Goal: Contribute content: Contribute content

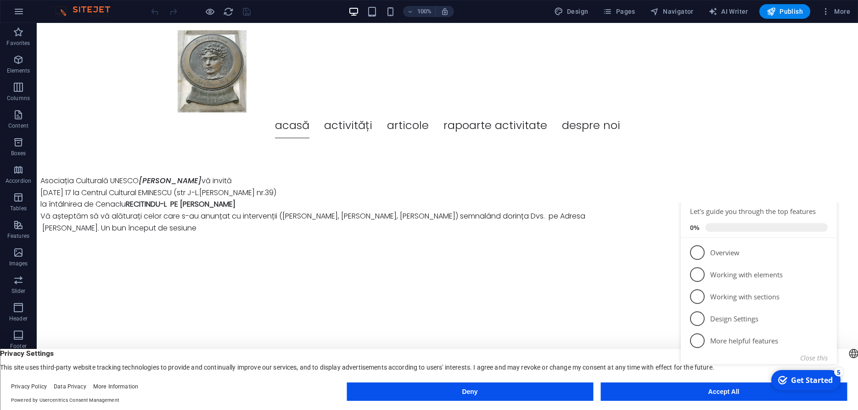
click at [709, 398] on button "Accept All" at bounding box center [724, 392] width 247 height 18
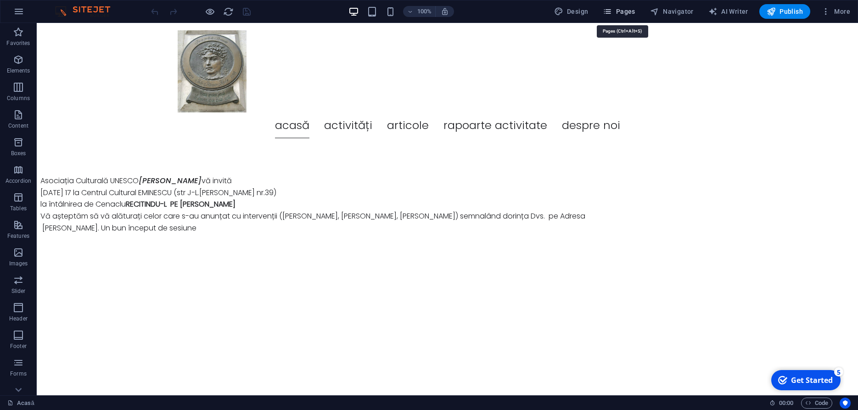
click at [630, 12] on span "Pages" at bounding box center [619, 11] width 32 height 9
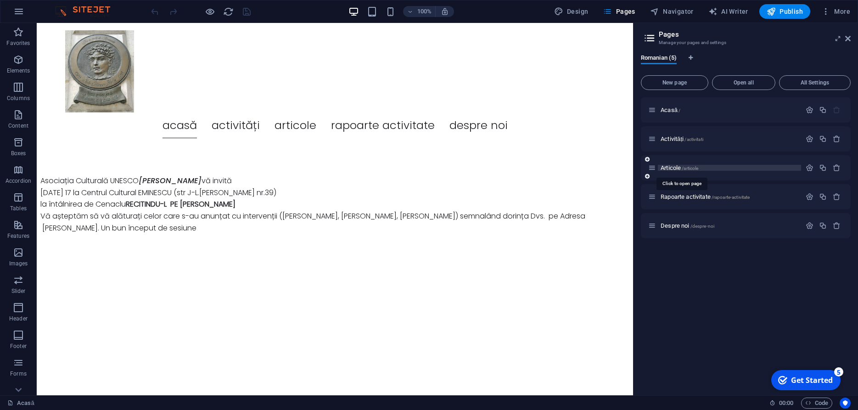
click at [676, 167] on span "Articole /articole" at bounding box center [680, 167] width 38 height 7
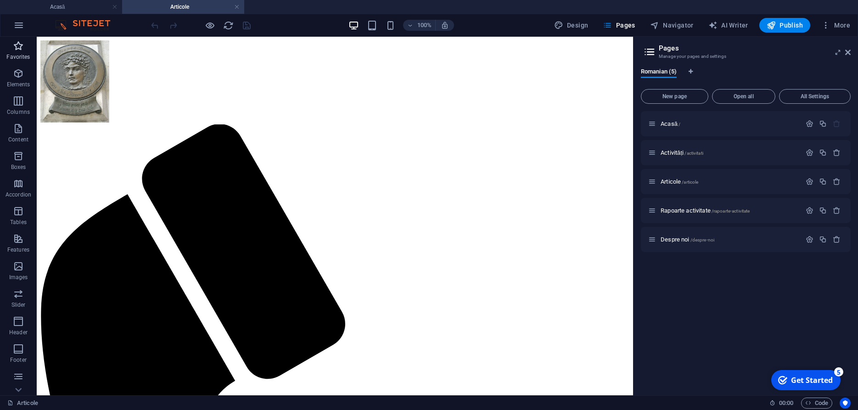
click at [19, 50] on icon "button" at bounding box center [18, 45] width 11 height 11
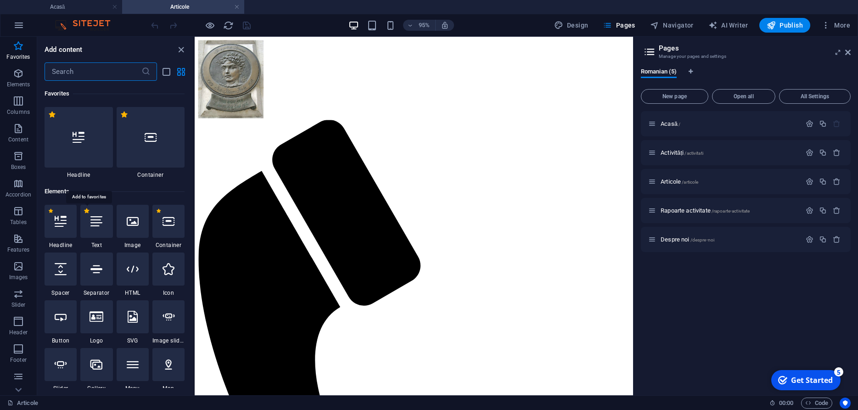
click at [88, 212] on label "1 Star" at bounding box center [86, 210] width 5 height 5
click at [84, 217] on input "1 Star" at bounding box center [84, 217] width 0 height 0
radio input "true"
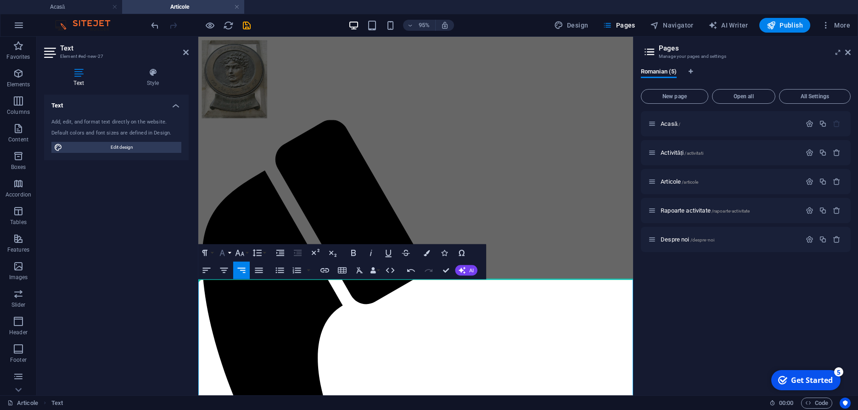
click at [228, 253] on button "Font Family" at bounding box center [224, 252] width 17 height 17
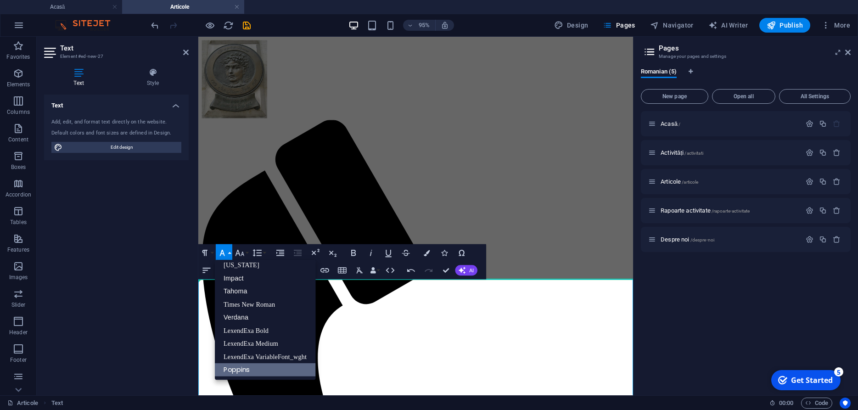
scroll to position [19, 0]
click at [245, 304] on link "Times New Roman" at bounding box center [265, 304] width 101 height 13
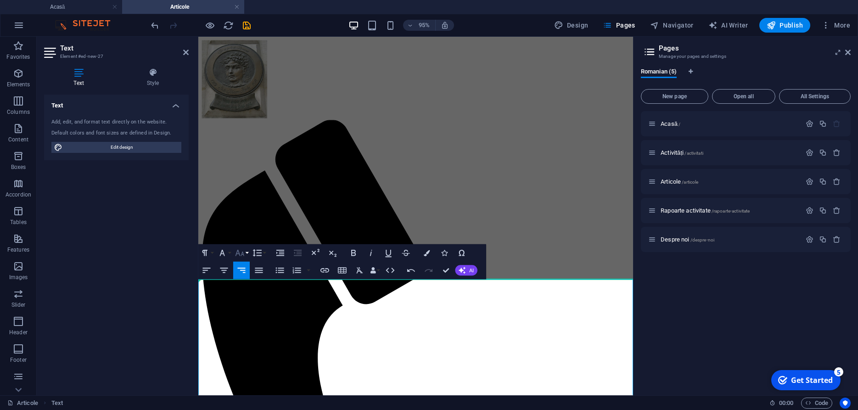
click at [242, 252] on icon "button" at bounding box center [240, 253] width 11 height 11
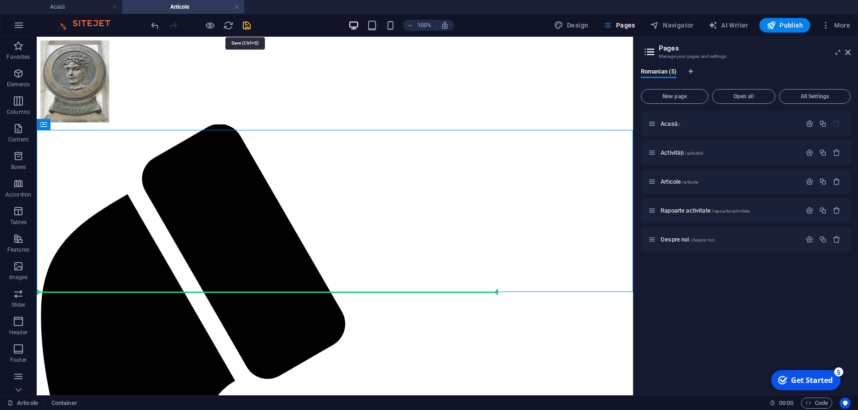
click at [244, 26] on icon "save" at bounding box center [247, 25] width 11 height 11
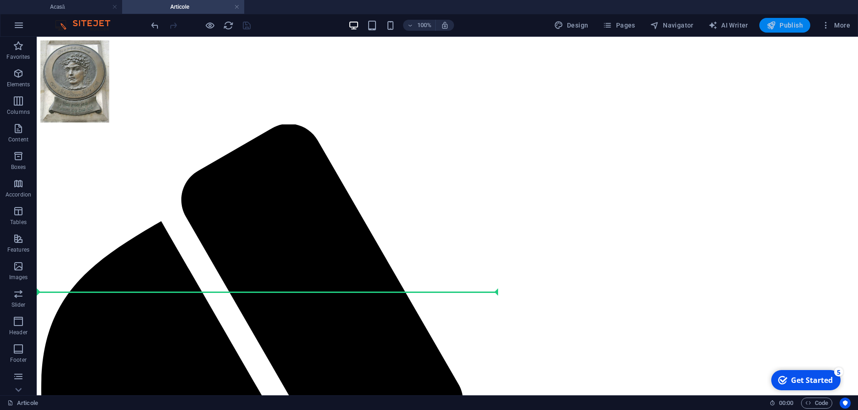
click at [785, 24] on span "Publish" at bounding box center [785, 25] width 36 height 9
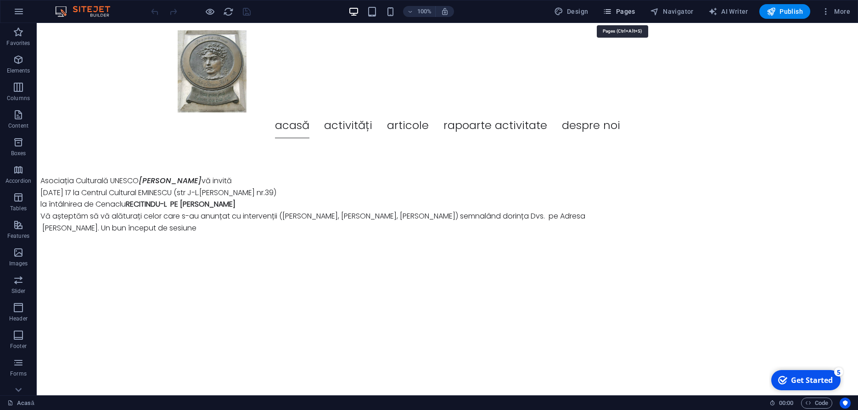
click at [629, 10] on span "Pages" at bounding box center [619, 11] width 32 height 9
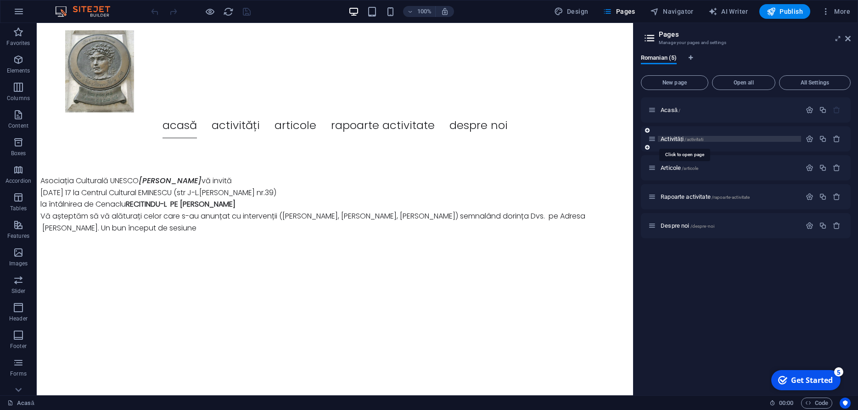
click at [675, 139] on span "Activități /activitati" at bounding box center [682, 138] width 43 height 7
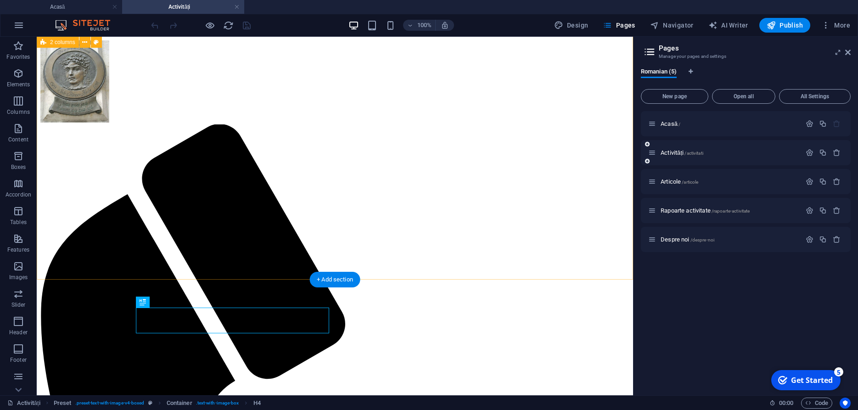
scroll to position [2114, 0]
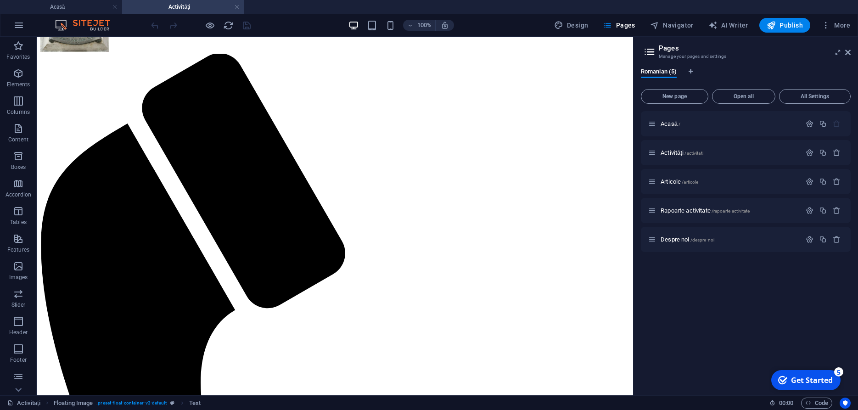
scroll to position [0, 0]
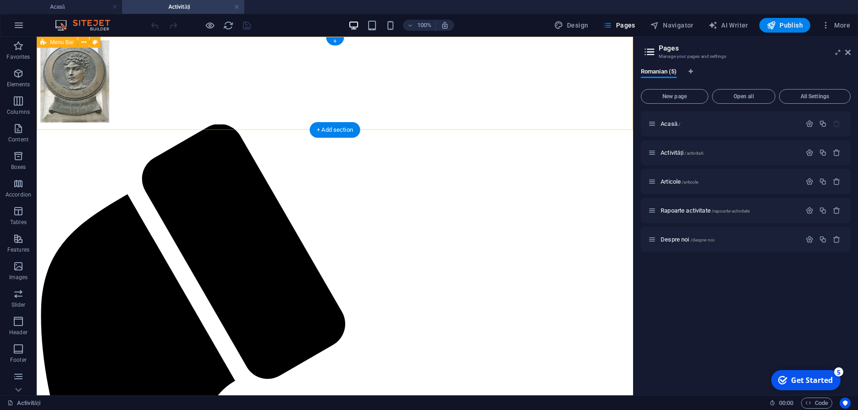
click at [19, 49] on icon "button" at bounding box center [18, 45] width 11 height 11
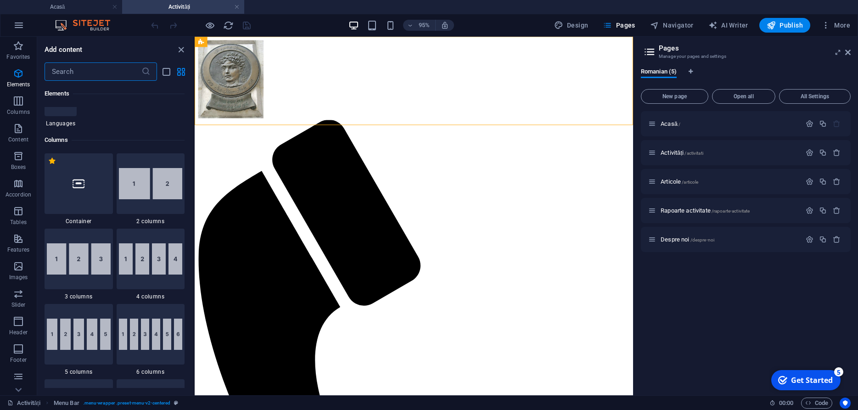
scroll to position [469, 0]
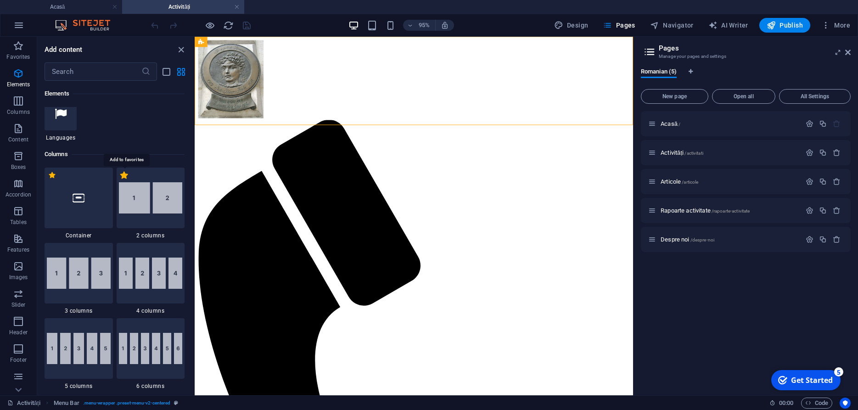
click at [124, 175] on label "1 Star" at bounding box center [124, 175] width 8 height 8
click at [120, 180] on input "1 Star" at bounding box center [120, 180] width 0 height 0
radio input "true"
click at [154, 202] on img at bounding box center [151, 197] width 64 height 31
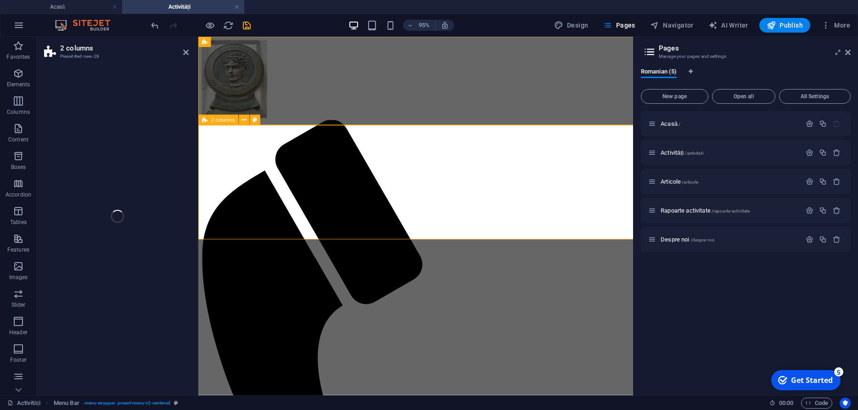
select select "rem"
select select "preset-columns-two-v2-default"
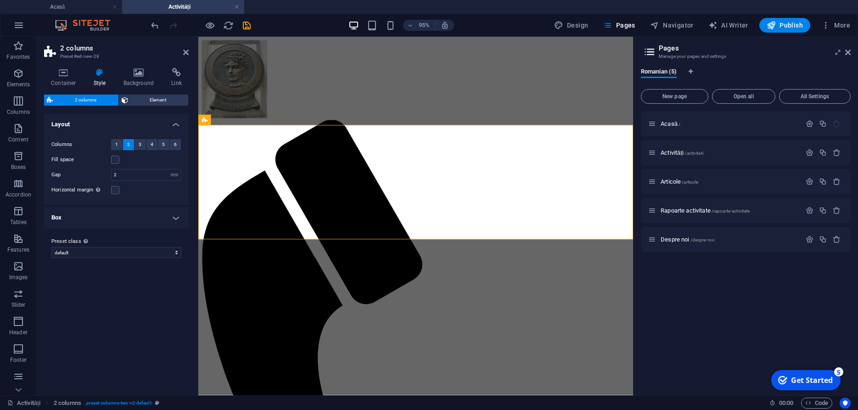
drag, startPoint x: 352, startPoint y: 238, endPoint x: 408, endPoint y: 130, distance: 122.0
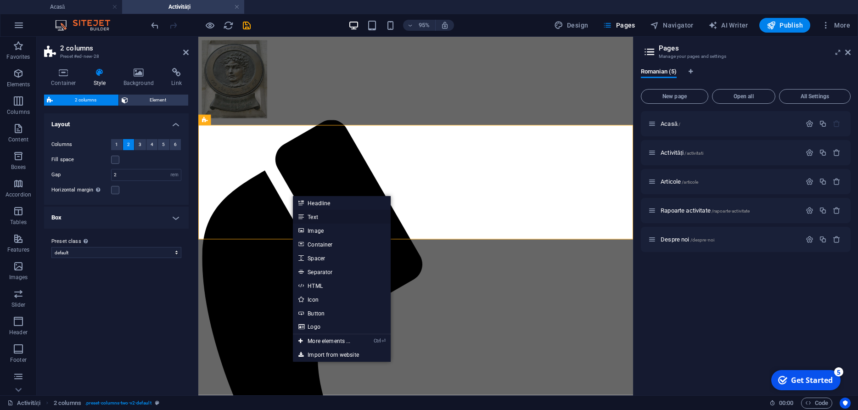
click at [323, 217] on link "Text" at bounding box center [341, 217] width 97 height 14
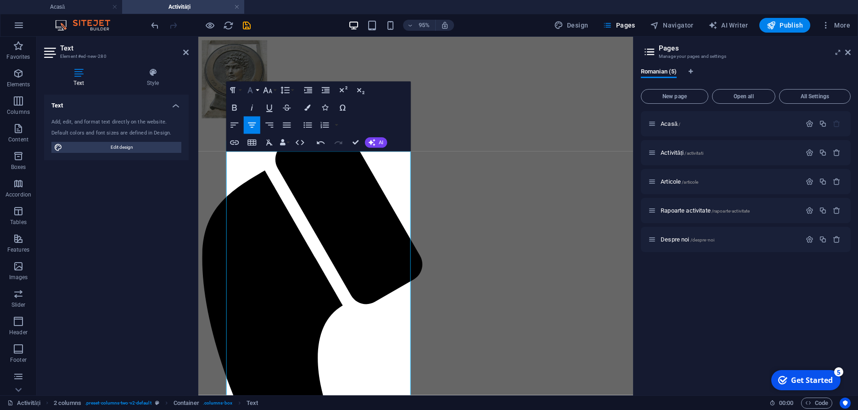
click at [259, 93] on button "Font Family" at bounding box center [251, 90] width 17 height 17
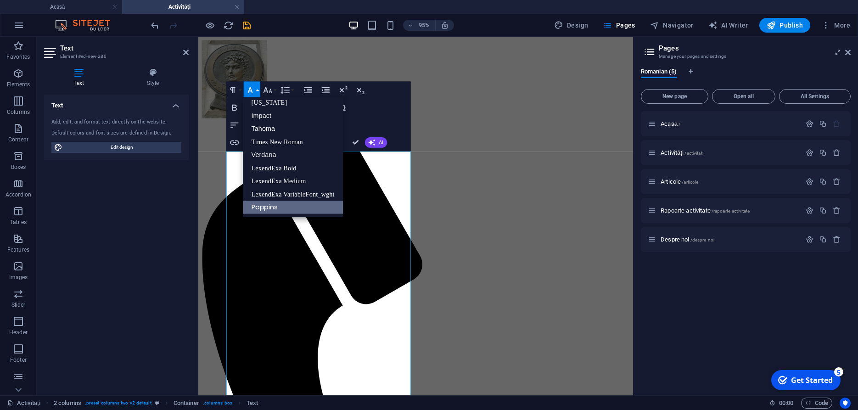
scroll to position [19, 0]
click at [265, 142] on link "Times New Roman" at bounding box center [292, 141] width 101 height 13
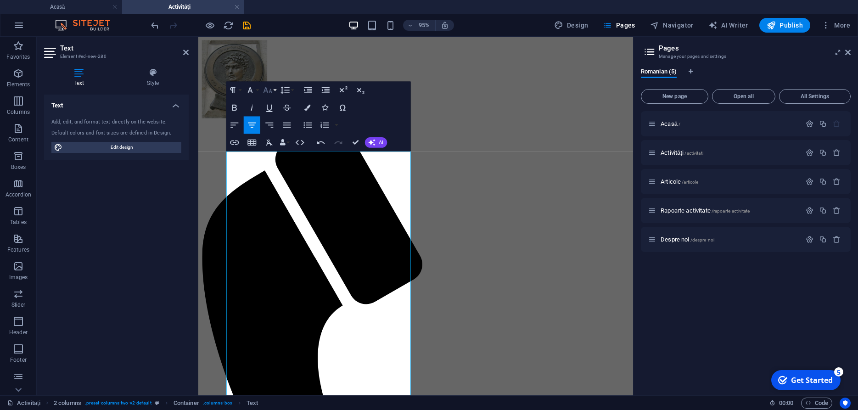
click at [270, 91] on icon "button" at bounding box center [267, 90] width 11 height 11
click at [274, 183] on link "18" at bounding box center [274, 186] width 31 height 13
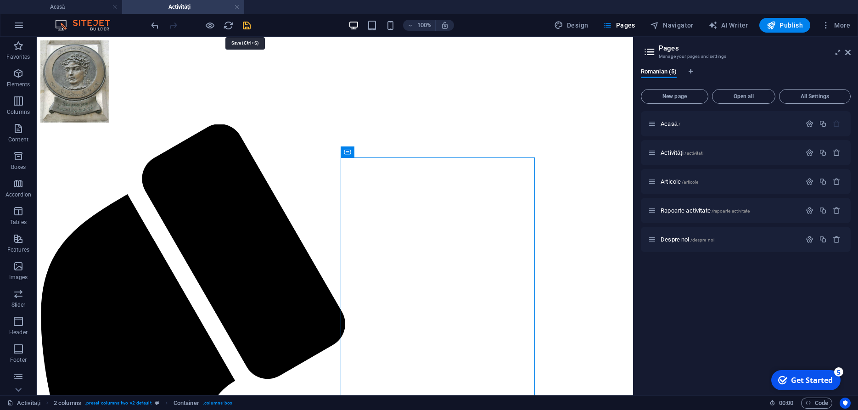
click at [243, 26] on icon "save" at bounding box center [247, 25] width 11 height 11
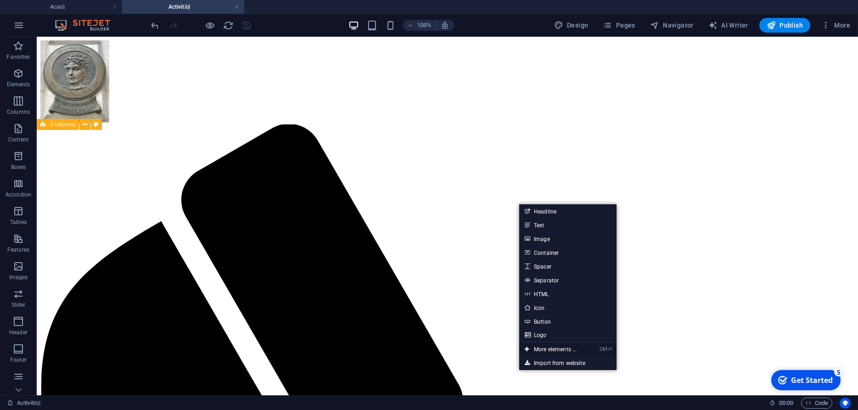
click at [555, 348] on link "Ctrl ⏎ More elements ..." at bounding box center [550, 350] width 63 height 14
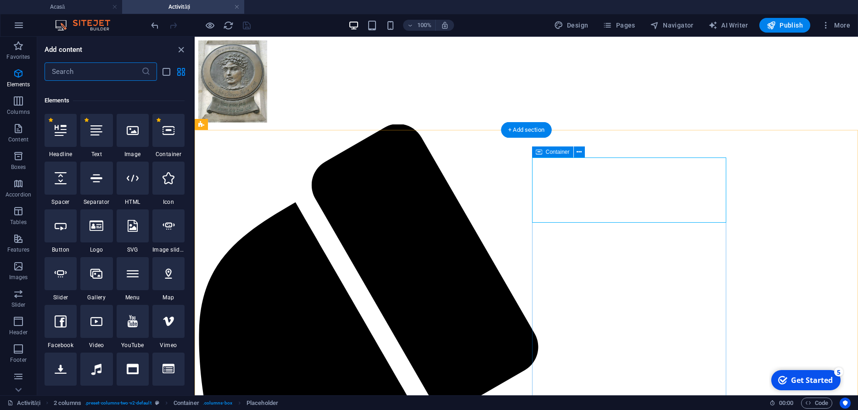
scroll to position [173, 0]
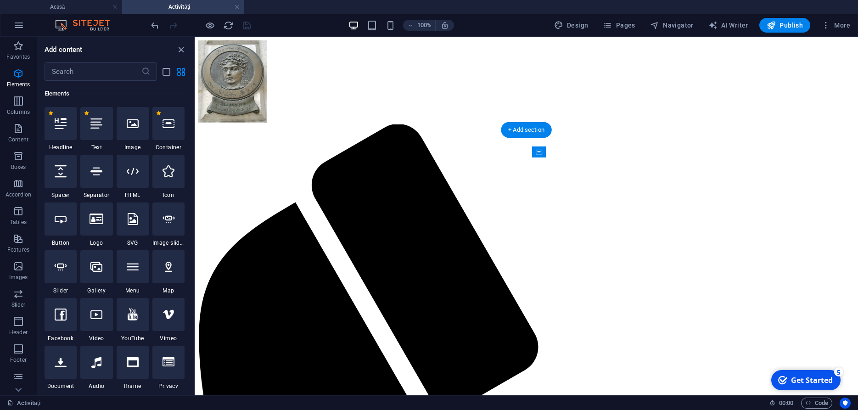
select select "ms"
select select "s"
select select "progressive"
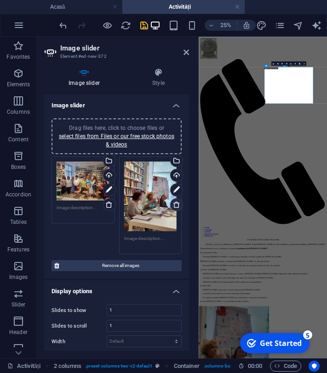
click at [176, 205] on icon at bounding box center [176, 204] width 7 height 7
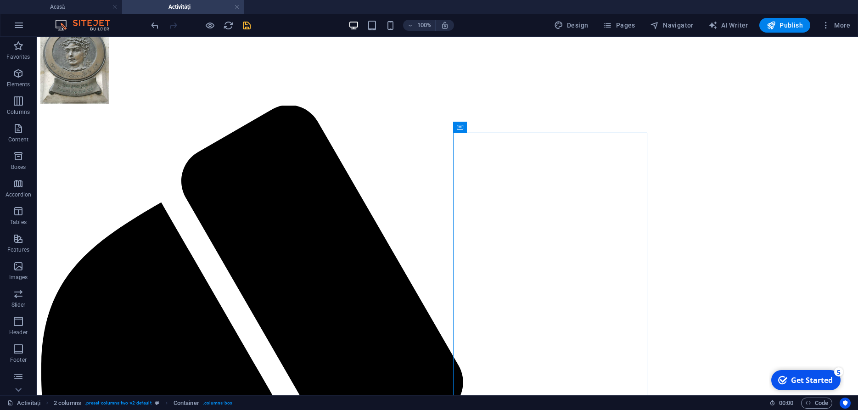
scroll to position [25, 0]
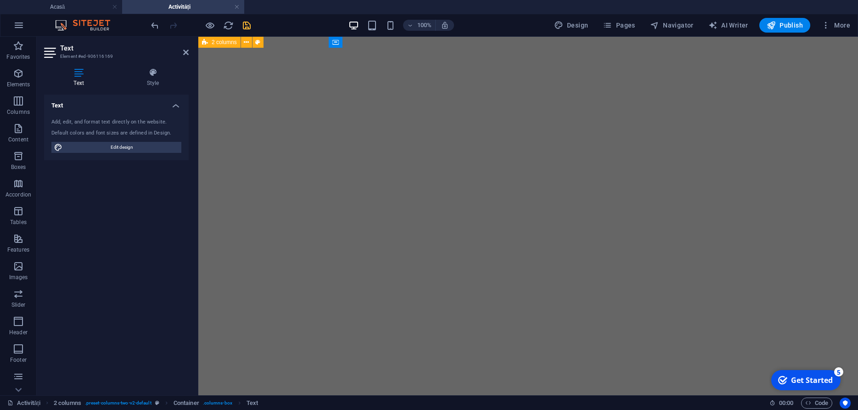
scroll to position [1667, 0]
drag, startPoint x: 340, startPoint y: 286, endPoint x: 416, endPoint y: 203, distance: 111.8
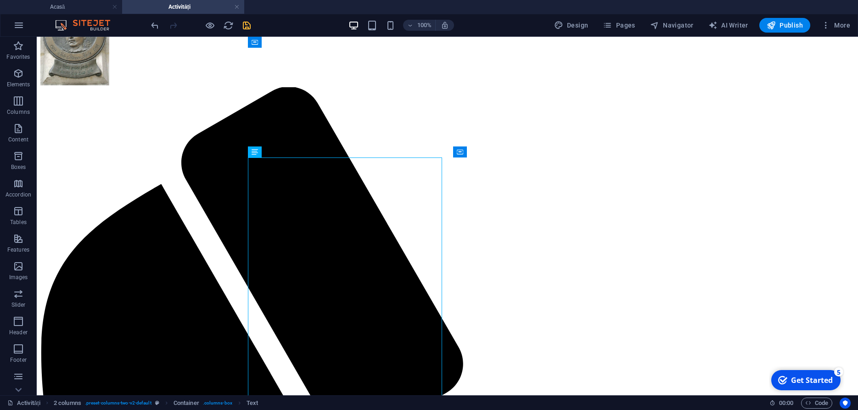
scroll to position [0, 0]
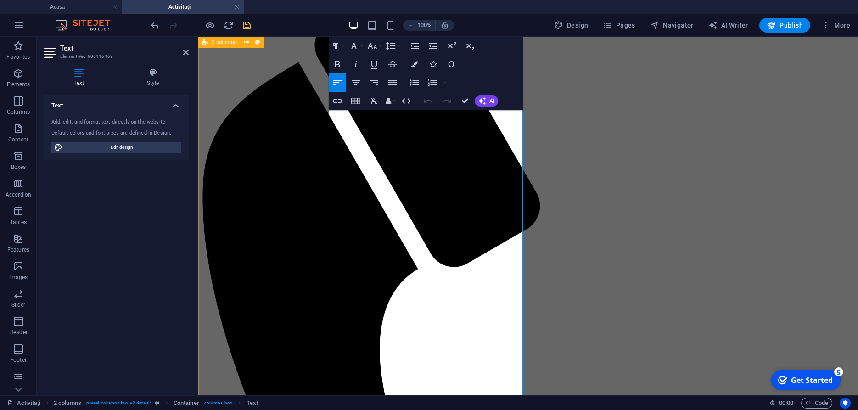
scroll to position [151, 0]
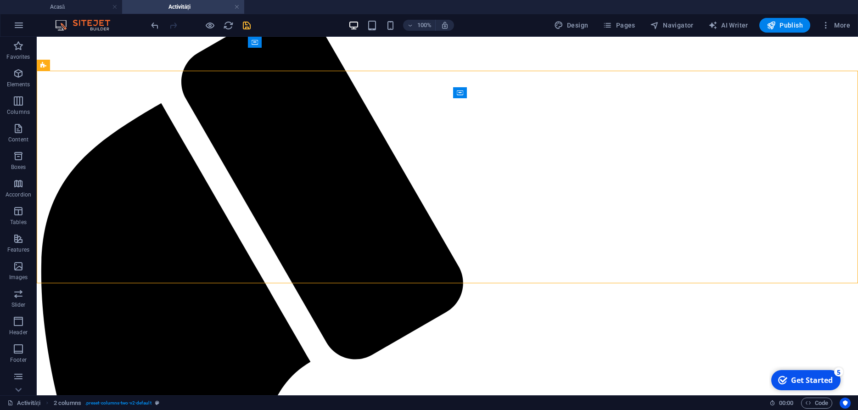
scroll to position [0, 0]
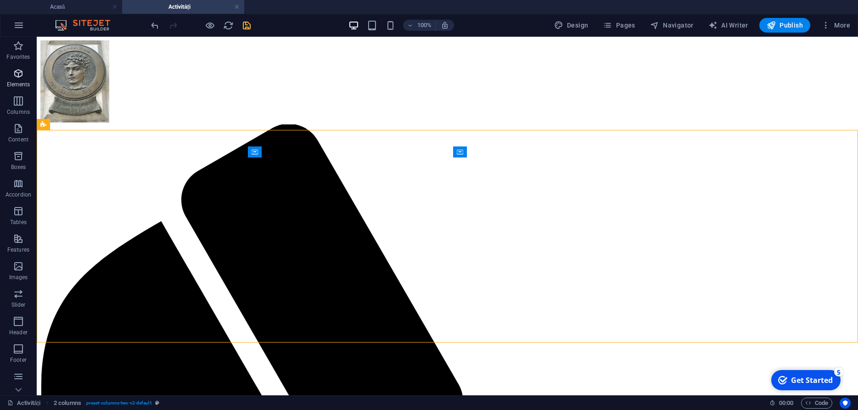
click at [17, 73] on icon "button" at bounding box center [18, 73] width 11 height 11
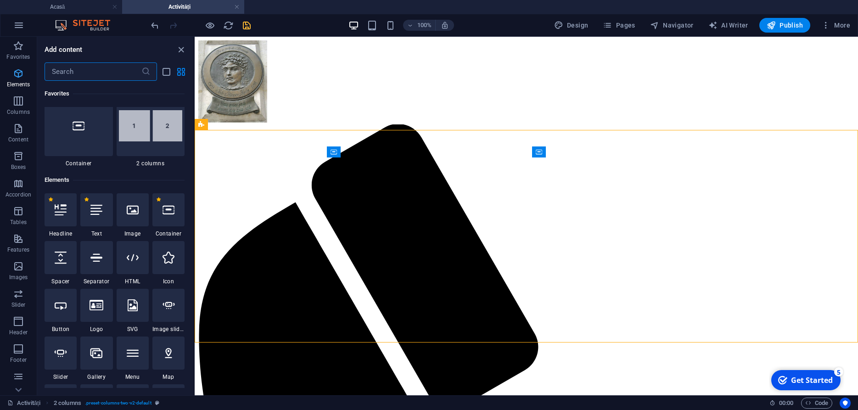
scroll to position [173, 0]
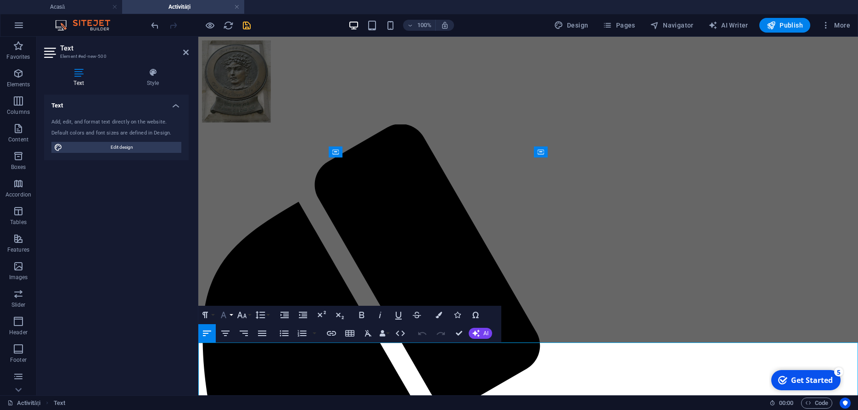
click at [228, 313] on icon "button" at bounding box center [223, 315] width 11 height 11
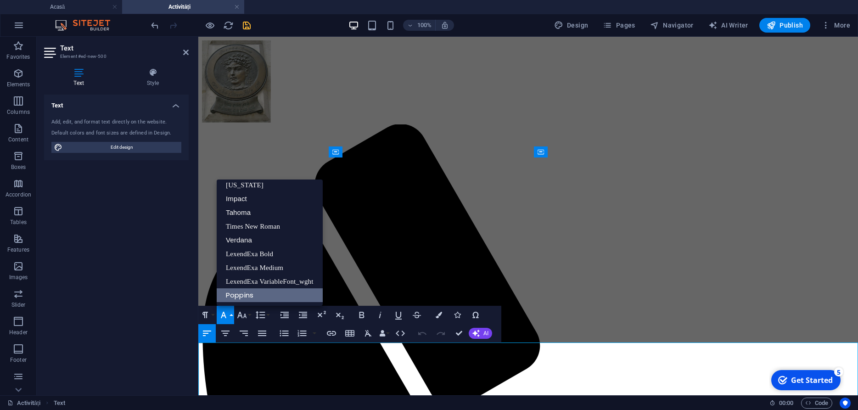
scroll to position [19, 0]
click at [244, 228] on link "Times New Roman" at bounding box center [270, 227] width 106 height 14
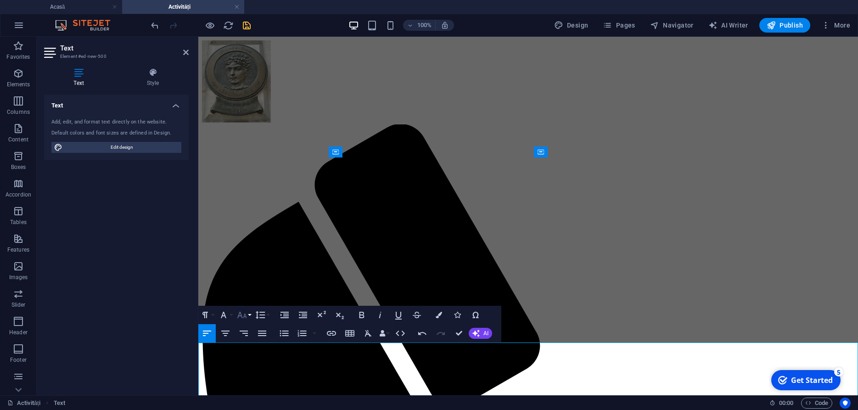
click at [248, 312] on button "Font Size" at bounding box center [243, 315] width 17 height 18
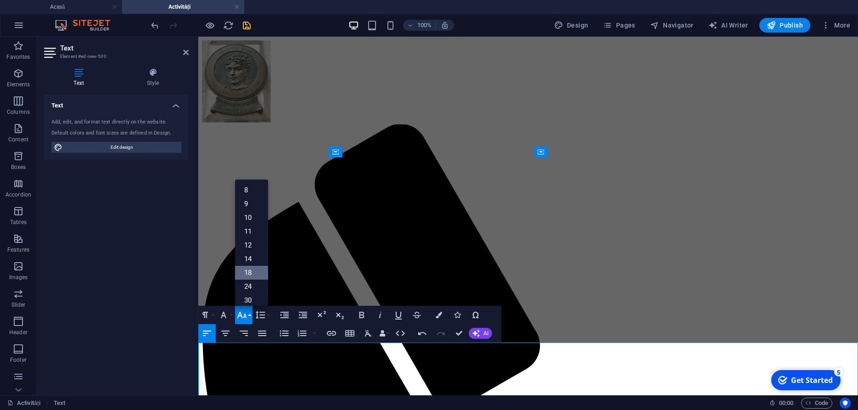
click at [248, 273] on link "18" at bounding box center [251, 273] width 33 height 14
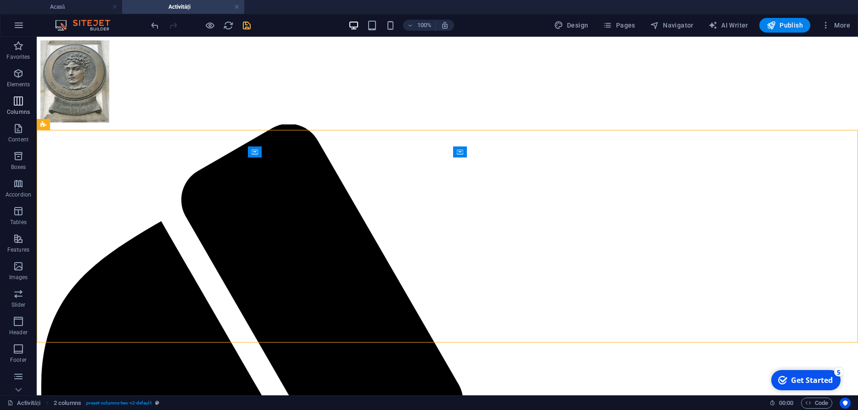
click at [19, 100] on icon "button" at bounding box center [18, 101] width 11 height 11
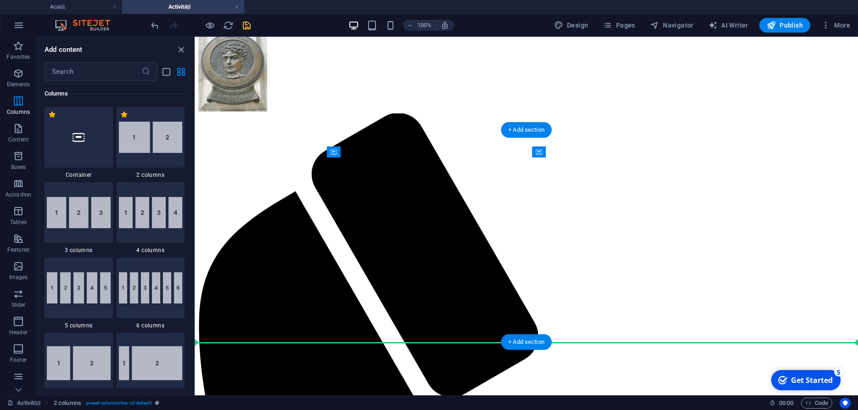
scroll to position [17, 0]
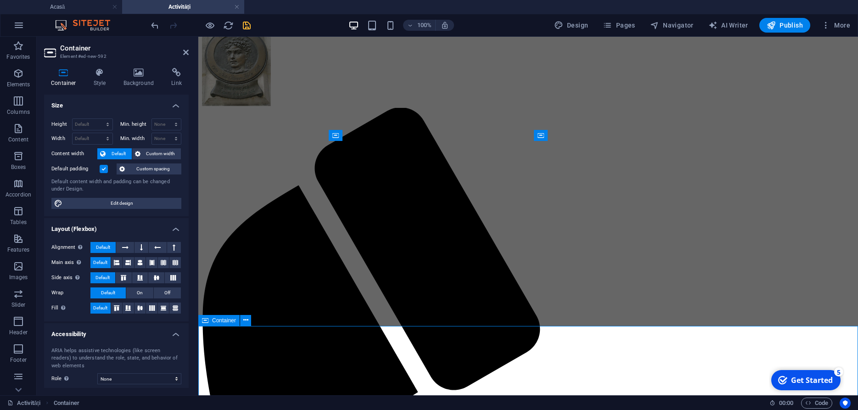
click at [206, 321] on icon at bounding box center [205, 320] width 6 height 11
click at [247, 321] on icon at bounding box center [245, 320] width 5 height 10
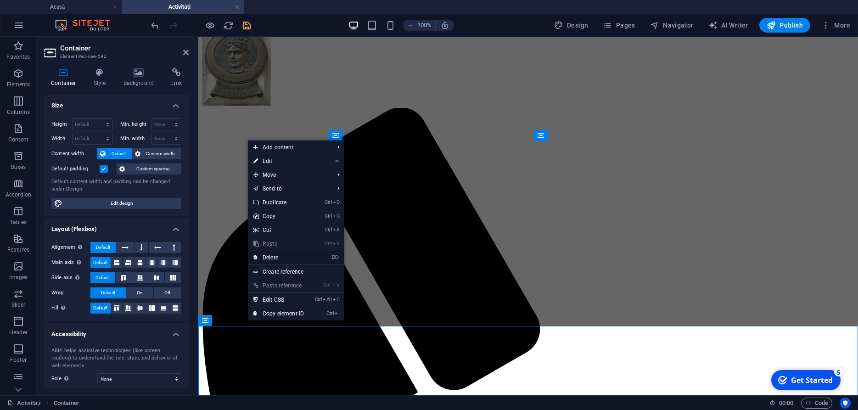
click at [276, 254] on link "⌦ Delete" at bounding box center [279, 258] width 62 height 14
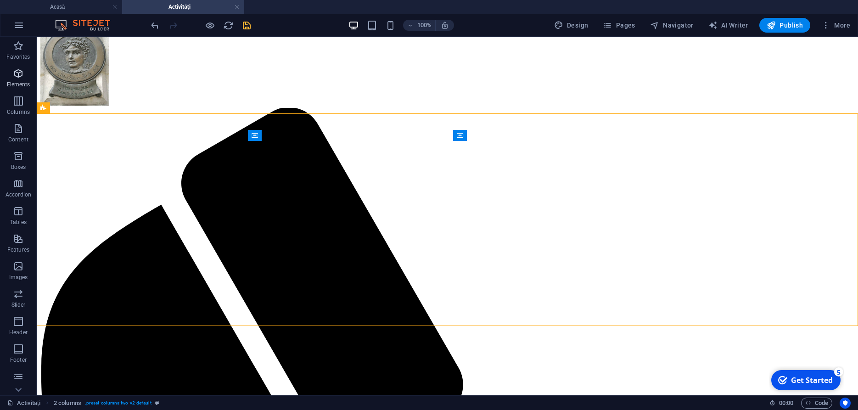
click at [20, 74] on icon "button" at bounding box center [18, 73] width 11 height 11
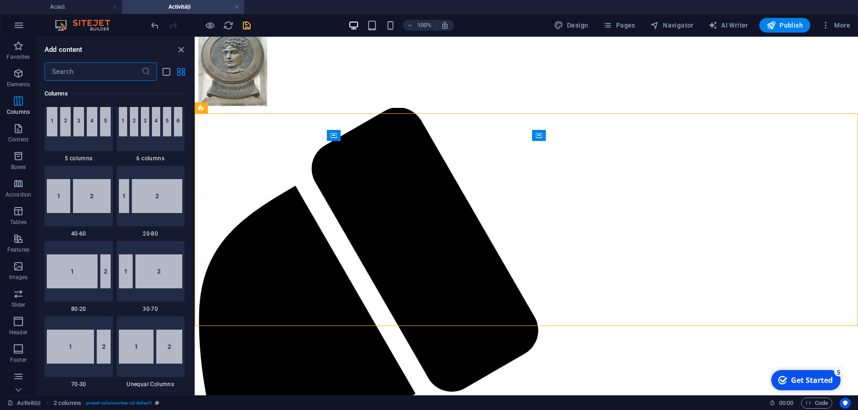
scroll to position [726, 0]
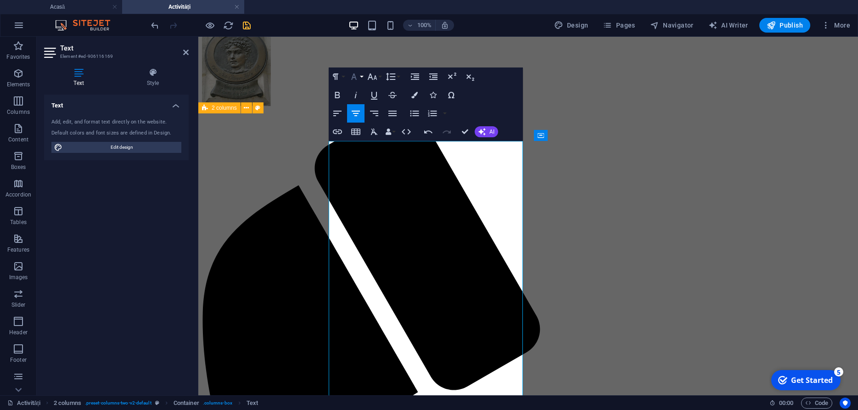
click at [361, 77] on button "Font Family" at bounding box center [355, 77] width 17 height 18
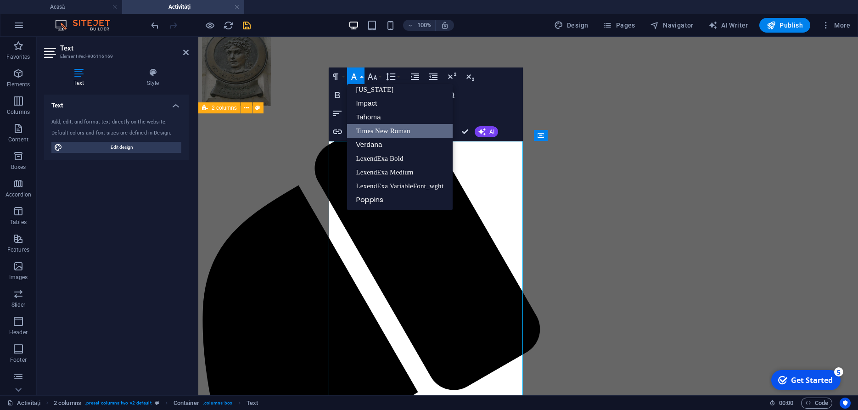
scroll to position [19, 0]
click at [373, 129] on link "Times New Roman" at bounding box center [400, 131] width 106 height 14
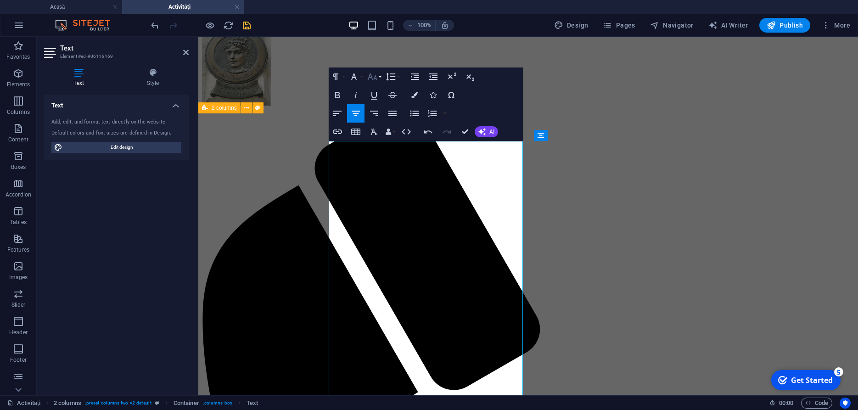
click at [381, 80] on button "Font Size" at bounding box center [374, 77] width 17 height 18
click at [382, 172] on link "18" at bounding box center [382, 177] width 33 height 14
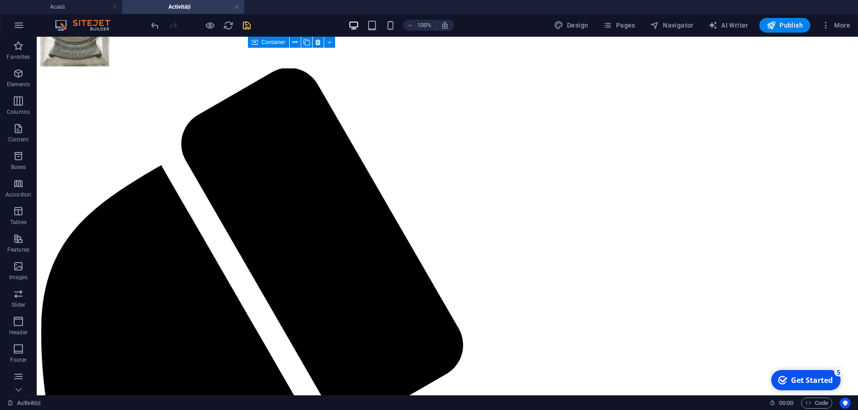
scroll to position [0, 0]
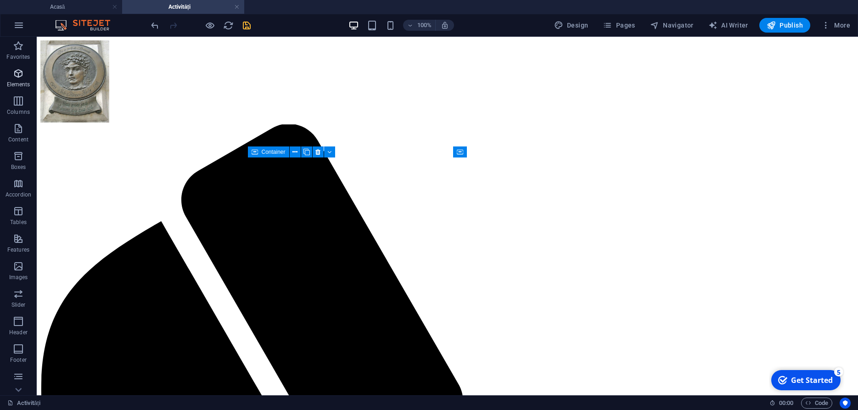
click at [16, 74] on icon "button" at bounding box center [18, 73] width 11 height 11
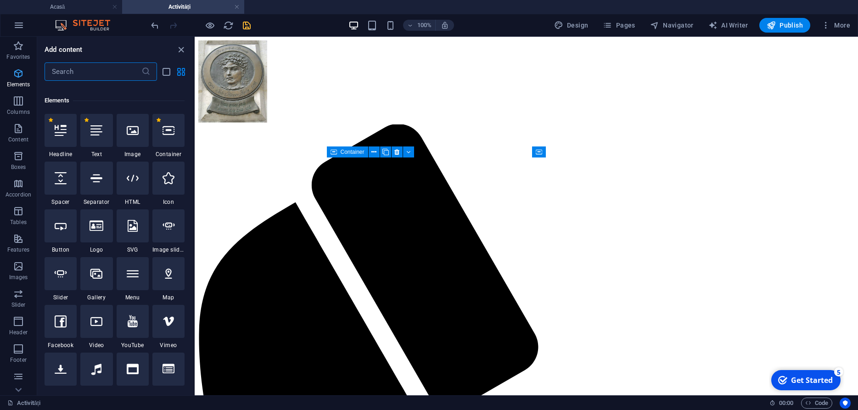
scroll to position [173, 0]
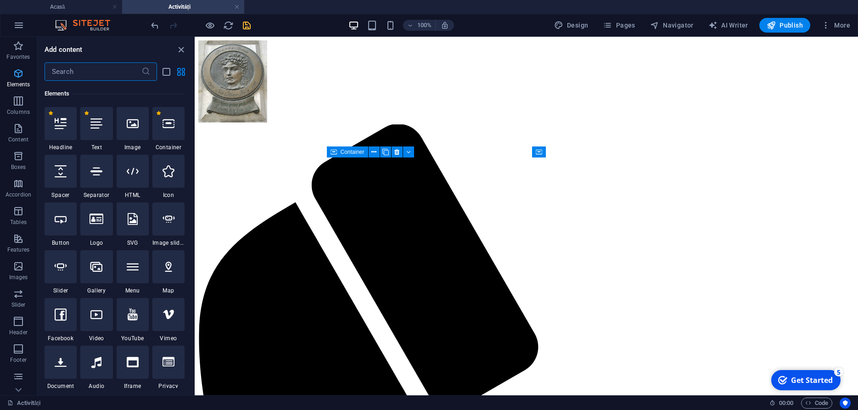
click at [16, 74] on icon "button" at bounding box center [18, 73] width 11 height 11
click at [20, 105] on icon "button" at bounding box center [18, 101] width 11 height 11
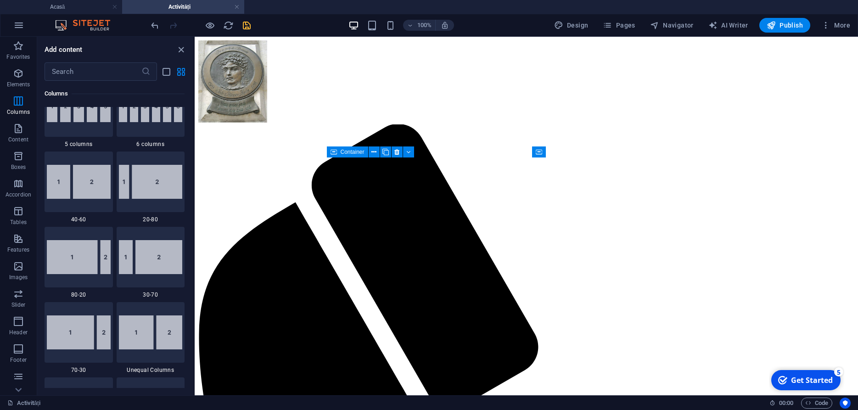
scroll to position [726, 0]
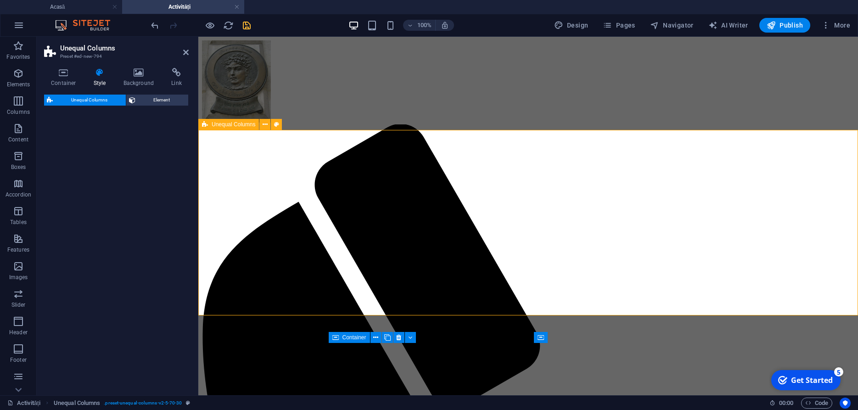
select select "%"
select select "rem"
select select "preset-unequal-columns-v2-5-70-30"
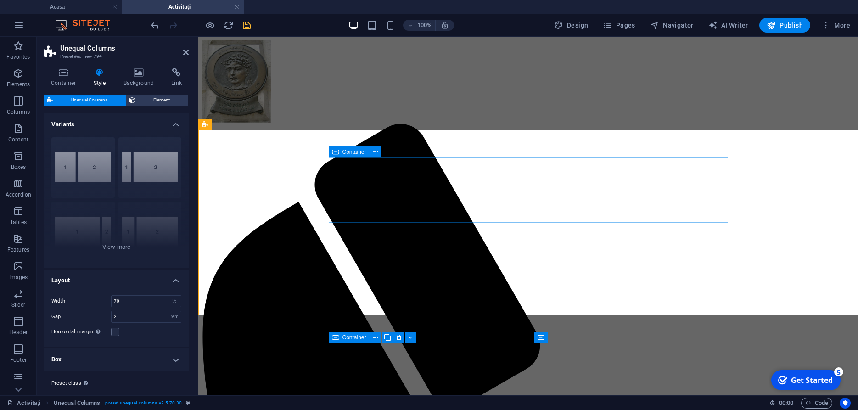
drag, startPoint x: 274, startPoint y: 354, endPoint x: 389, endPoint y: 191, distance: 199.4
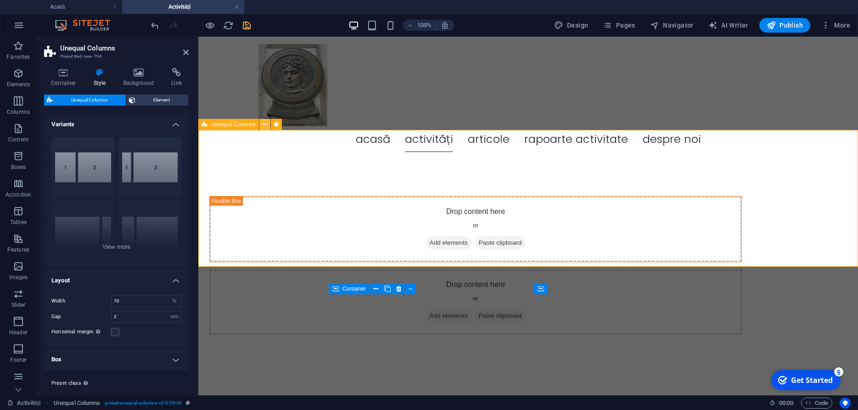
click at [265, 124] on icon at bounding box center [265, 125] width 5 height 10
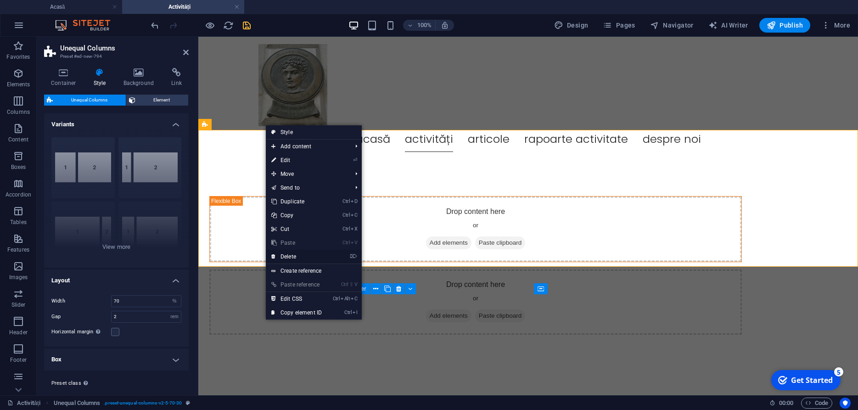
click at [289, 254] on link "⌦ Delete" at bounding box center [297, 257] width 62 height 14
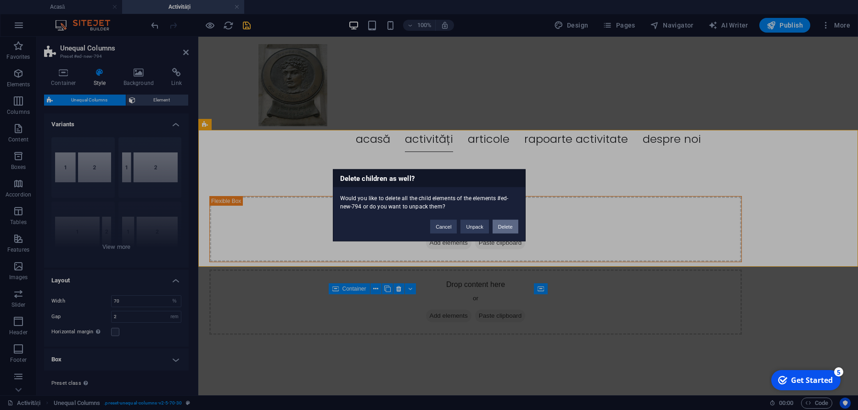
click at [503, 228] on button "Delete" at bounding box center [506, 227] width 26 height 14
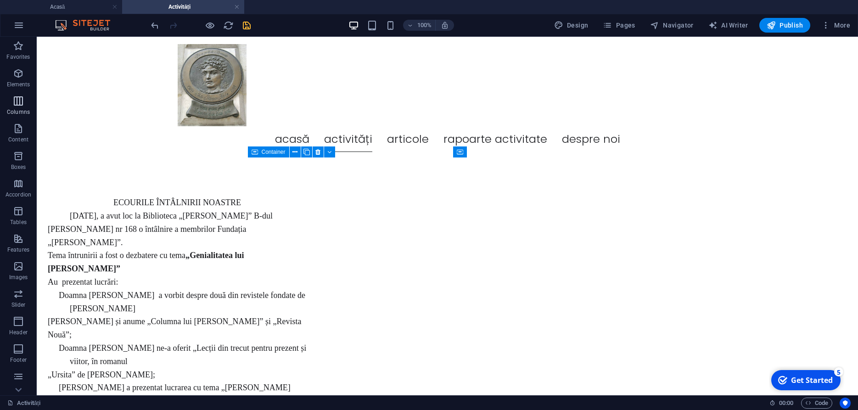
click at [17, 95] on button "Columns" at bounding box center [18, 106] width 37 height 28
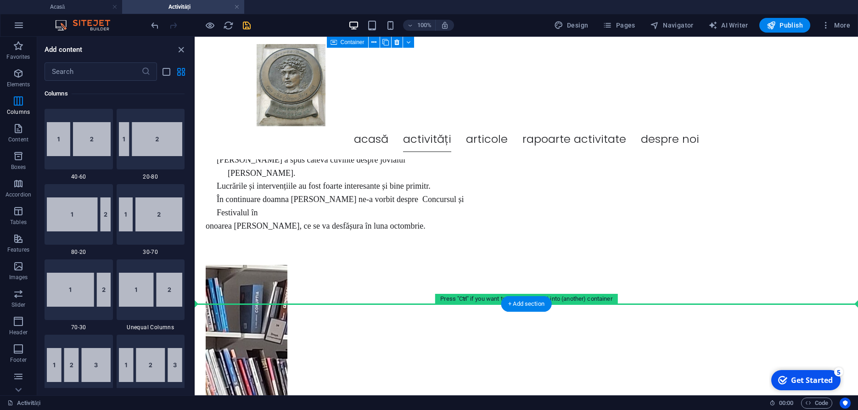
scroll to position [295, 0]
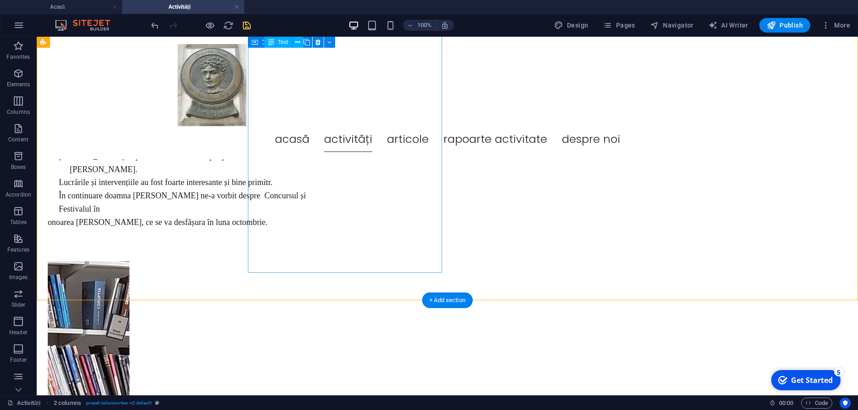
click at [307, 151] on div "ECOURILE ÎNTÂLNIRII NOASTRE Luni 25 august, a avut loc la Biblioteca „Marin Pre…" at bounding box center [177, 57] width 259 height 370
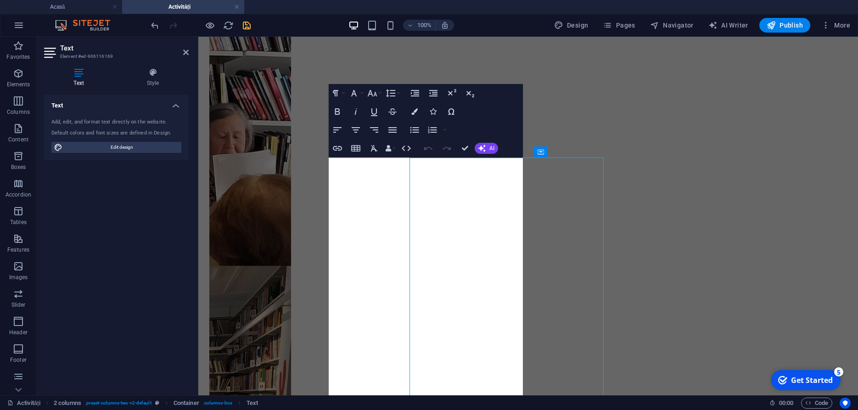
scroll to position [0, 0]
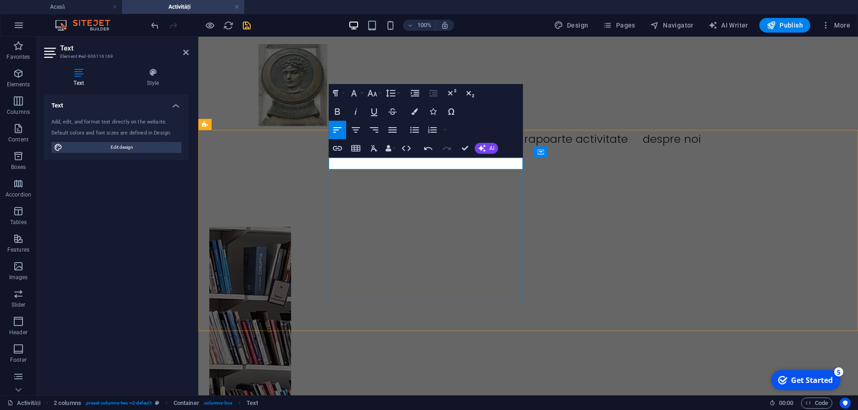
click at [368, 208] on div at bounding box center [338, 202] width 259 height 12
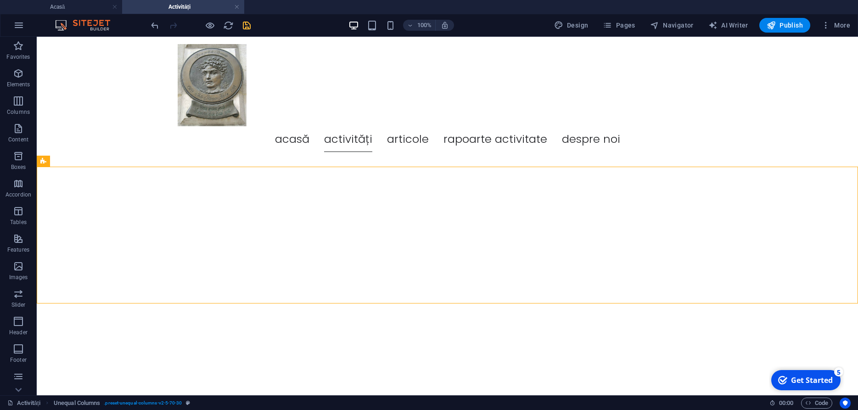
scroll to position [164, 0]
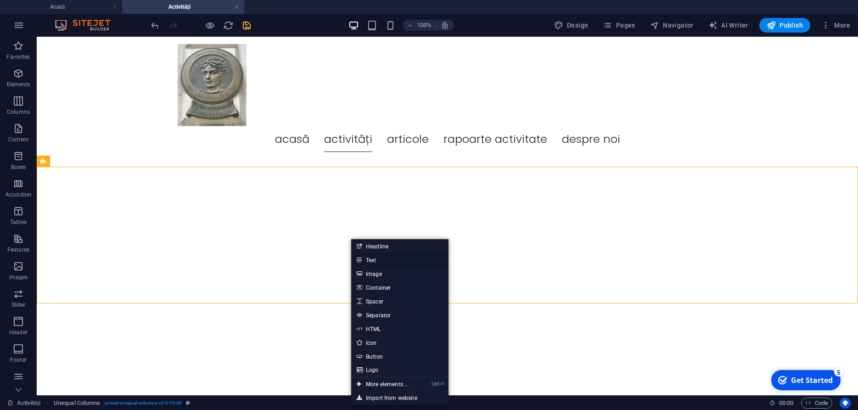
click at [373, 259] on link "Text" at bounding box center [399, 260] width 97 height 14
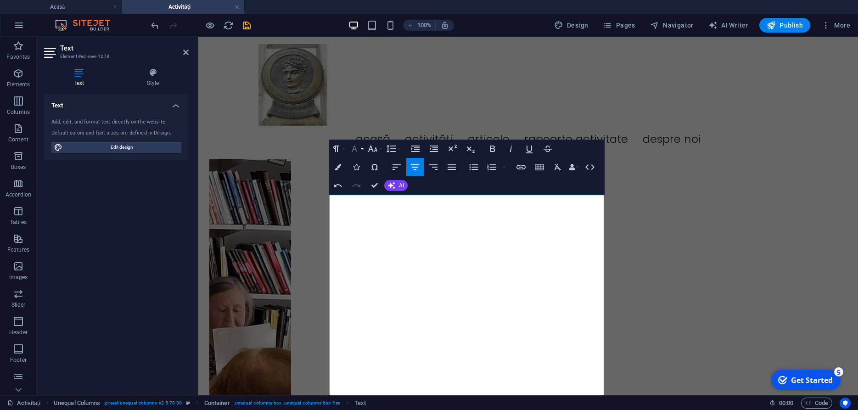
click at [361, 147] on button "Font Family" at bounding box center [356, 149] width 17 height 18
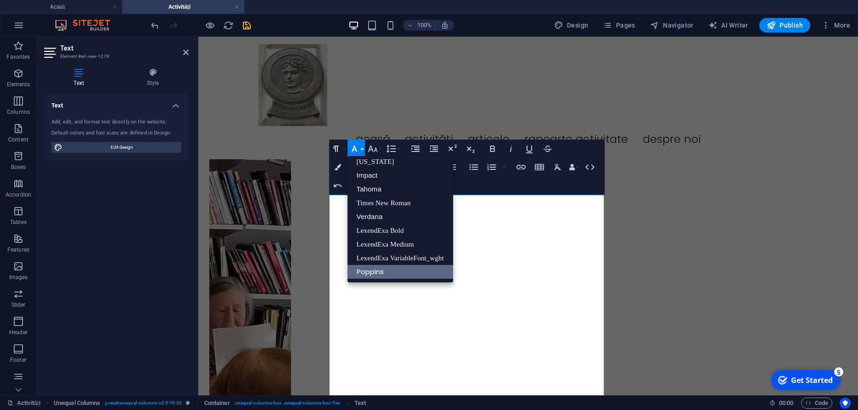
scroll to position [19, 0]
click at [370, 200] on link "Times New Roman" at bounding box center [401, 203] width 106 height 14
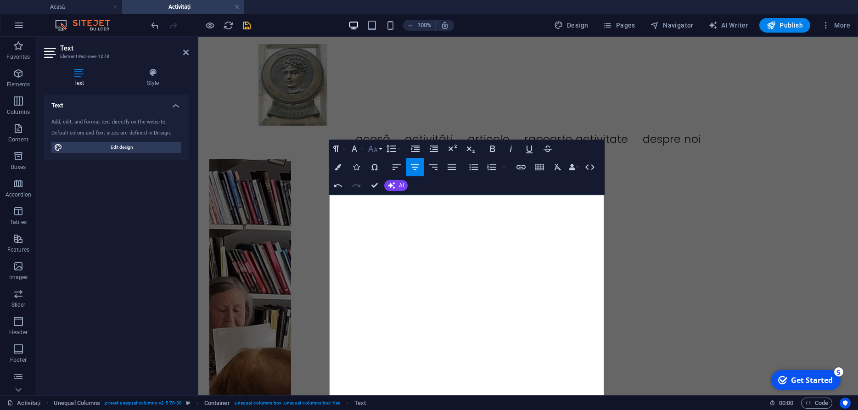
click at [382, 150] on button "Font Size" at bounding box center [374, 149] width 17 height 18
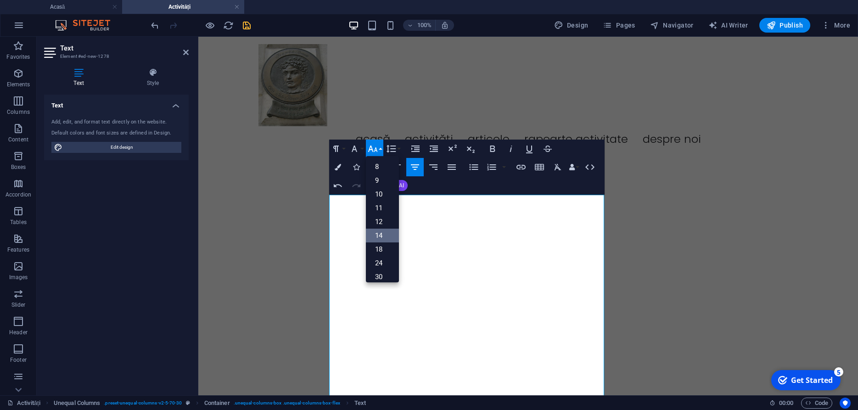
click at [384, 231] on link "14" at bounding box center [382, 236] width 33 height 14
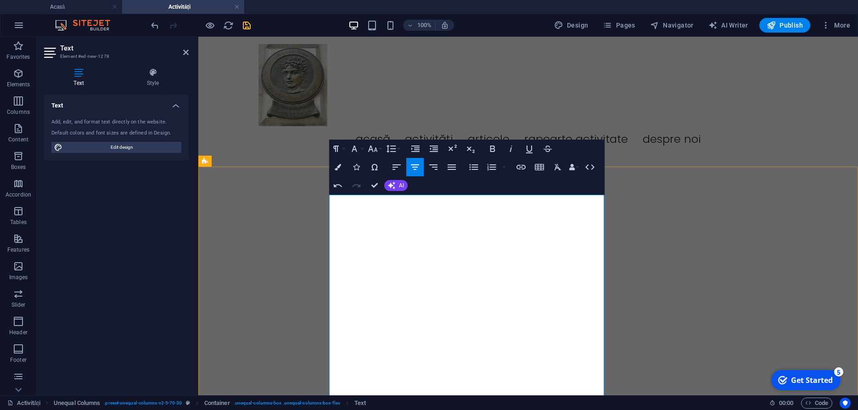
click at [494, 148] on icon "button" at bounding box center [492, 149] width 5 height 6
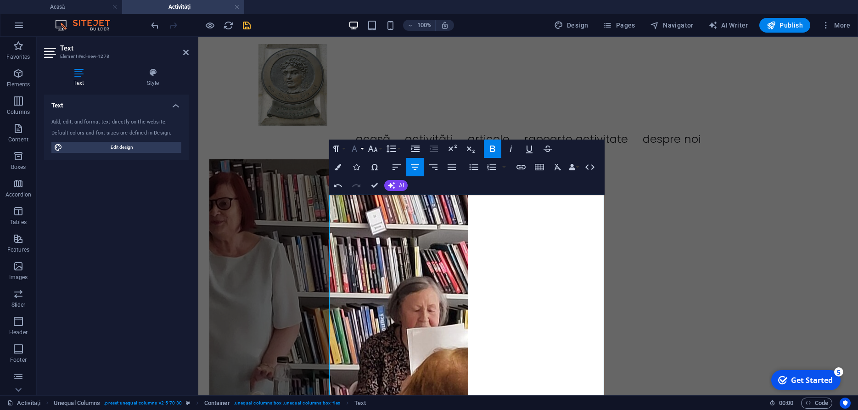
click at [362, 148] on button "Font Family" at bounding box center [356, 149] width 17 height 18
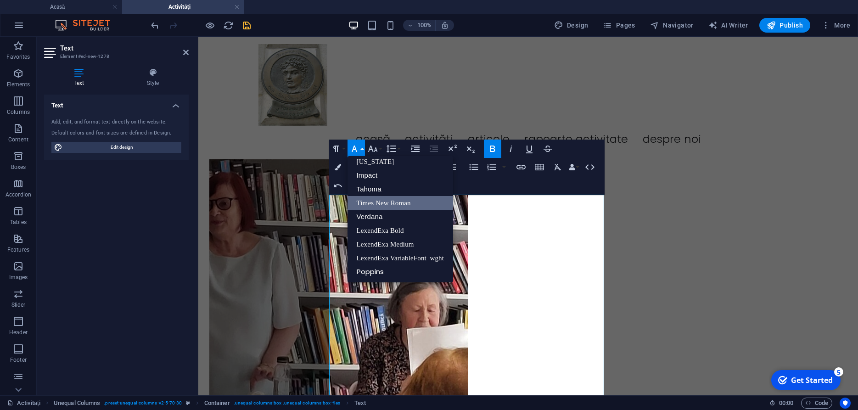
click at [362, 148] on button "Font Family" at bounding box center [356, 149] width 17 height 18
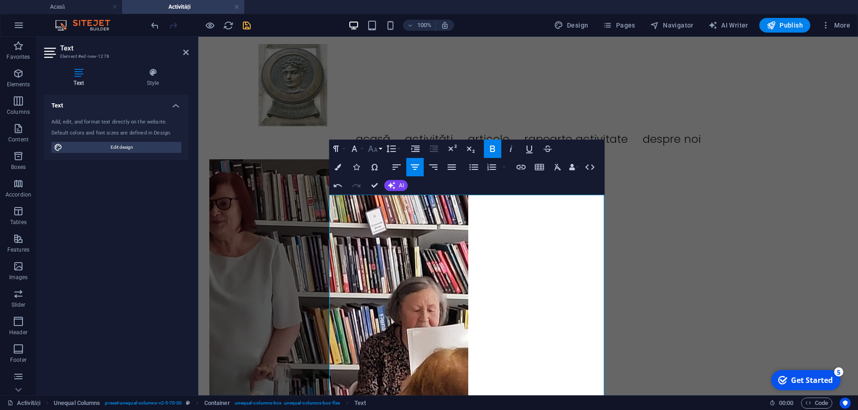
click at [382, 150] on button "Font Size" at bounding box center [374, 149] width 17 height 18
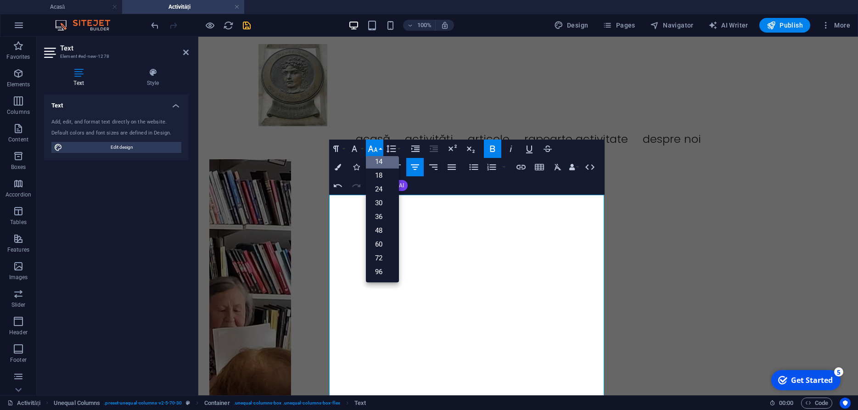
scroll to position [74, 0]
click at [382, 187] on link "24" at bounding box center [382, 189] width 33 height 14
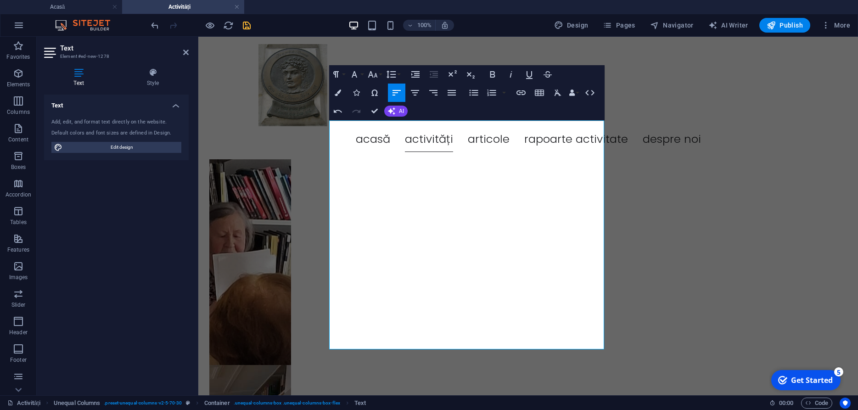
scroll to position [258, 0]
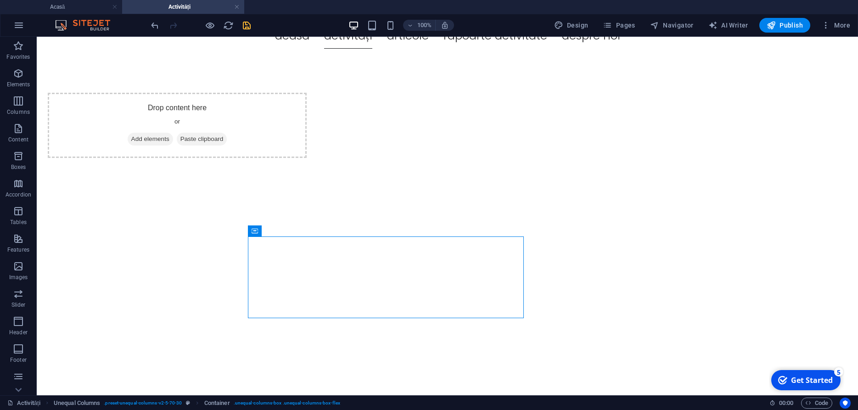
scroll to position [85, 0]
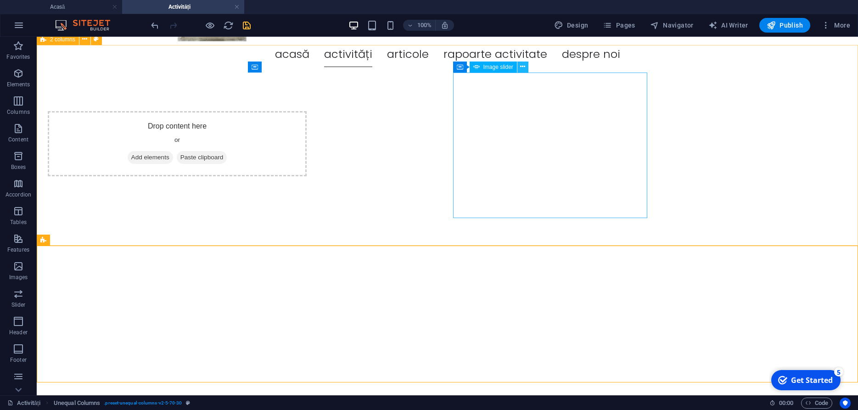
click at [523, 67] on icon at bounding box center [522, 67] width 5 height 10
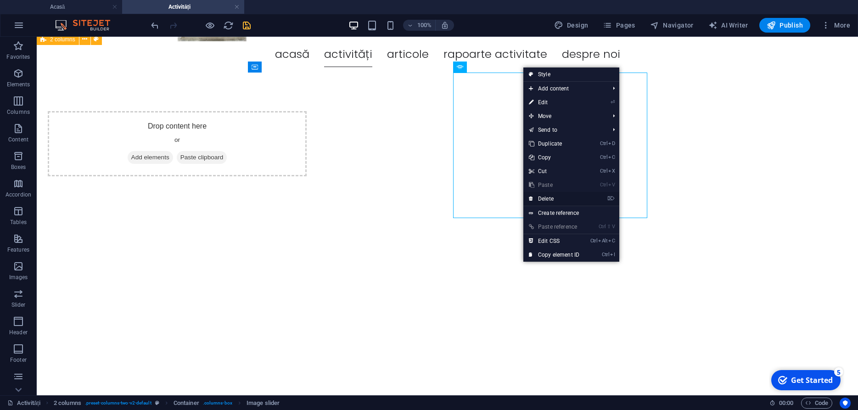
click at [547, 200] on link "⌦ Delete" at bounding box center [555, 199] width 62 height 14
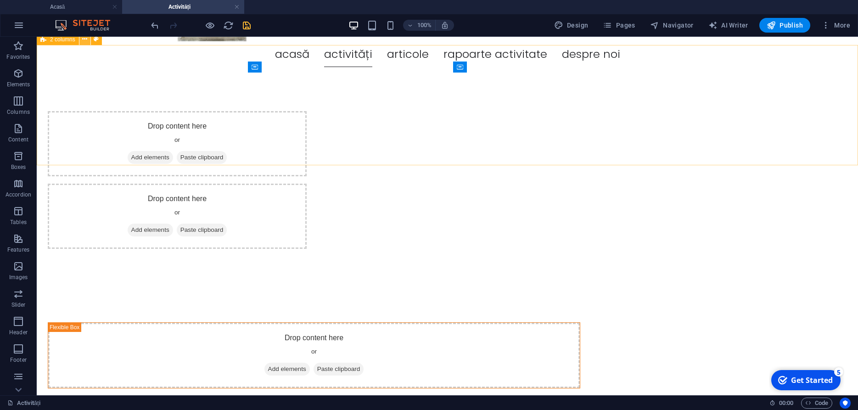
click at [85, 41] on icon at bounding box center [84, 39] width 5 height 10
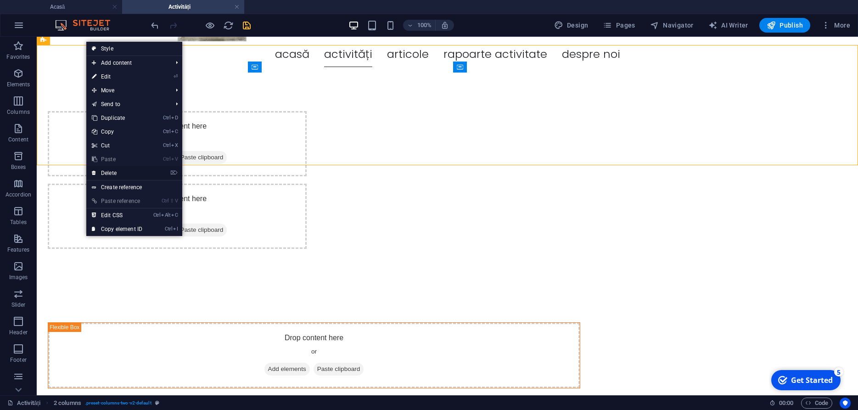
click at [114, 172] on link "⌦ Delete" at bounding box center [117, 173] width 62 height 14
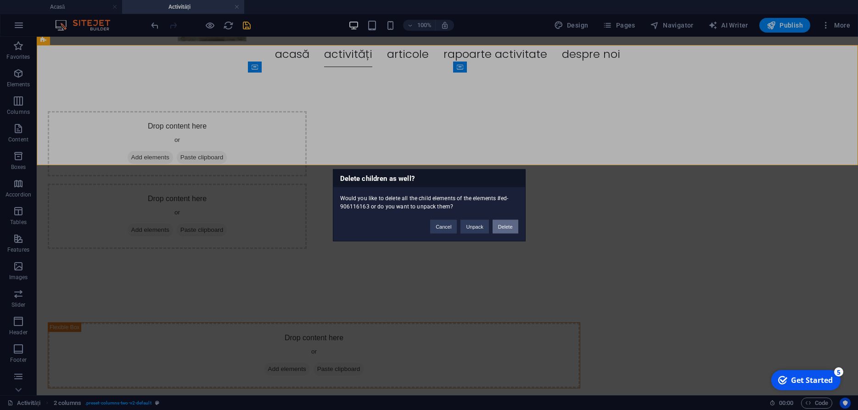
click at [507, 226] on button "Delete" at bounding box center [506, 227] width 26 height 14
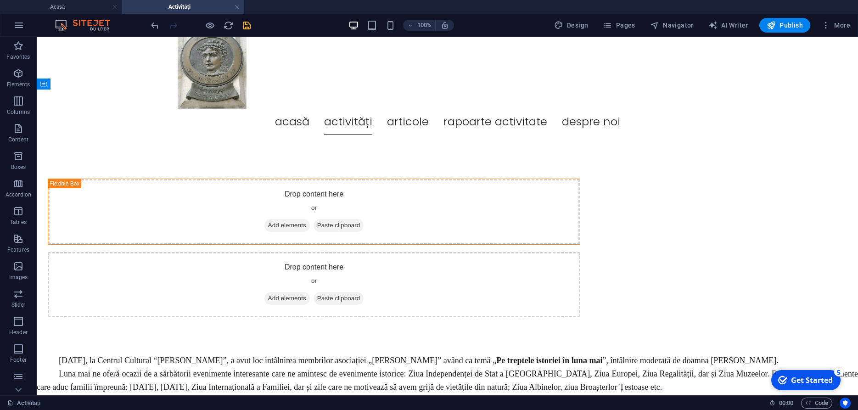
scroll to position [0, 0]
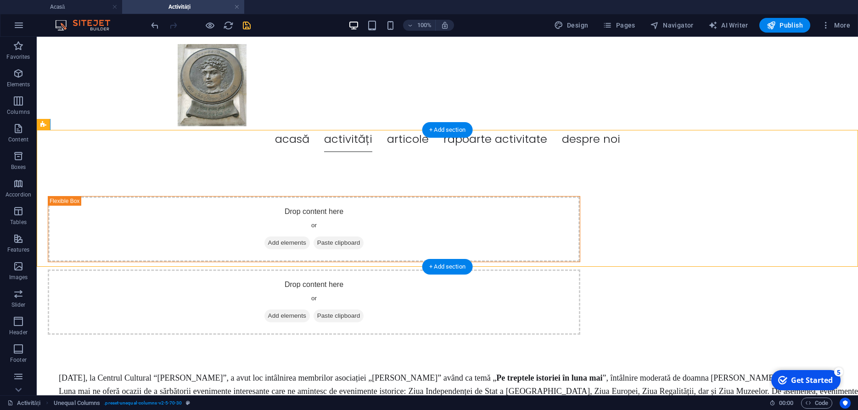
drag, startPoint x: 310, startPoint y: 190, endPoint x: 255, endPoint y: 154, distance: 64.7
click at [310, 237] on span "Add elements" at bounding box center [287, 243] width 45 height 13
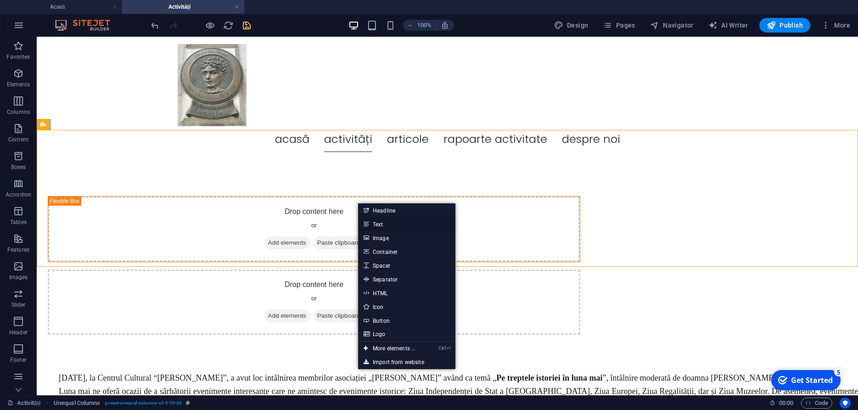
click at [383, 222] on link "Text" at bounding box center [406, 224] width 97 height 14
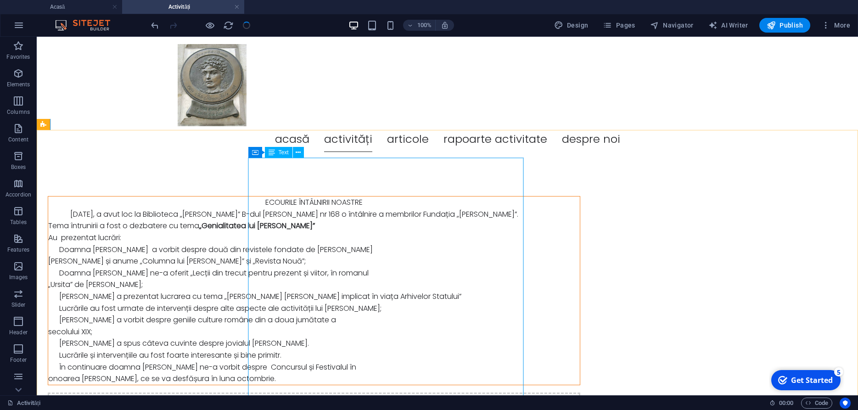
click at [317, 230] on div "ECOURILE ÎNTÂLNIRII NOASTRE Luni 25 august, a avut loc la Biblioteca „Marin Pre…" at bounding box center [314, 291] width 532 height 188
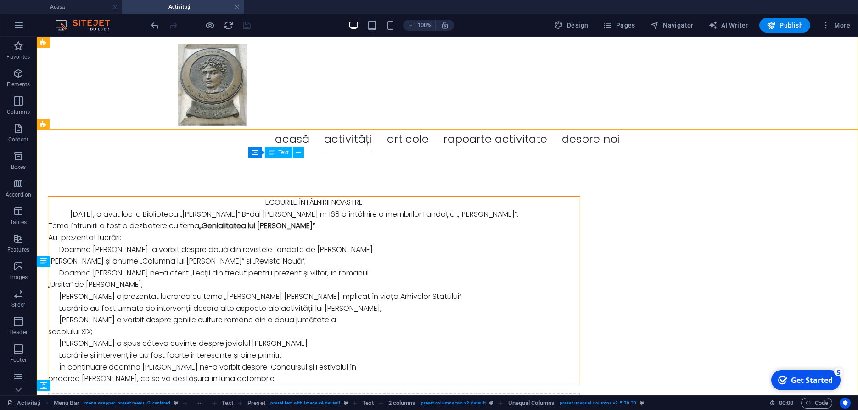
click at [317, 230] on div "ECOURILE ÎNTÂLNIRII NOASTRE Luni 25 august, a avut loc la Biblioteca „Marin Pre…" at bounding box center [314, 291] width 532 height 188
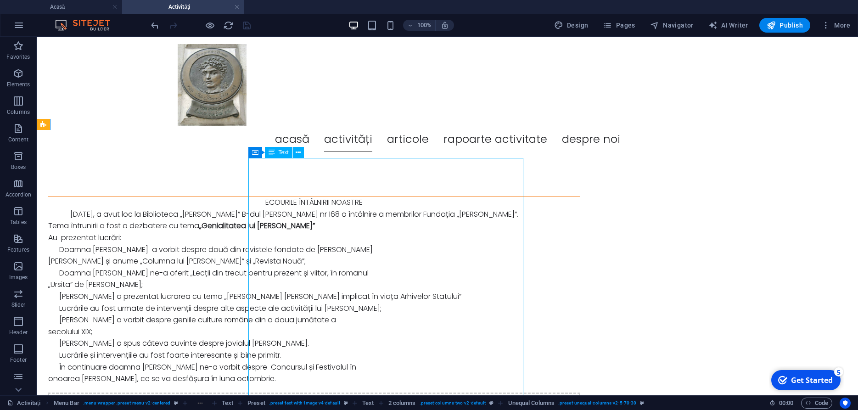
click at [317, 230] on div "ECOURILE ÎNTÂLNIRII NOASTRE Luni 25 august, a avut loc la Biblioteca „Marin Pre…" at bounding box center [314, 291] width 532 height 188
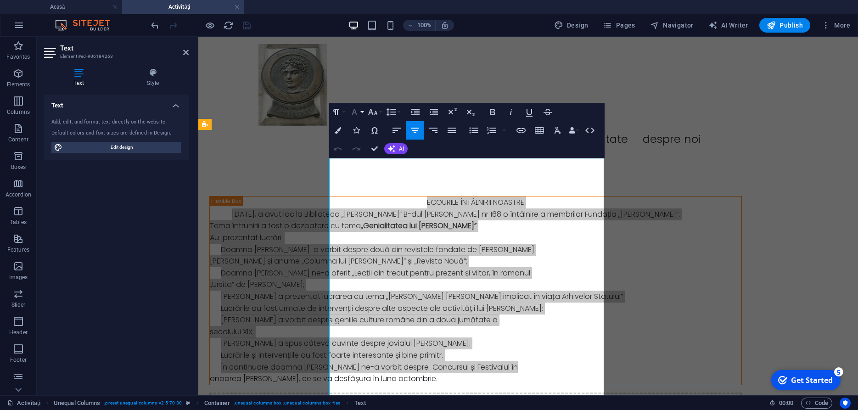
click at [362, 114] on button "Font Family" at bounding box center [356, 112] width 17 height 18
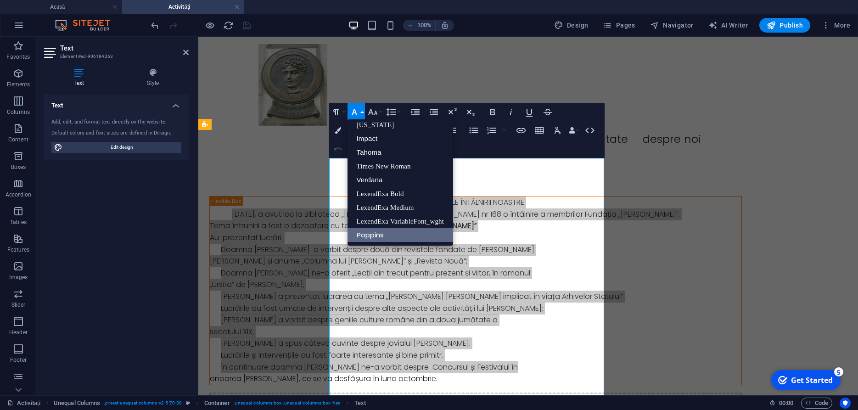
scroll to position [19, 0]
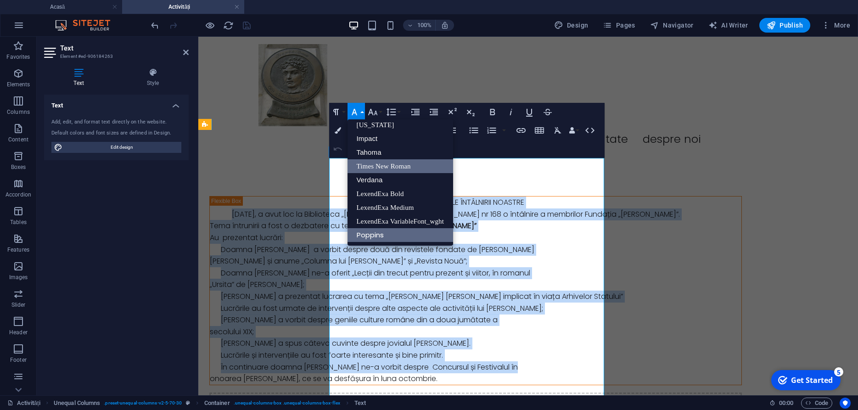
click at [375, 166] on link "Times New Roman" at bounding box center [401, 166] width 106 height 14
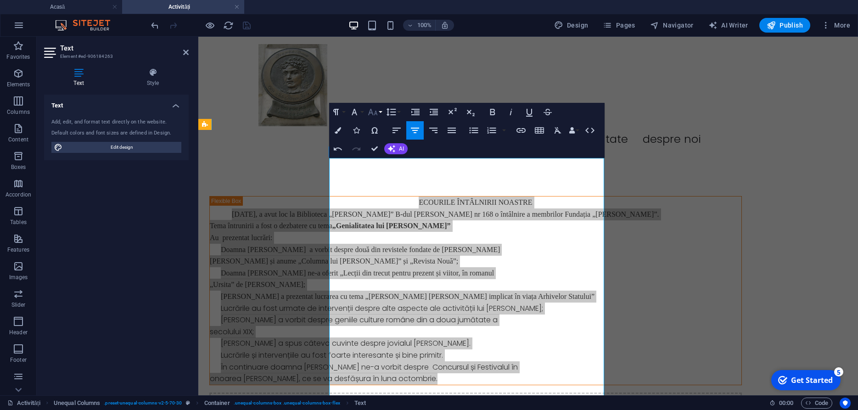
click at [380, 112] on button "Font Size" at bounding box center [374, 112] width 17 height 18
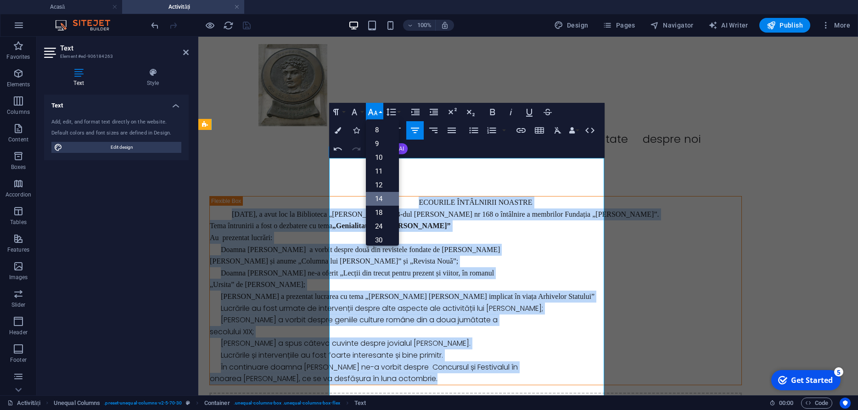
click at [380, 197] on link "14" at bounding box center [382, 199] width 33 height 14
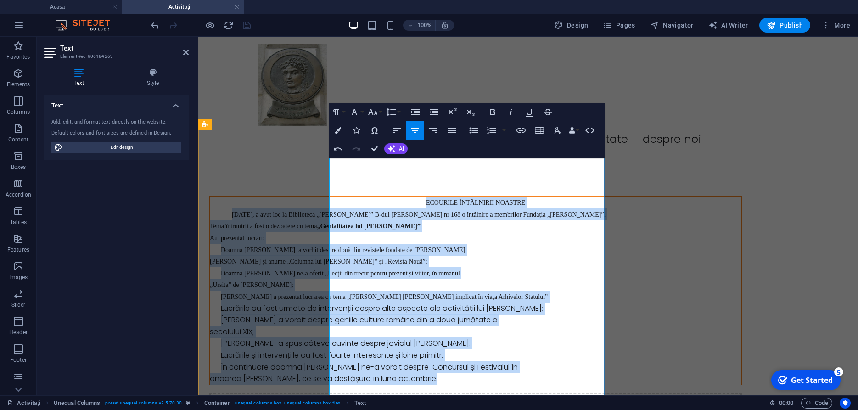
click at [432, 199] on span "ECOURILE ÎNTÂLNIRII NOASTRE" at bounding box center [475, 202] width 99 height 7
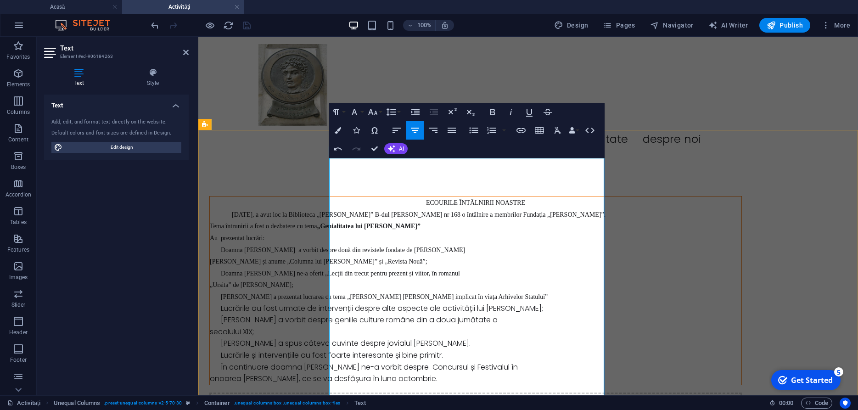
click at [437, 199] on span "ECOURILE ÎNTÂLNIRII NOASTRE" at bounding box center [475, 202] width 99 height 7
click at [492, 112] on icon "button" at bounding box center [492, 112] width 5 height 6
click at [379, 111] on button "Font Size" at bounding box center [374, 112] width 17 height 18
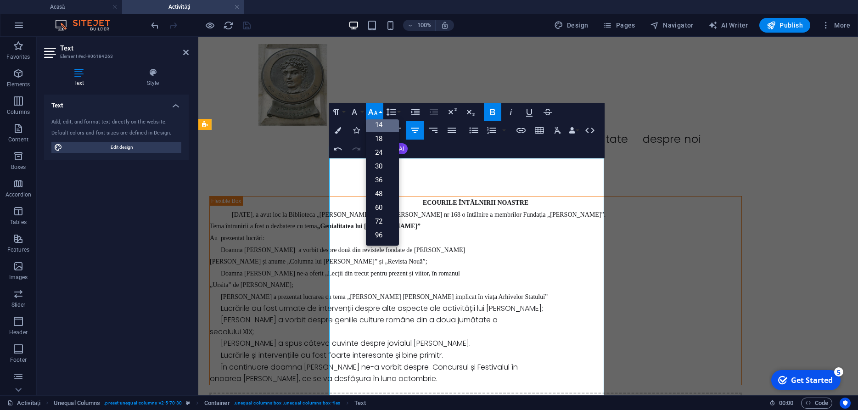
scroll to position [74, 0]
click at [380, 151] on link "24" at bounding box center [382, 153] width 33 height 14
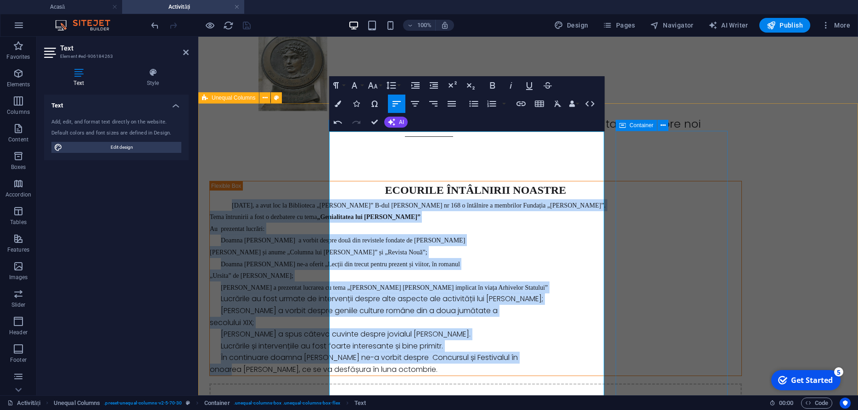
scroll to position [27, 0]
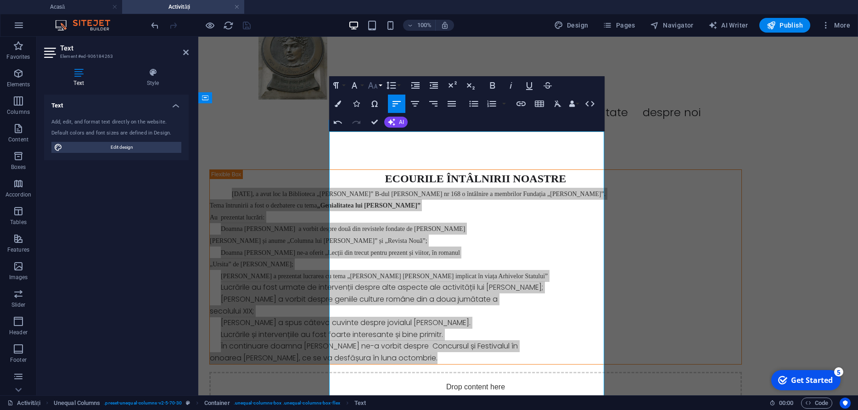
click at [379, 85] on button "Font Size" at bounding box center [374, 85] width 17 height 18
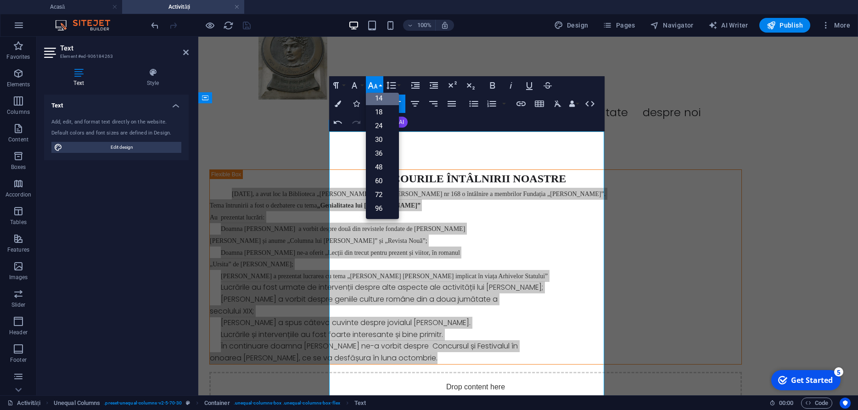
scroll to position [74, 0]
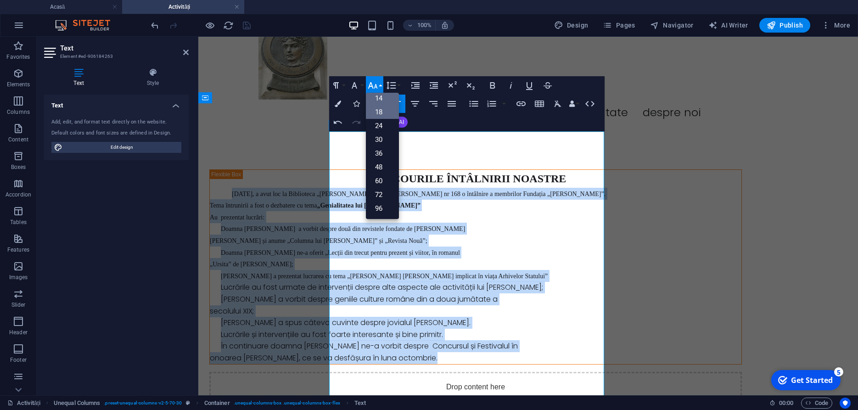
click at [380, 110] on link "18" at bounding box center [382, 112] width 33 height 14
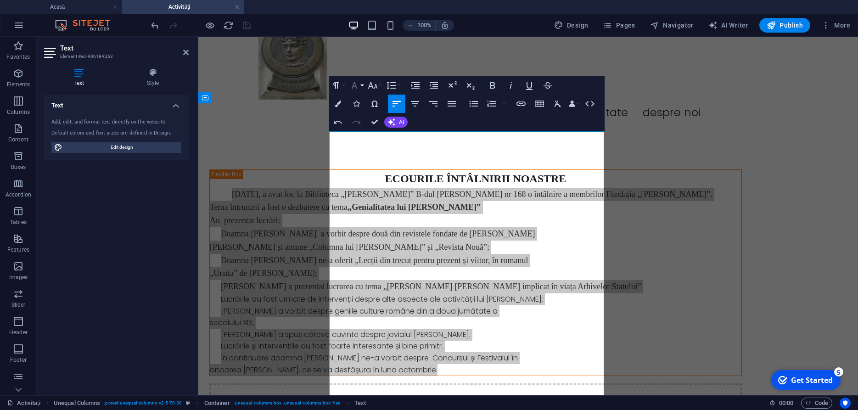
click at [361, 85] on button "Font Family" at bounding box center [356, 85] width 17 height 18
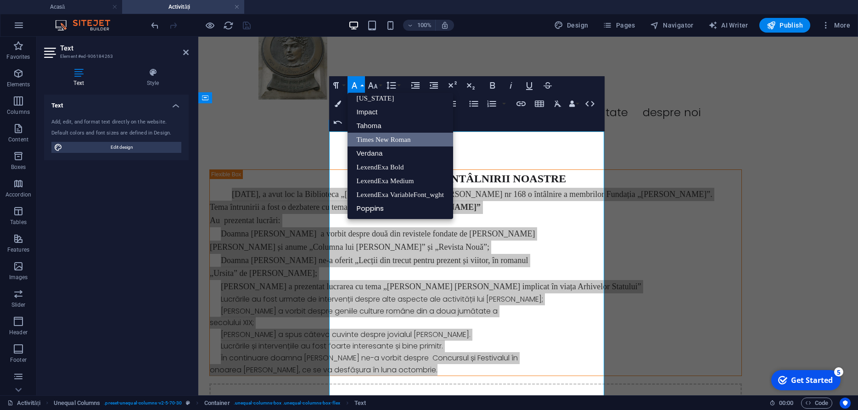
scroll to position [19, 0]
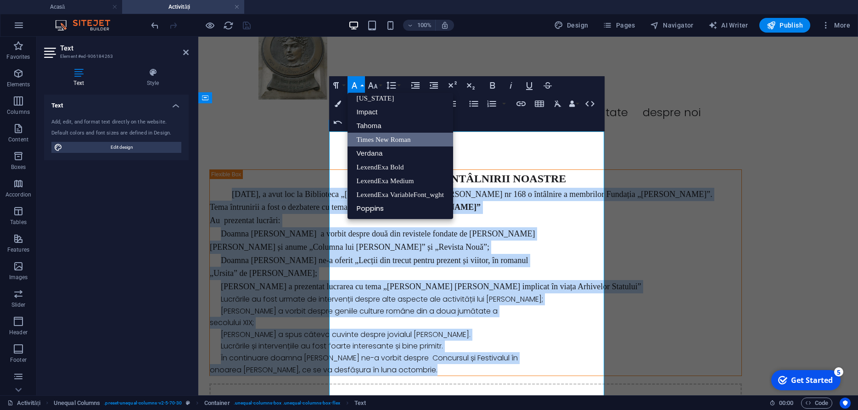
click at [376, 142] on link "Times New Roman" at bounding box center [401, 140] width 106 height 14
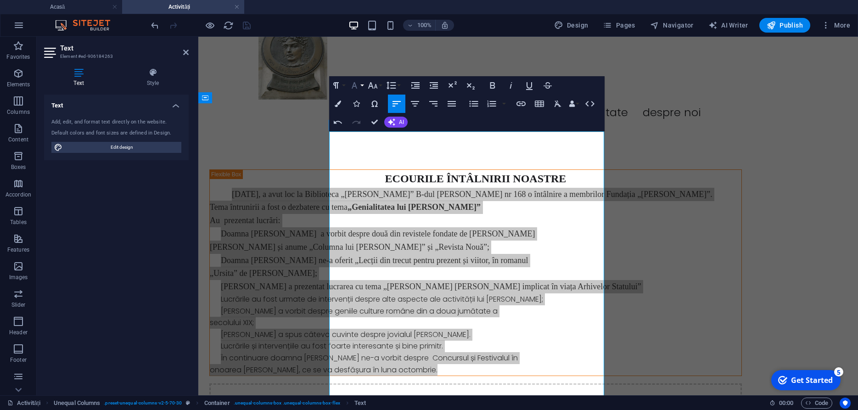
click at [361, 85] on button "Font Family" at bounding box center [356, 85] width 17 height 18
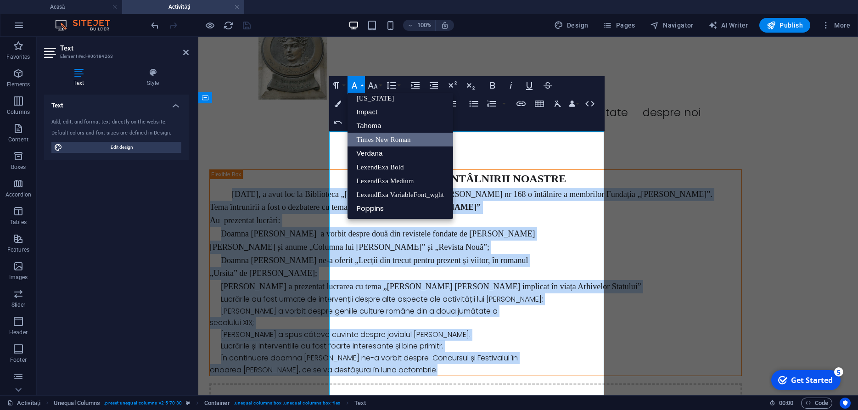
click at [371, 140] on link "Times New Roman" at bounding box center [401, 140] width 106 height 14
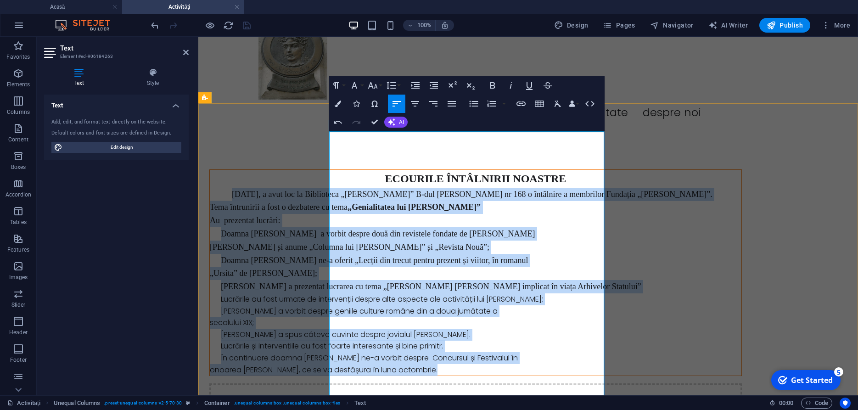
click at [408, 305] on p "Lucrările au fost urmate de intervenții despre alte aspecte ale activității lui…" at bounding box center [476, 299] width 532 height 12
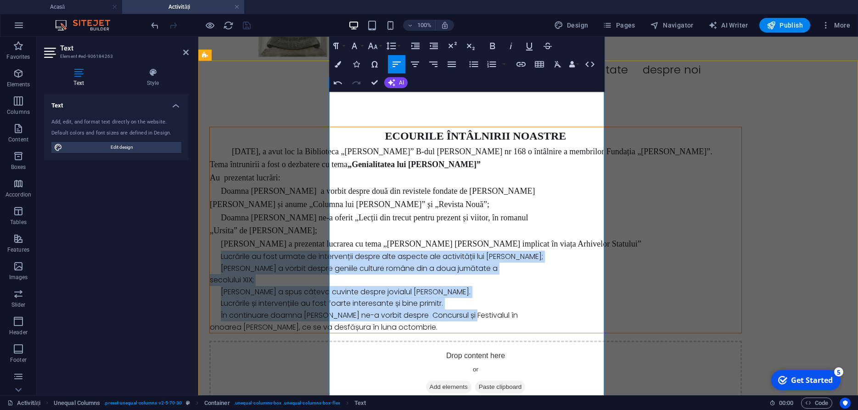
scroll to position [81, 0]
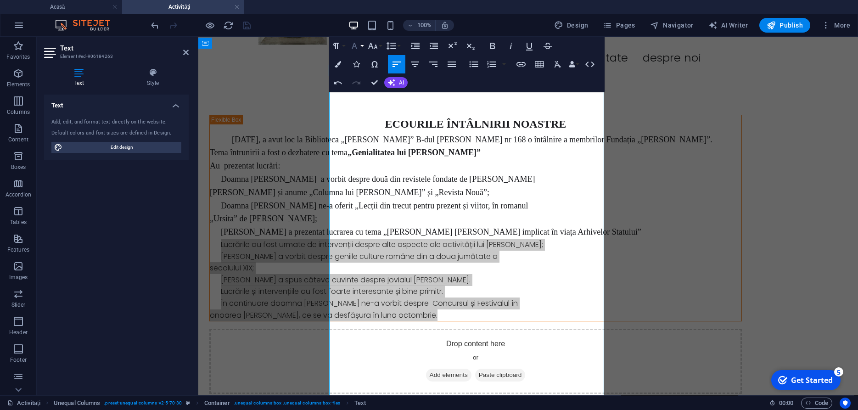
click at [364, 46] on button "Font Family" at bounding box center [356, 46] width 17 height 18
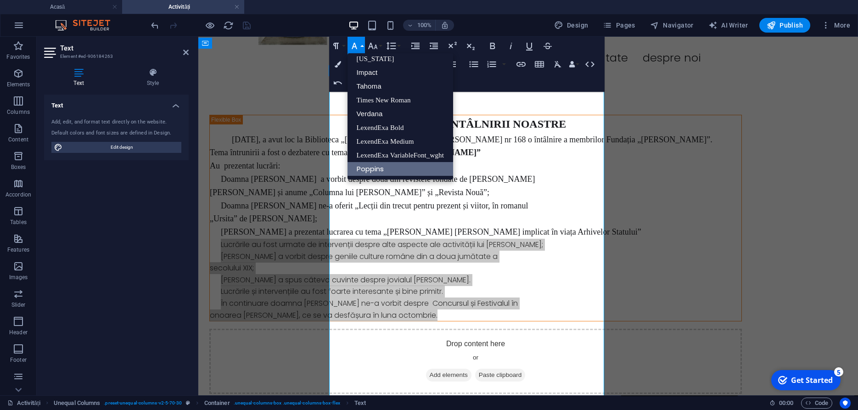
scroll to position [19, 0]
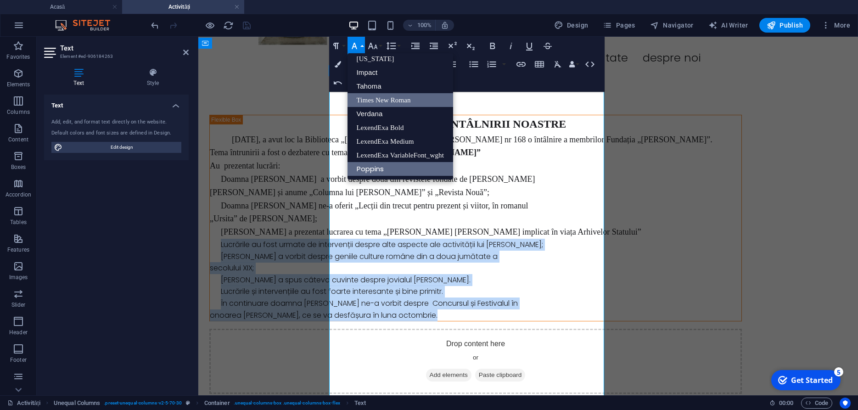
click at [374, 98] on link "Times New Roman" at bounding box center [401, 100] width 106 height 14
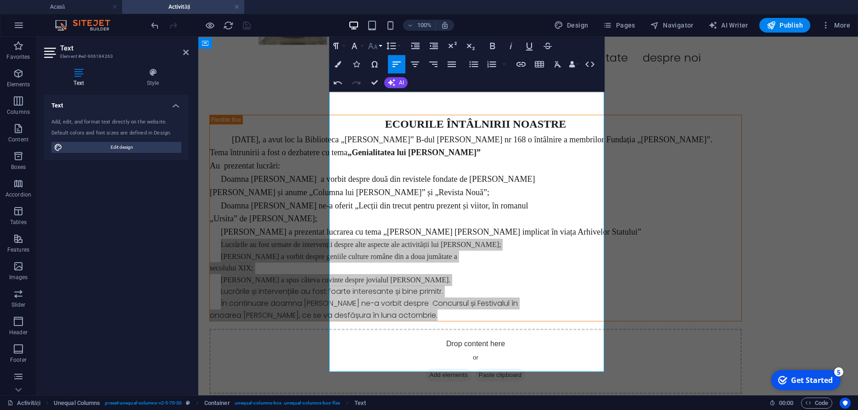
click at [382, 46] on button "Font Size" at bounding box center [374, 46] width 17 height 18
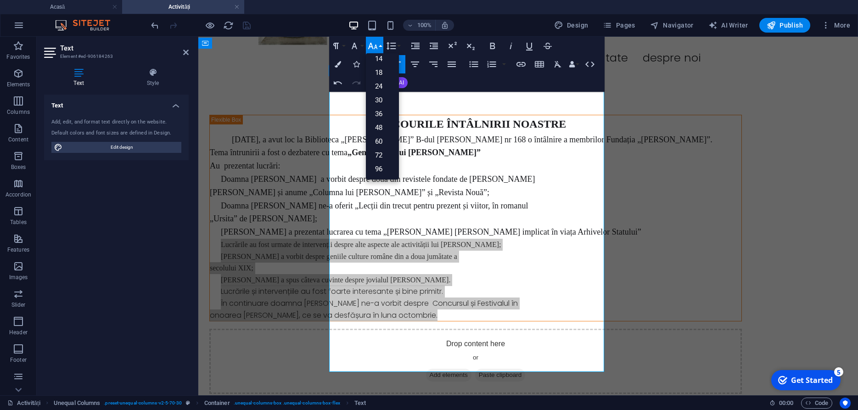
scroll to position [74, 0]
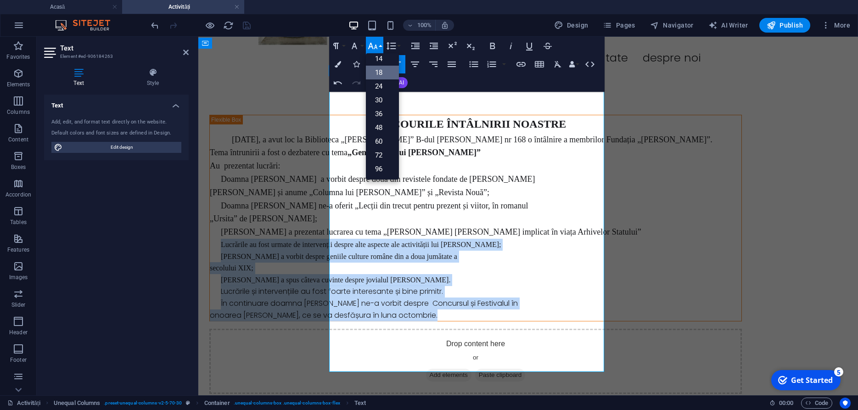
click at [380, 72] on link "18" at bounding box center [382, 73] width 33 height 14
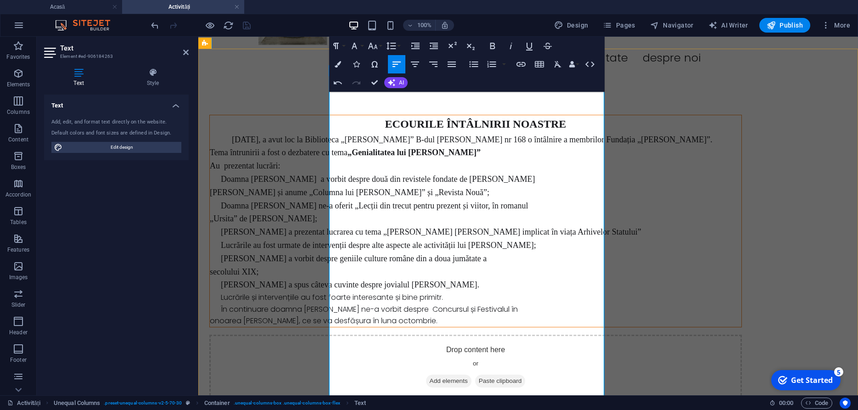
click at [354, 135] on span "Luni 25 august, a avut loc la Biblioteca „Marin Preda” B-dul Șerban Vodă nr 168…" at bounding box center [472, 139] width 481 height 9
click at [644, 335] on div "Drop content here or Add elements Paste clipboard" at bounding box center [475, 367] width 533 height 65
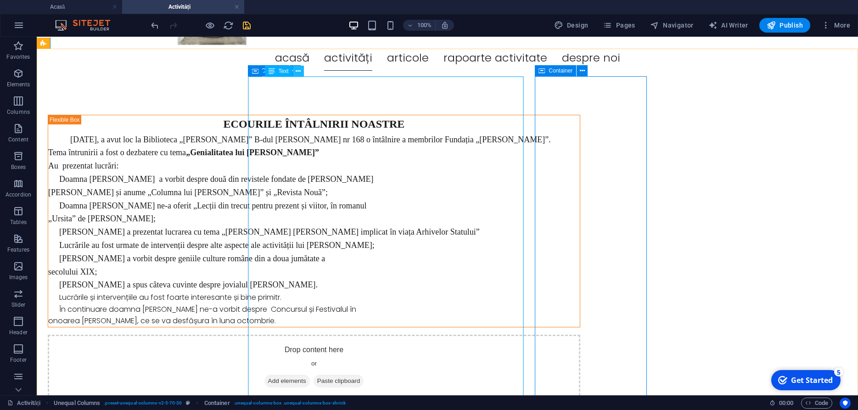
click at [298, 71] on icon at bounding box center [298, 72] width 5 height 10
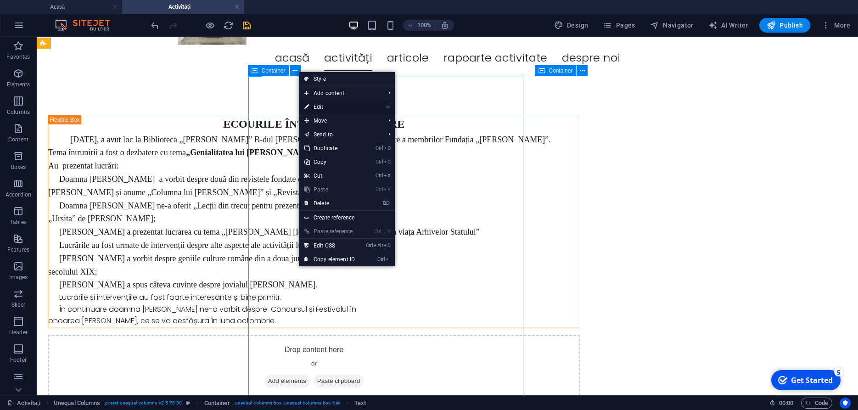
click at [322, 107] on link "⏎ Edit" at bounding box center [330, 107] width 62 height 14
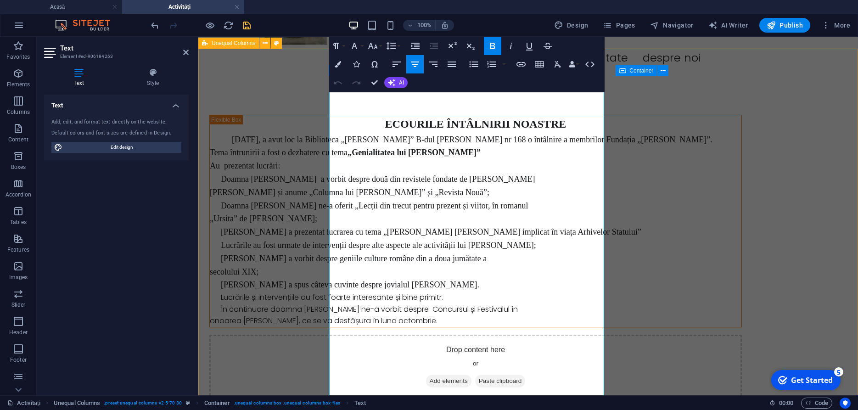
click at [267, 202] on div "ECOURILE ÎNTÂLNIRII NOASTRE Luni 25 august, a avut loc la Biblioteca „Marin Pre…" at bounding box center [528, 257] width 660 height 359
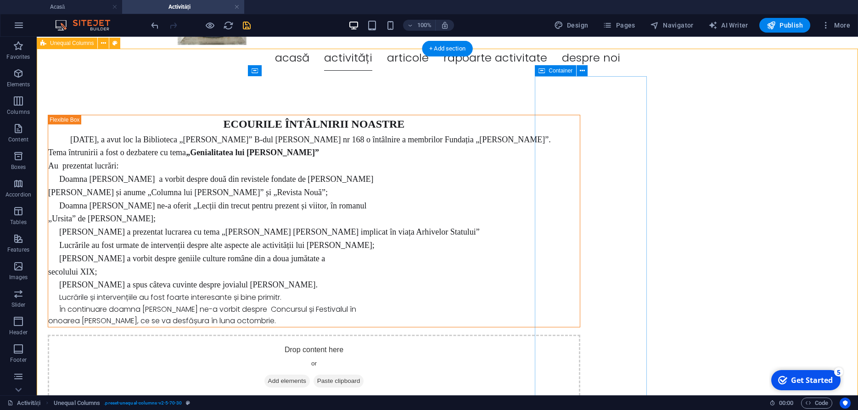
click at [310, 375] on span "Add elements" at bounding box center [287, 381] width 45 height 13
click at [17, 75] on icon "button" at bounding box center [18, 73] width 11 height 11
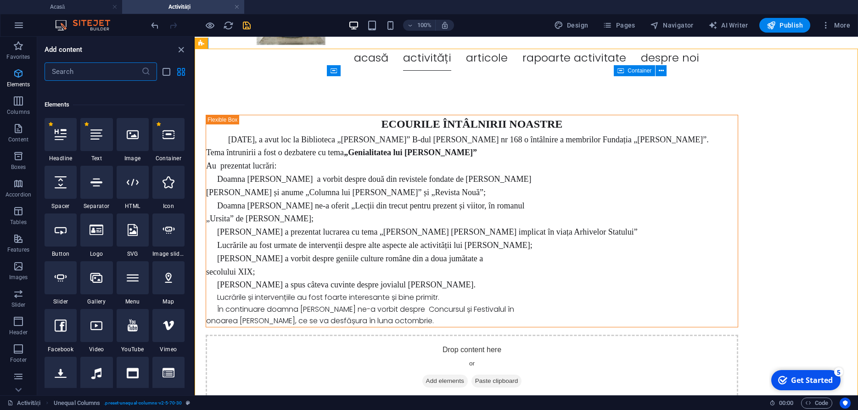
scroll to position [173, 0]
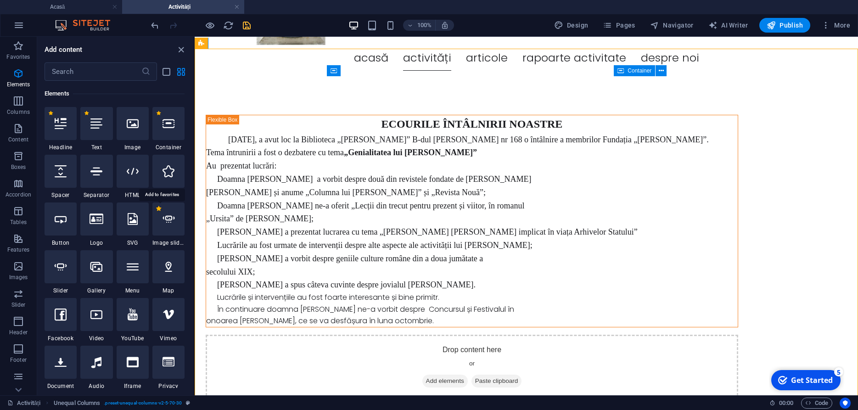
click at [159, 208] on label "1 Star" at bounding box center [158, 208] width 5 height 5
click at [156, 215] on input "1 Star" at bounding box center [156, 215] width 0 height 0
radio input "true"
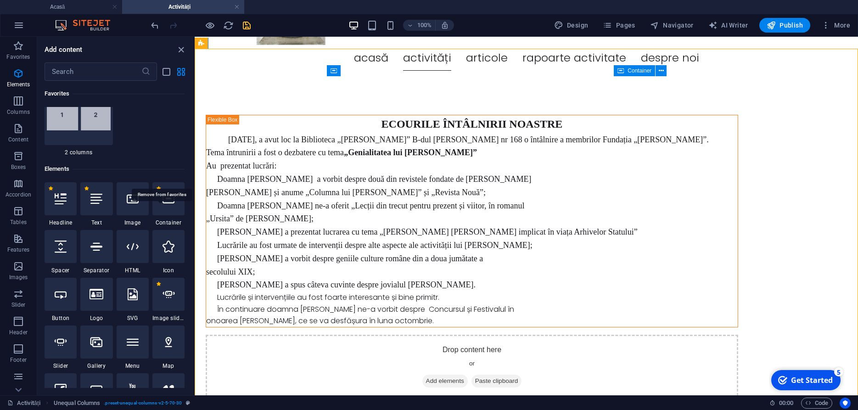
scroll to position [248, 0]
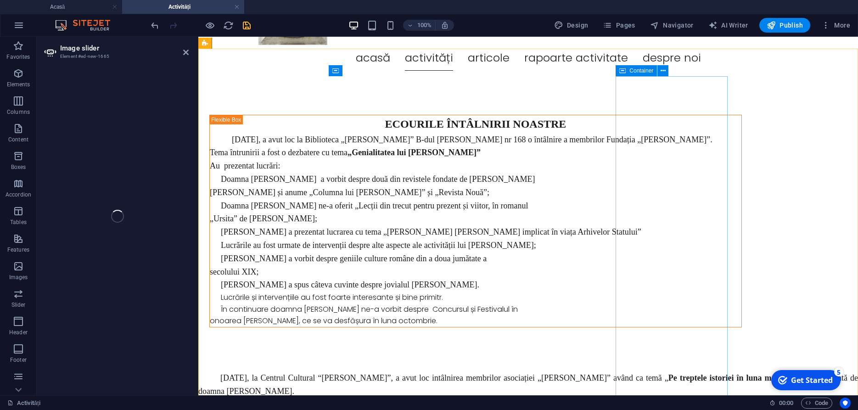
select select "ms"
select select "s"
select select "progressive"
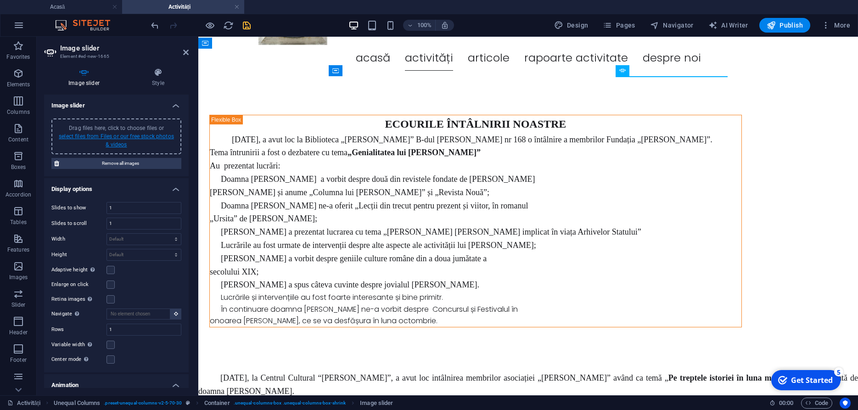
click at [98, 135] on link "select files from Files or our free stock photos & videos" at bounding box center [116, 140] width 115 height 15
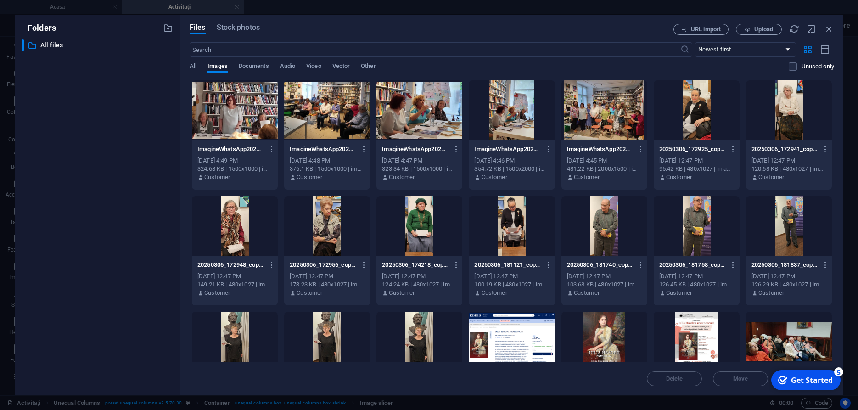
click at [592, 121] on div at bounding box center [605, 110] width 86 height 60
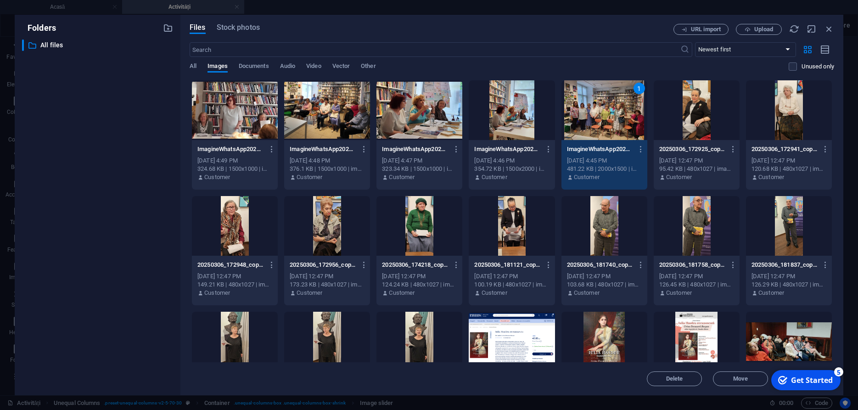
click at [228, 106] on div at bounding box center [235, 110] width 86 height 60
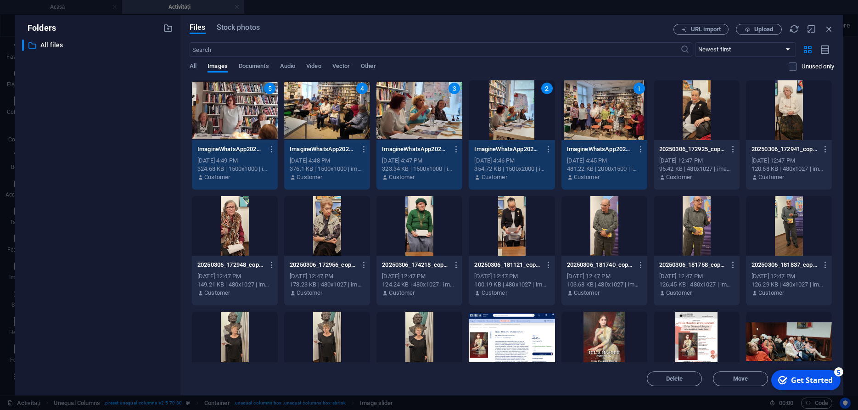
click at [815, 378] on div "Get Started" at bounding box center [812, 380] width 42 height 10
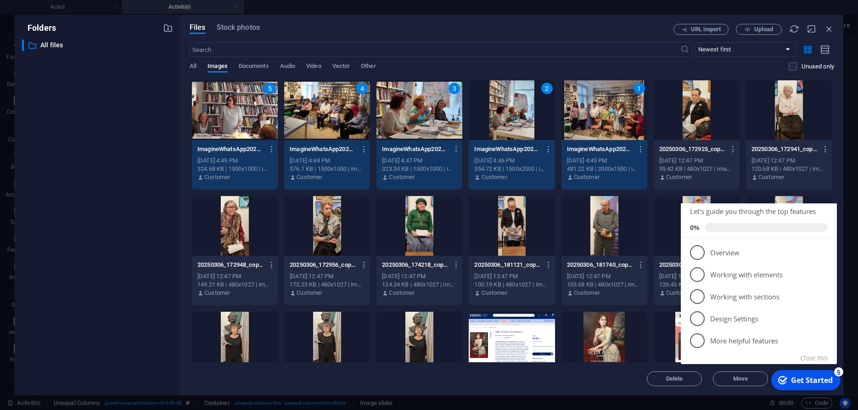
click at [825, 197] on icon "Minimize checklist" at bounding box center [824, 192] width 7 height 7
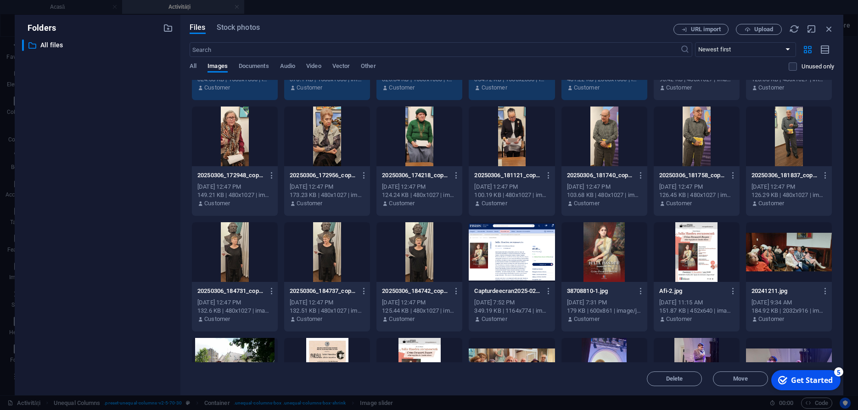
scroll to position [95, 0]
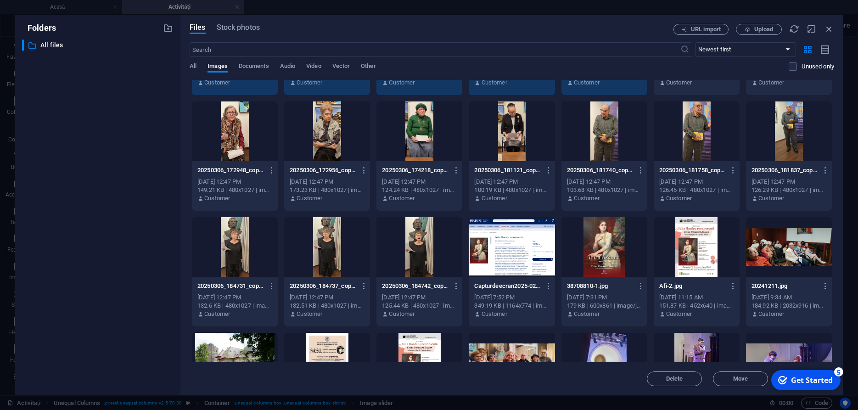
drag, startPoint x: 833, startPoint y: 155, endPoint x: 842, endPoint y: 215, distance: 61.3
click at [842, 215] on div "Files Stock photos URL import Upload ​ Newest first Oldest first Name (A-Z) Nam…" at bounding box center [511, 205] width 663 height 381
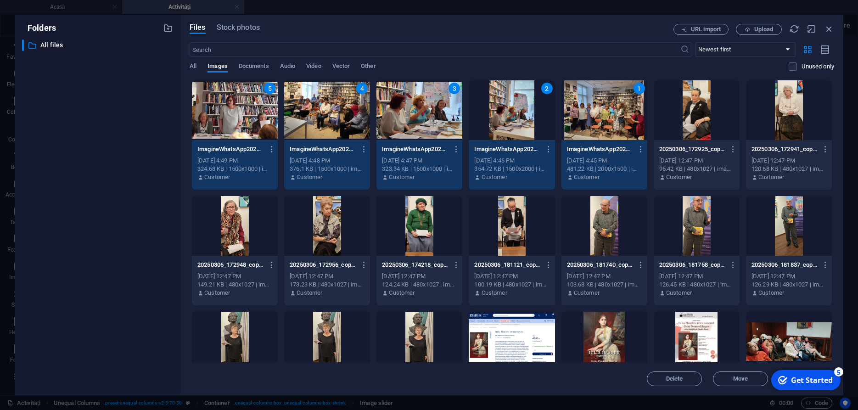
drag, startPoint x: 604, startPoint y: 20, endPoint x: 536, endPoint y: 26, distance: 67.7
click at [522, 22] on div "Files Stock photos URL import Upload ​ Newest first Oldest first Name (A-Z) Nam…" at bounding box center [511, 205] width 663 height 381
drag, startPoint x: 516, startPoint y: 20, endPoint x: 488, endPoint y: 16, distance: 28.8
click at [603, 14] on div "Folders ​ All files All files Files Stock photos URL import Upload ​ Newest fir…" at bounding box center [429, 205] width 858 height 410
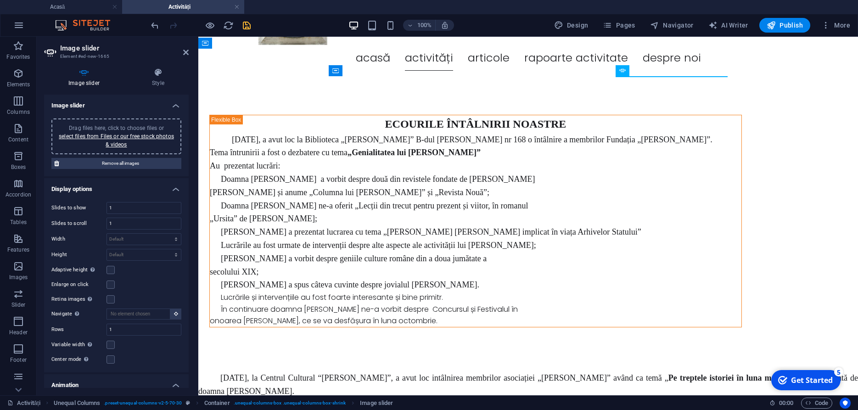
drag, startPoint x: 856, startPoint y: 62, endPoint x: 851, endPoint y: 40, distance: 22.5
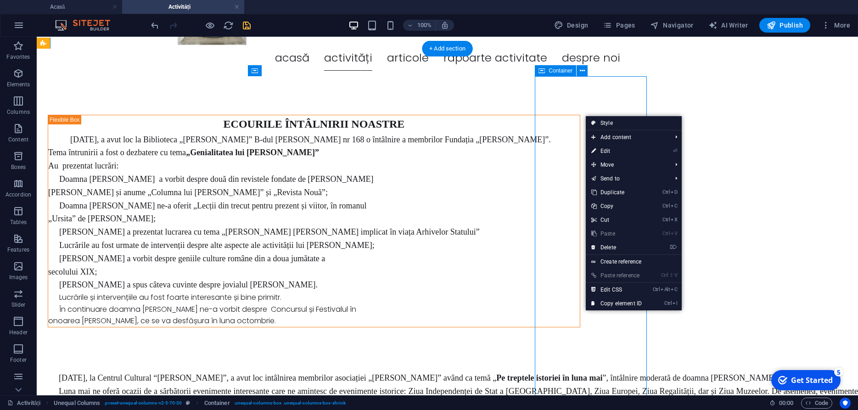
click at [550, 335] on div at bounding box center [314, 335] width 533 height 0
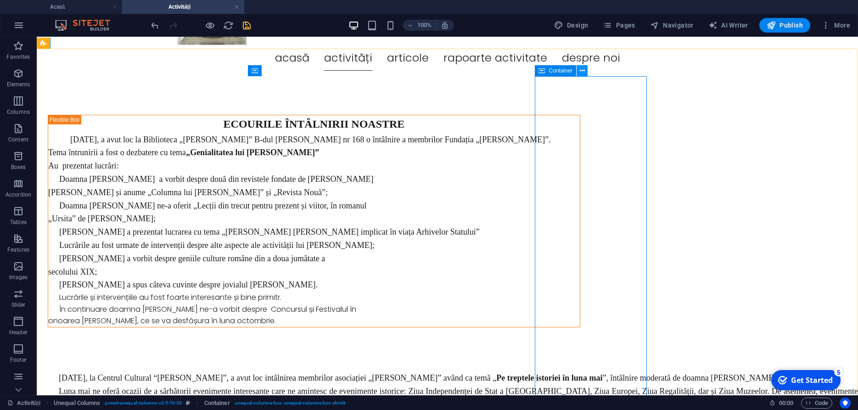
click at [582, 69] on icon at bounding box center [582, 71] width 5 height 10
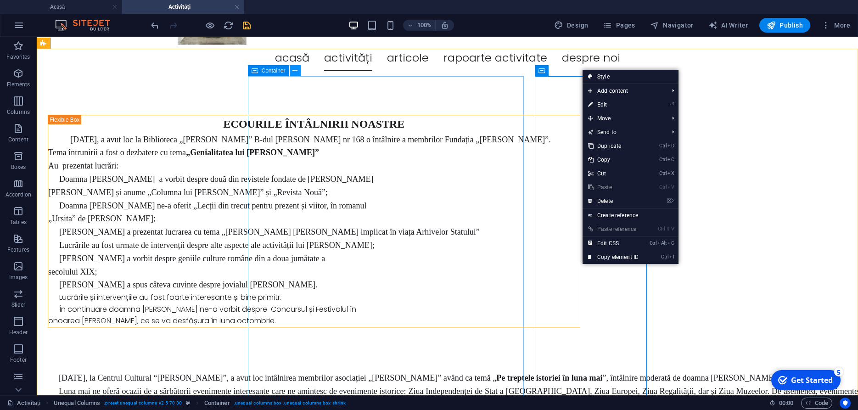
click at [295, 70] on icon at bounding box center [295, 71] width 5 height 10
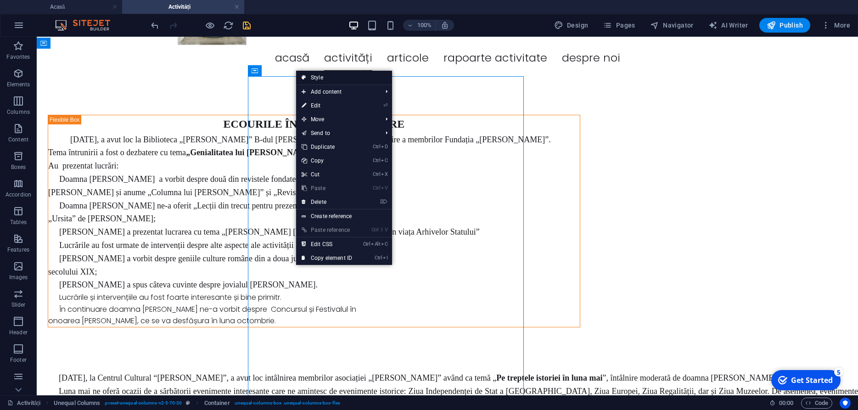
click at [321, 76] on link "Style" at bounding box center [344, 78] width 96 height 14
select select "%"
select select "rem"
select select "preset-unequal-columns-v2-5-70-30"
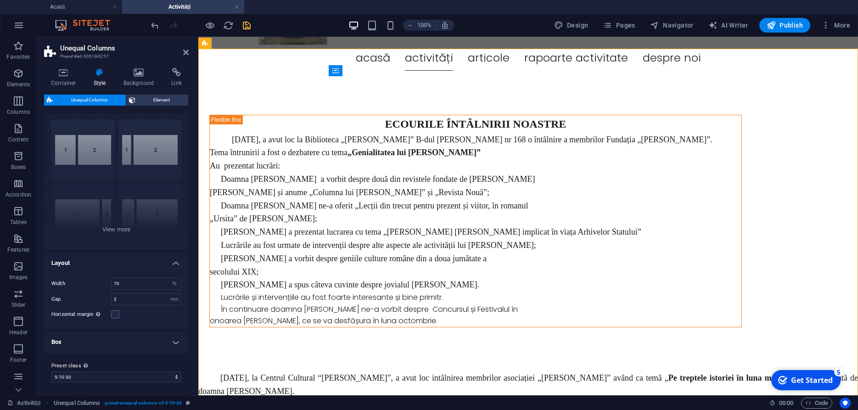
scroll to position [19, 0]
click at [176, 339] on h4 "Box" at bounding box center [116, 340] width 145 height 22
click at [176, 339] on h4 "Box" at bounding box center [116, 337] width 145 height 17
click at [152, 99] on span "Element" at bounding box center [162, 100] width 48 height 11
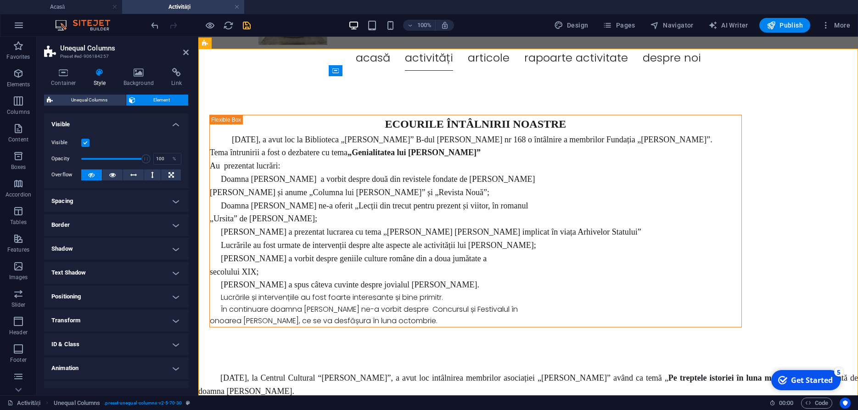
click at [175, 201] on h4 "Spacing" at bounding box center [116, 201] width 145 height 22
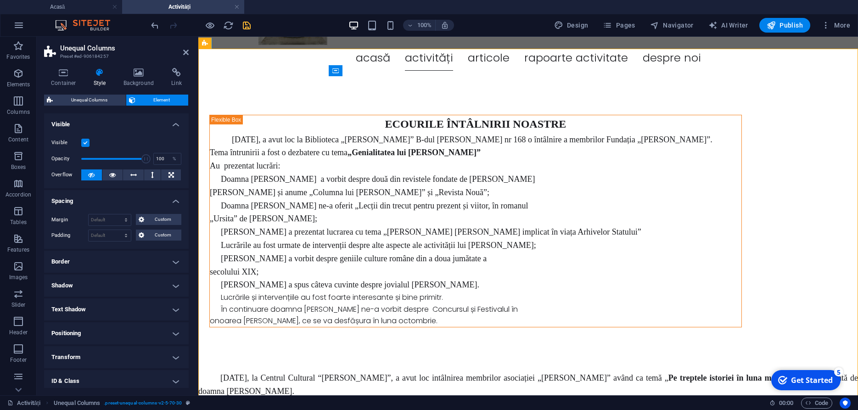
click at [175, 202] on h4 "Spacing" at bounding box center [116, 198] width 145 height 17
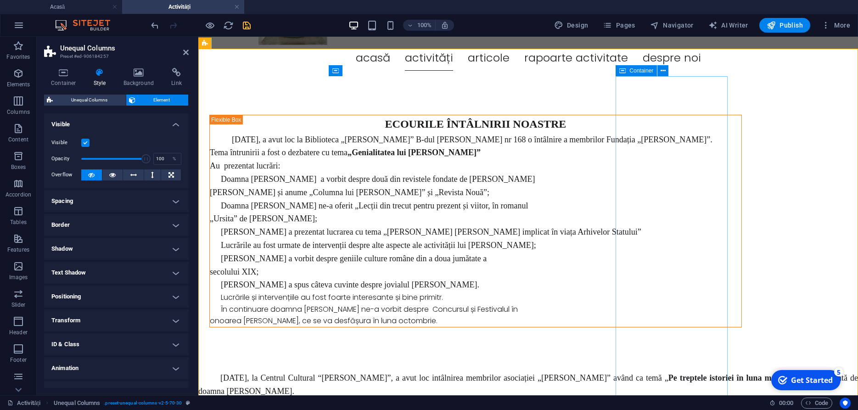
click at [670, 335] on div at bounding box center [475, 335] width 533 height 0
click at [183, 50] on icon at bounding box center [186, 52] width 6 height 7
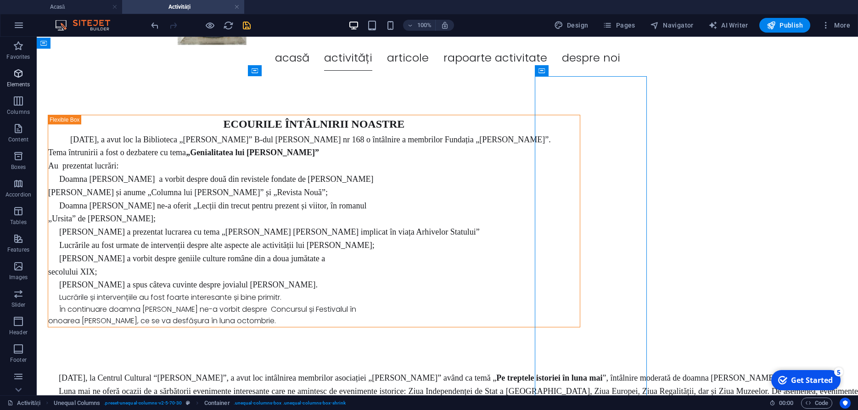
click at [22, 72] on icon "button" at bounding box center [18, 73] width 11 height 11
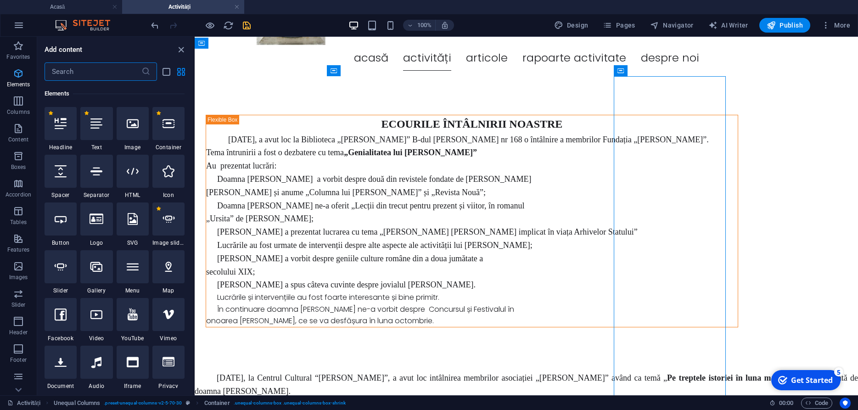
scroll to position [248, 0]
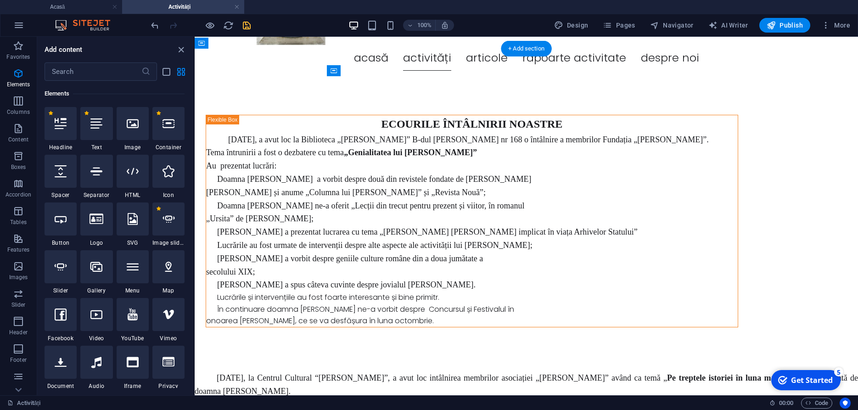
select select "ms"
select select "s"
select select "progressive"
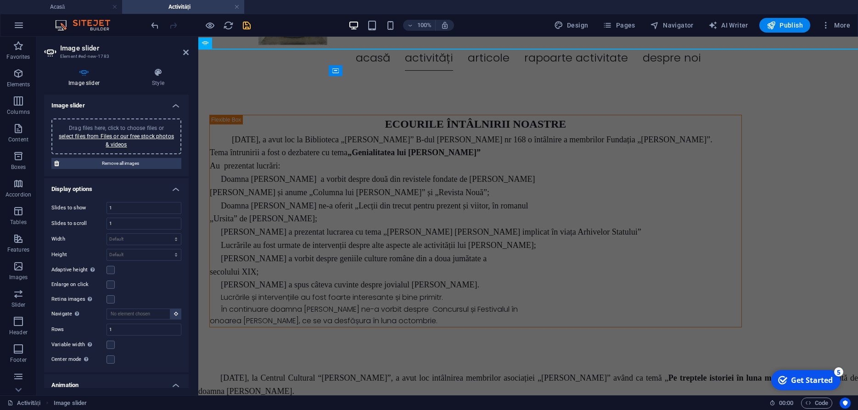
click at [176, 192] on h4 "Display options" at bounding box center [116, 186] width 145 height 17
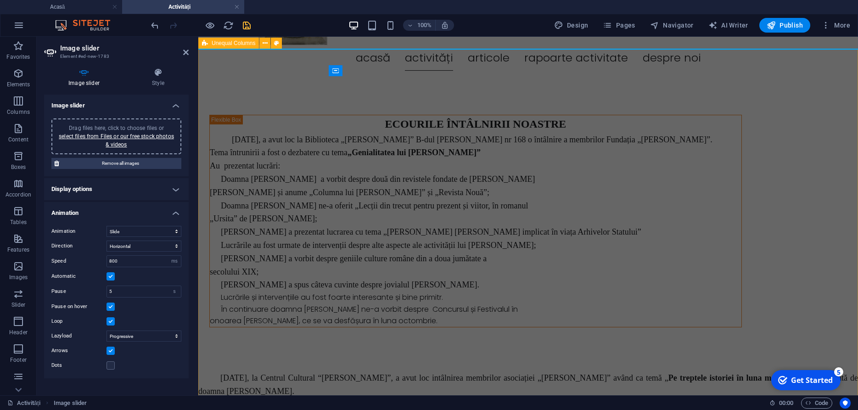
click at [787, 189] on div "ECOURILE ÎNTÂLNIRII NOASTRE Luni 25 august, a avut loc la Biblioteca „Marin Pre…" at bounding box center [528, 224] width 660 height 293
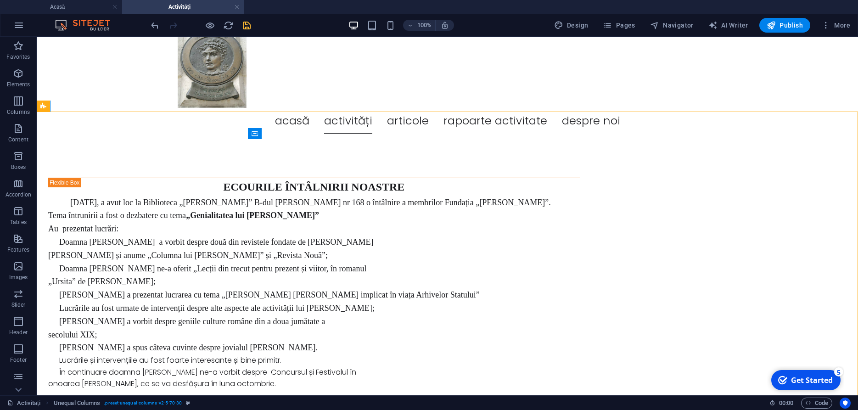
scroll to position [0, 0]
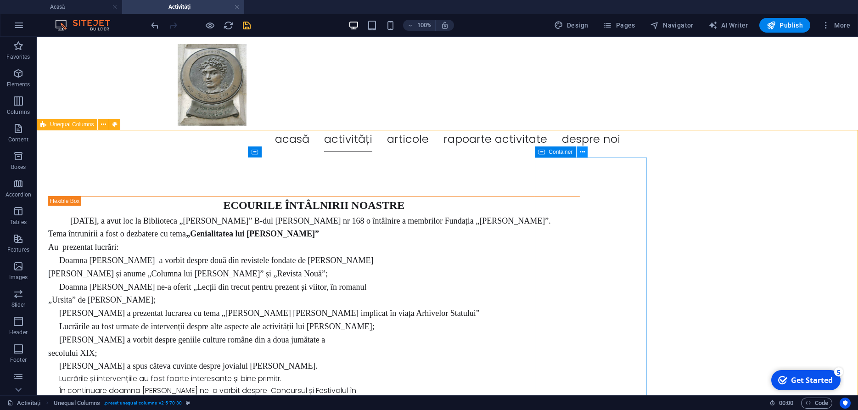
click at [581, 150] on icon at bounding box center [582, 152] width 5 height 10
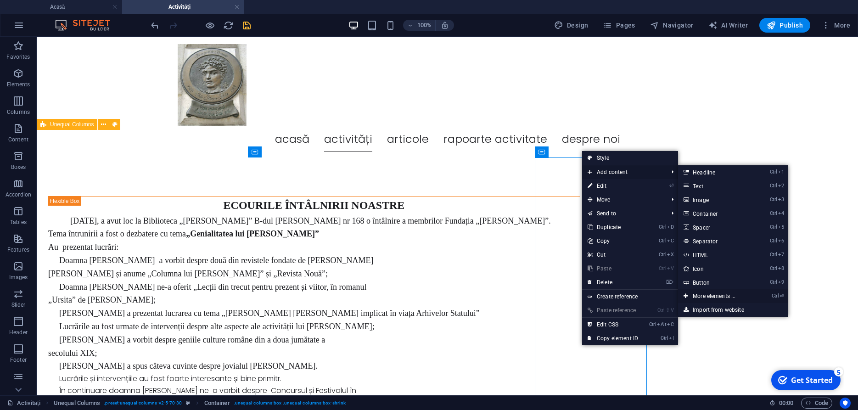
click at [715, 295] on link "Ctrl ⏎ More elements ..." at bounding box center [716, 296] width 76 height 14
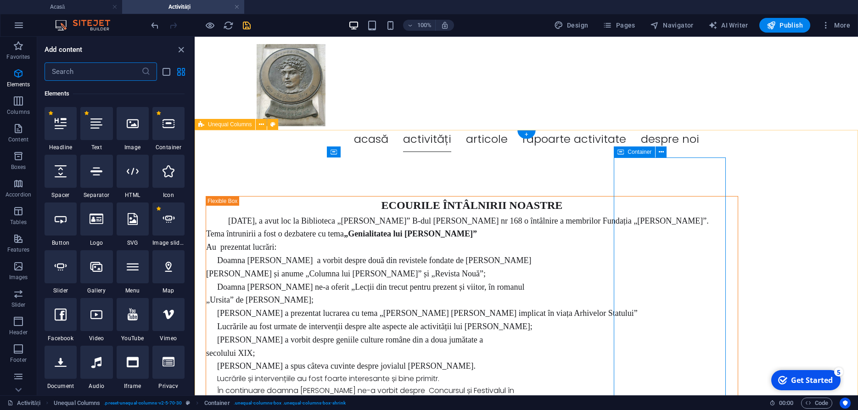
scroll to position [248, 0]
click at [168, 219] on icon at bounding box center [169, 219] width 12 height 12
select select "ms"
select select "s"
select select "progressive"
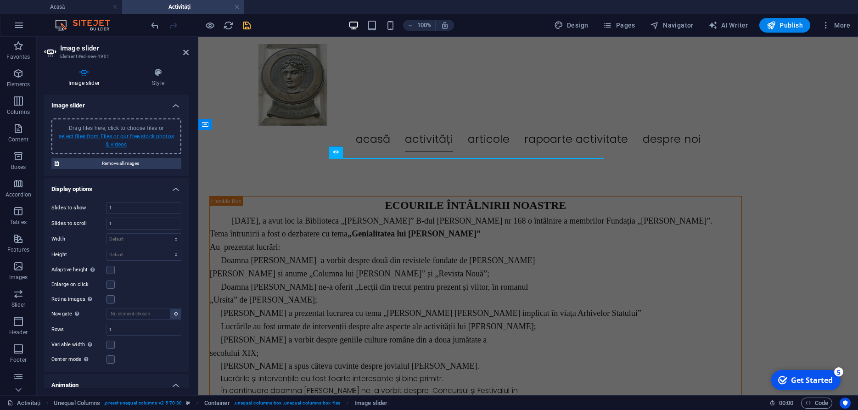
click at [122, 136] on link "select files from Files or our free stock photos & videos" at bounding box center [116, 140] width 115 height 15
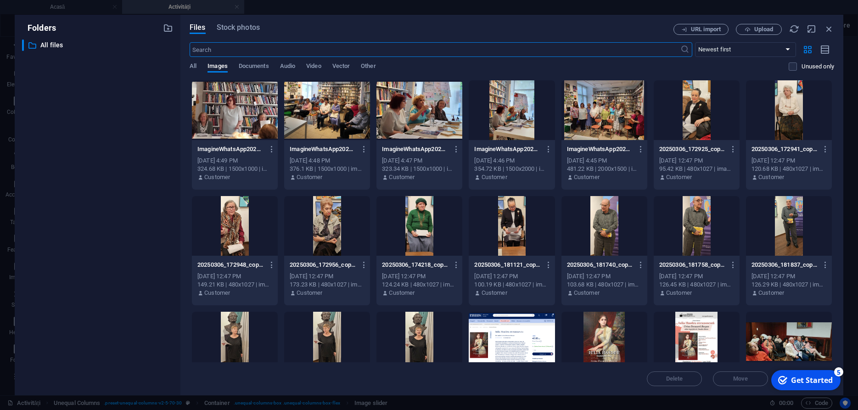
click at [242, 113] on div at bounding box center [235, 110] width 86 height 60
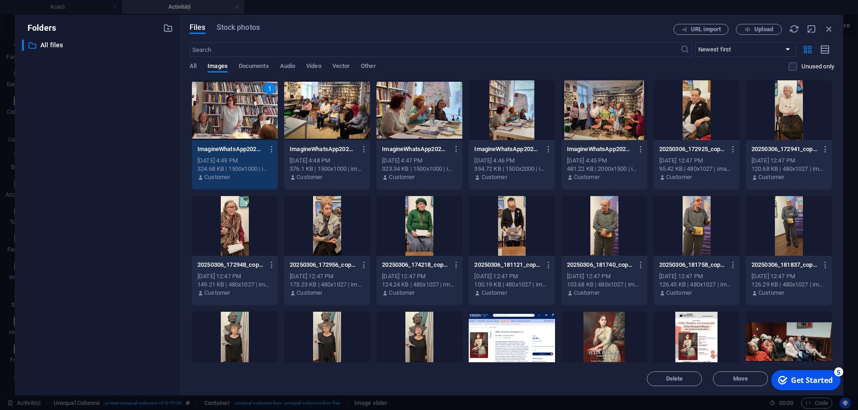
click at [327, 111] on div at bounding box center [327, 110] width 86 height 60
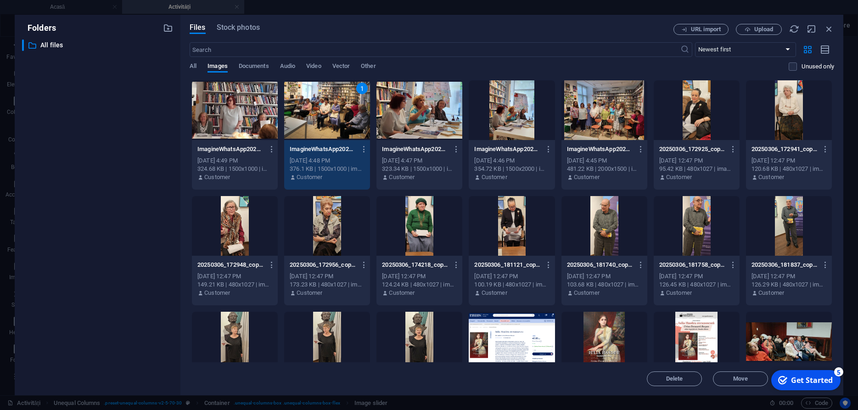
click at [423, 108] on div at bounding box center [420, 110] width 86 height 60
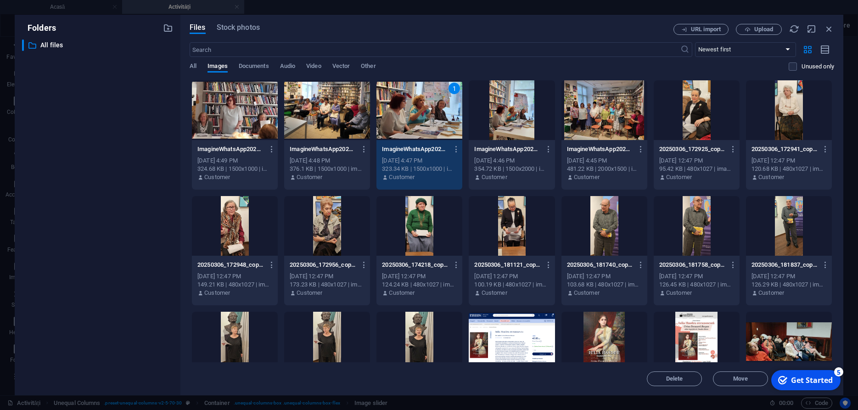
click at [244, 100] on div at bounding box center [235, 110] width 86 height 60
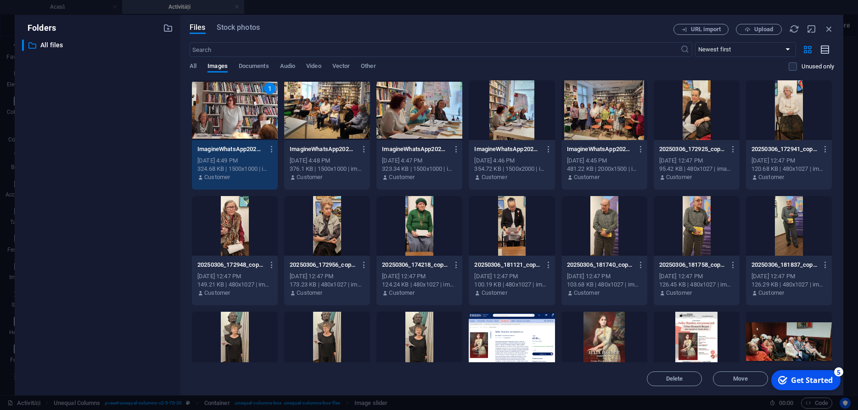
click at [822, 51] on icon "button" at bounding box center [826, 50] width 10 height 11
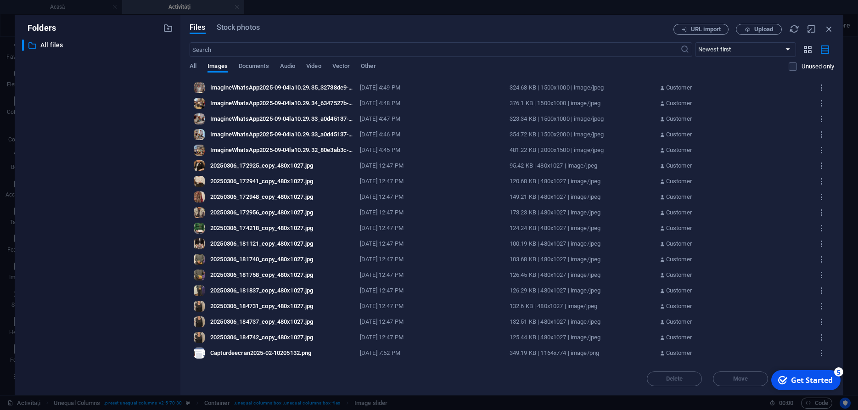
click at [809, 51] on icon "button" at bounding box center [808, 50] width 11 height 10
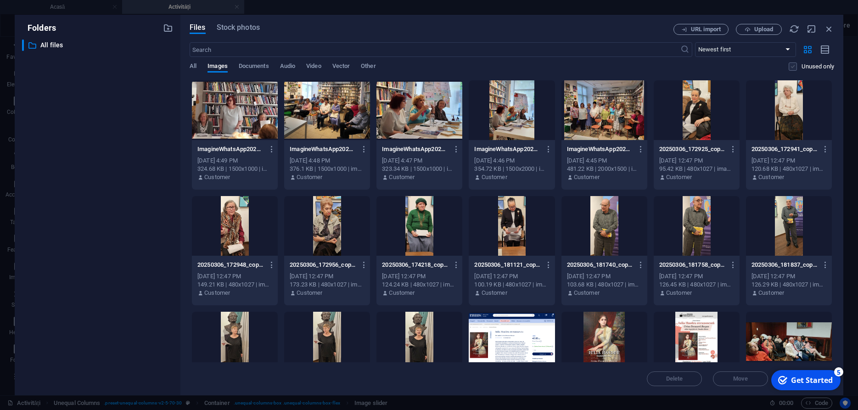
click at [791, 68] on label at bounding box center [793, 66] width 8 height 8
click at [0, 0] on input "checkbox" at bounding box center [0, 0] width 0 height 0
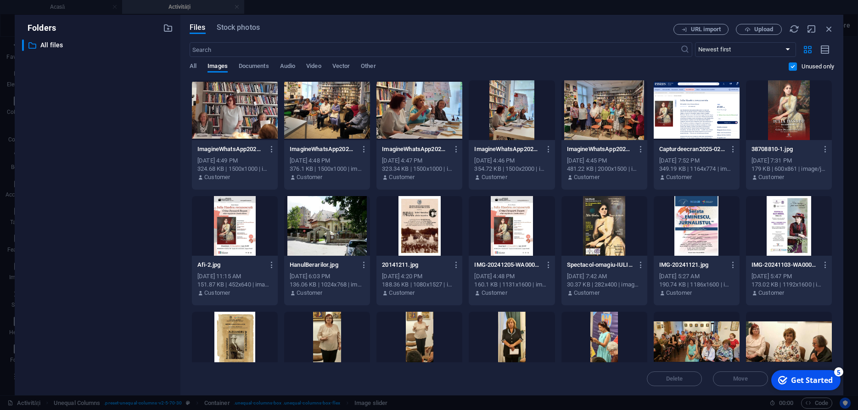
click at [784, 380] on icon "checkmark" at bounding box center [782, 380] width 9 height 9
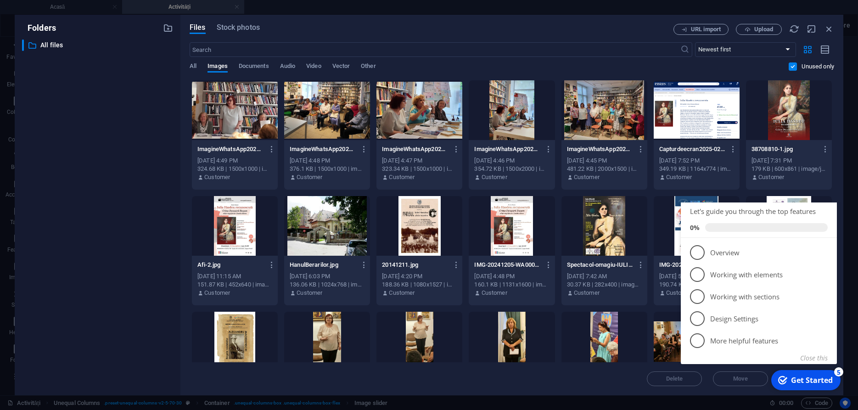
click at [784, 380] on icon "checkmark" at bounding box center [782, 380] width 9 height 9
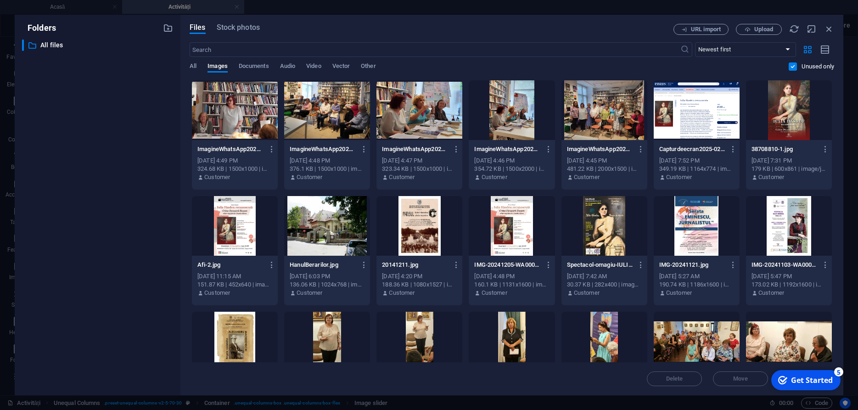
click at [213, 122] on div at bounding box center [235, 110] width 86 height 60
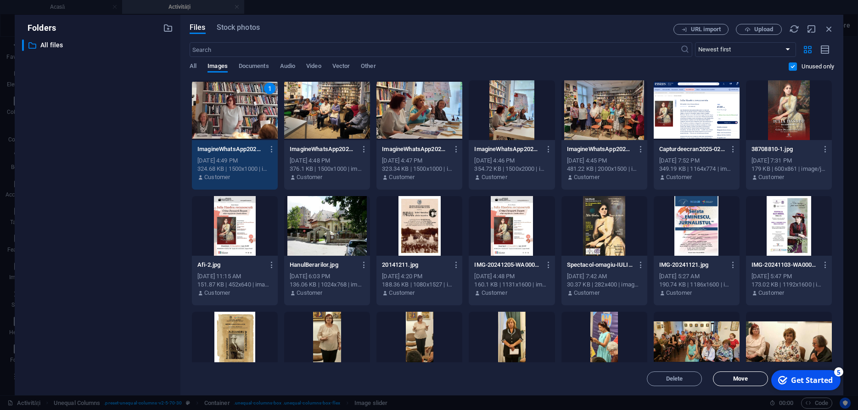
click at [741, 378] on span "Move" at bounding box center [740, 379] width 15 height 6
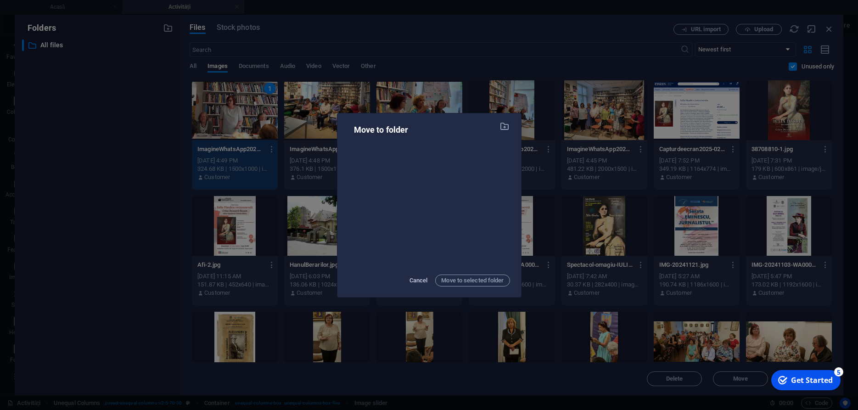
click at [415, 277] on span "Cancel" at bounding box center [419, 280] width 18 height 11
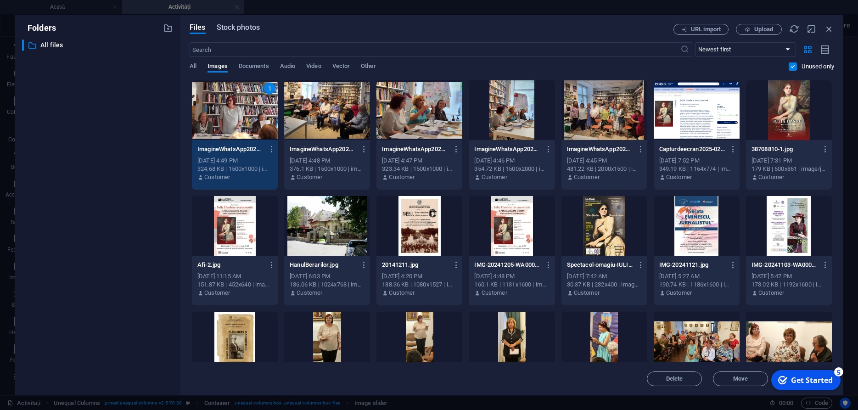
click at [240, 28] on span "Stock photos" at bounding box center [238, 27] width 43 height 11
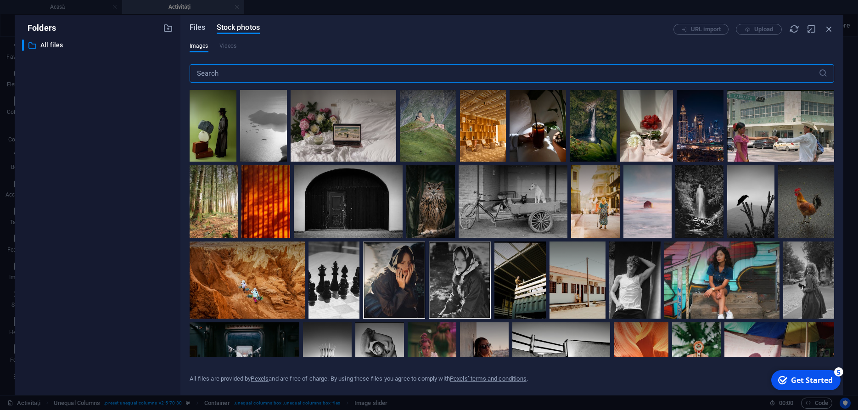
click at [198, 25] on span "Files" at bounding box center [198, 27] width 16 height 11
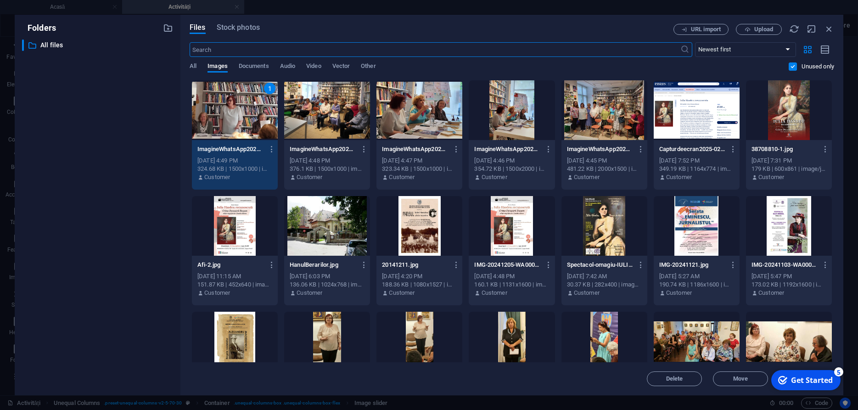
click at [232, 109] on div "1" at bounding box center [235, 110] width 86 height 60
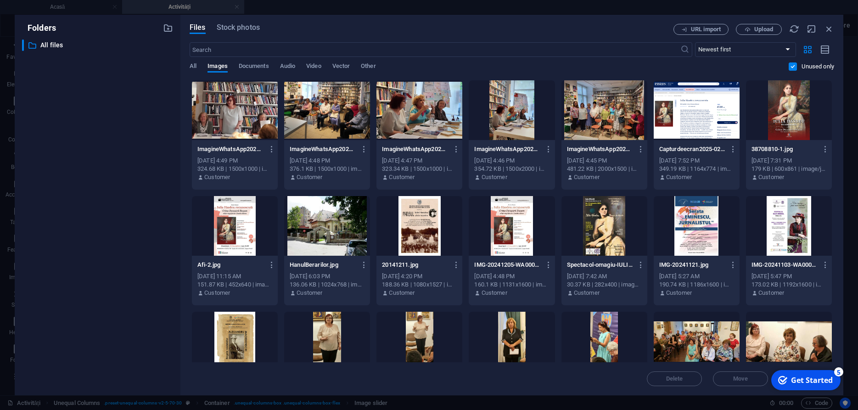
click at [232, 109] on div at bounding box center [235, 110] width 86 height 60
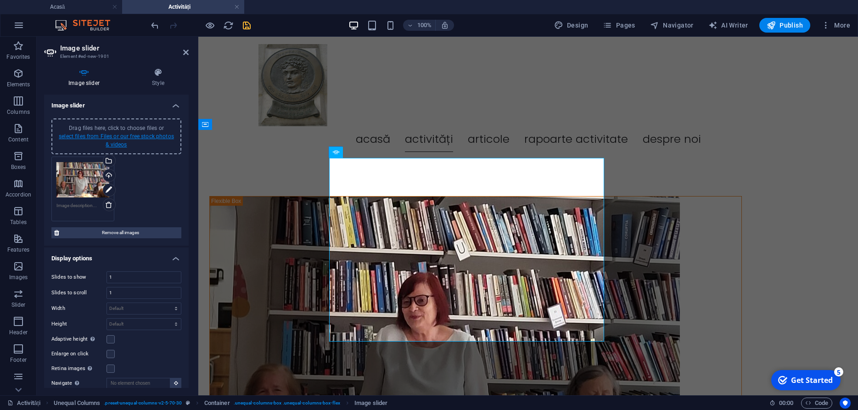
click at [139, 135] on link "select files from Files or our free stock photos & videos" at bounding box center [116, 140] width 115 height 15
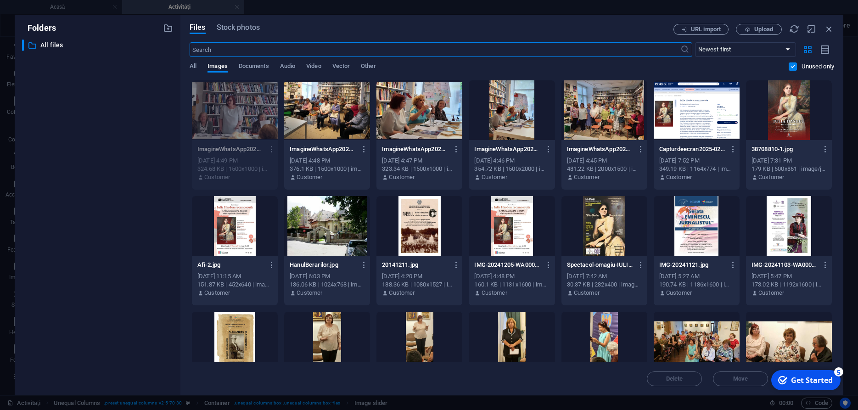
click at [321, 103] on div at bounding box center [327, 110] width 86 height 60
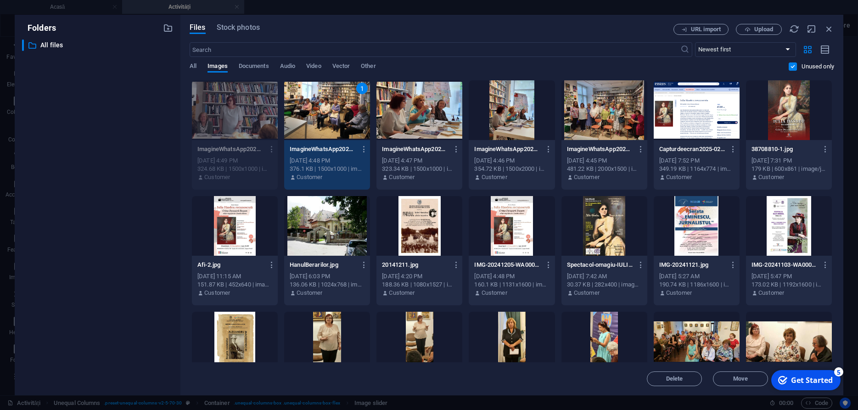
click at [321, 103] on div "1" at bounding box center [327, 110] width 86 height 60
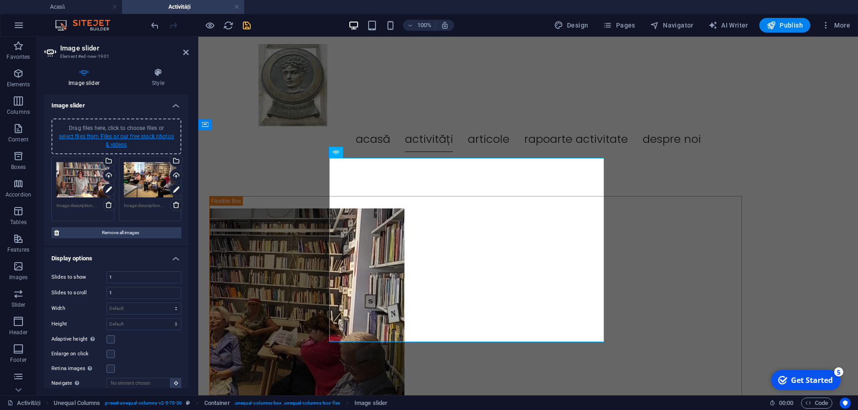
click at [137, 136] on link "select files from Files or our free stock photos & videos" at bounding box center [116, 140] width 115 height 15
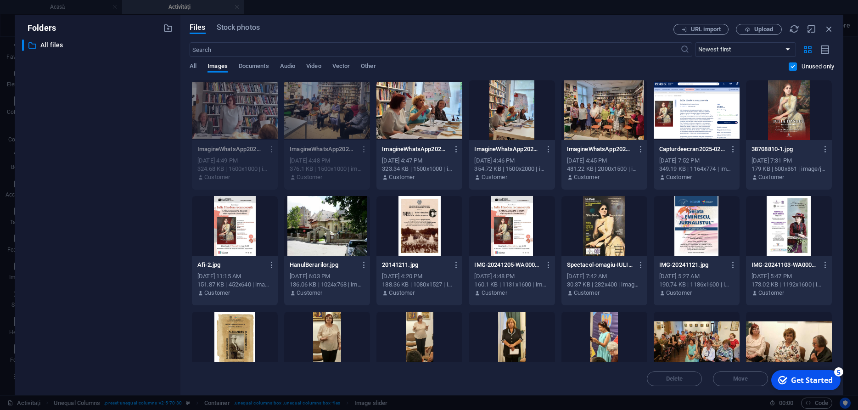
click at [425, 116] on div at bounding box center [420, 110] width 86 height 60
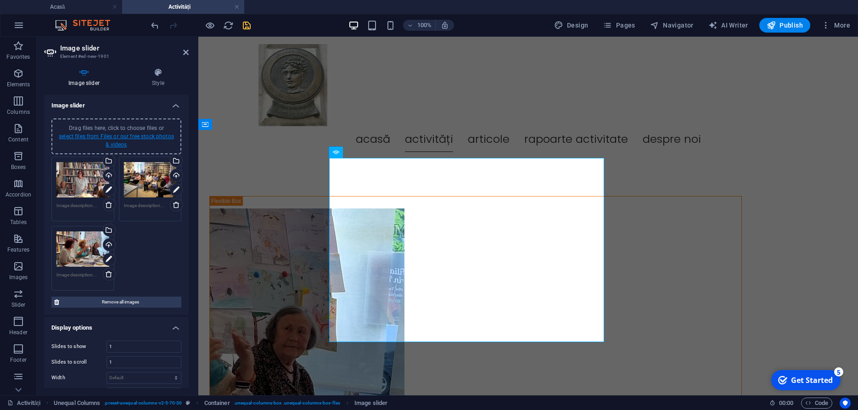
click at [153, 138] on link "select files from Files or our free stock photos & videos" at bounding box center [116, 140] width 115 height 15
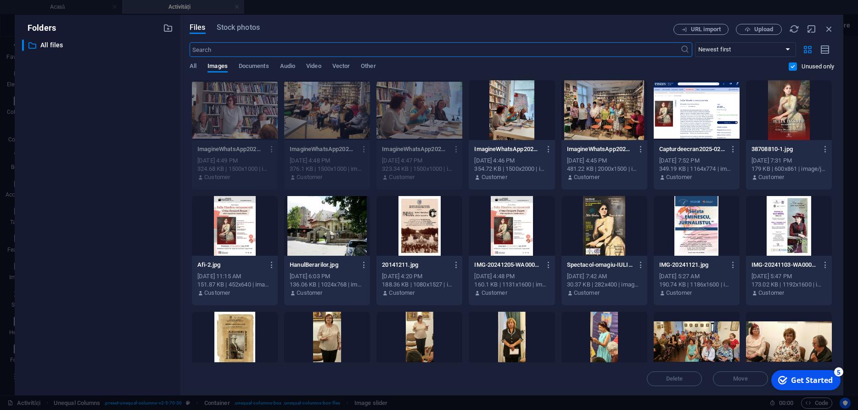
click at [505, 110] on div at bounding box center [512, 110] width 86 height 60
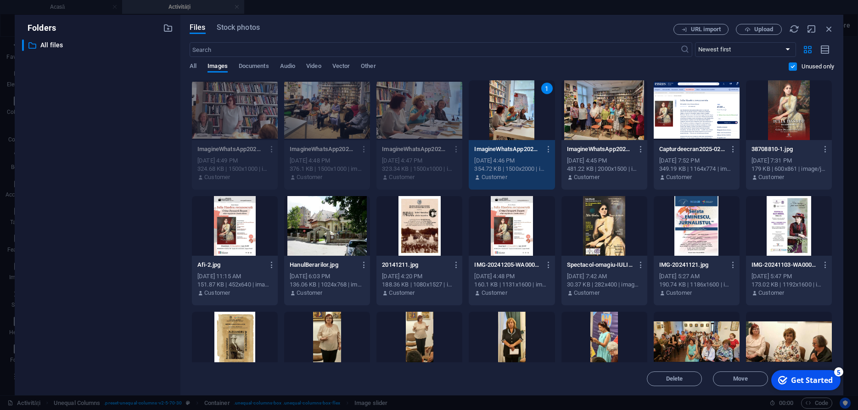
click at [505, 110] on div "1" at bounding box center [512, 110] width 86 height 60
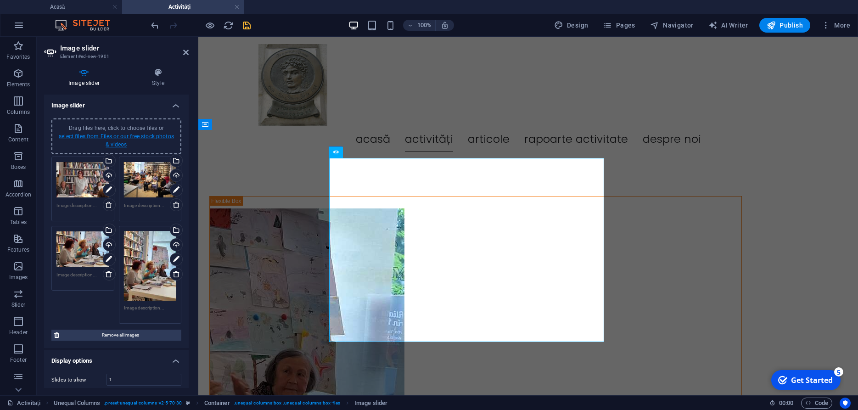
click at [141, 135] on link "select files from Files or our free stock photos & videos" at bounding box center [116, 140] width 115 height 15
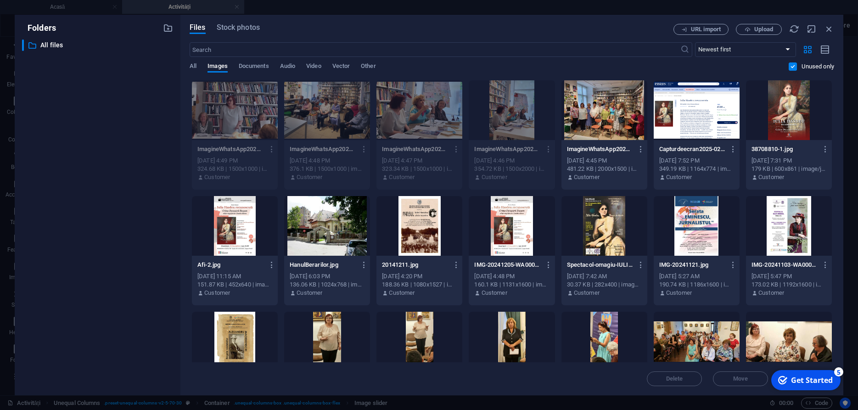
click at [610, 122] on div at bounding box center [605, 110] width 86 height 60
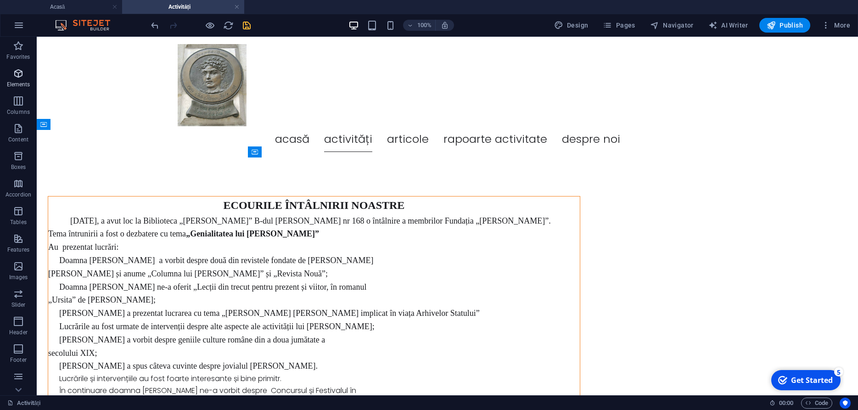
click at [20, 77] on icon "button" at bounding box center [18, 73] width 11 height 11
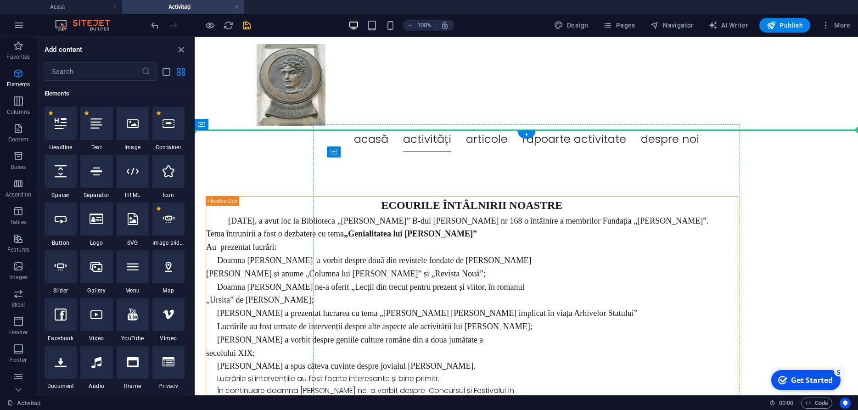
select select "ms"
select select "s"
select select "progressive"
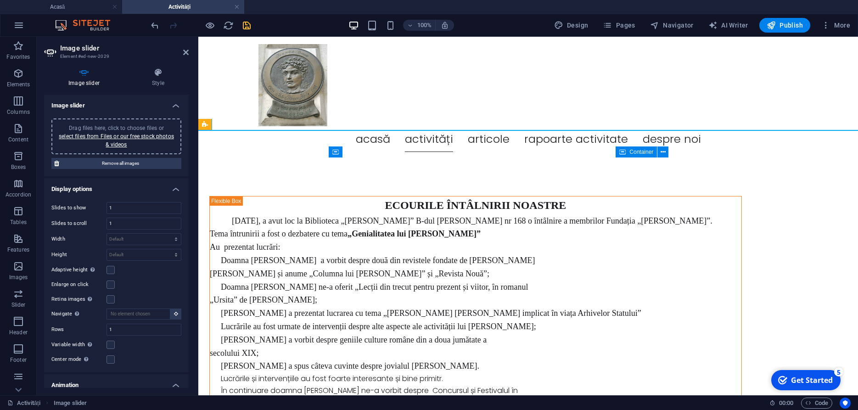
click at [652, 410] on div at bounding box center [475, 416] width 533 height 0
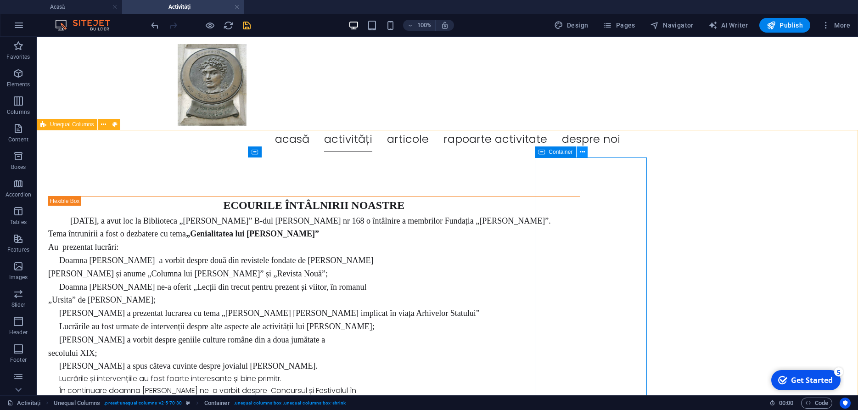
click at [581, 152] on icon at bounding box center [582, 152] width 5 height 10
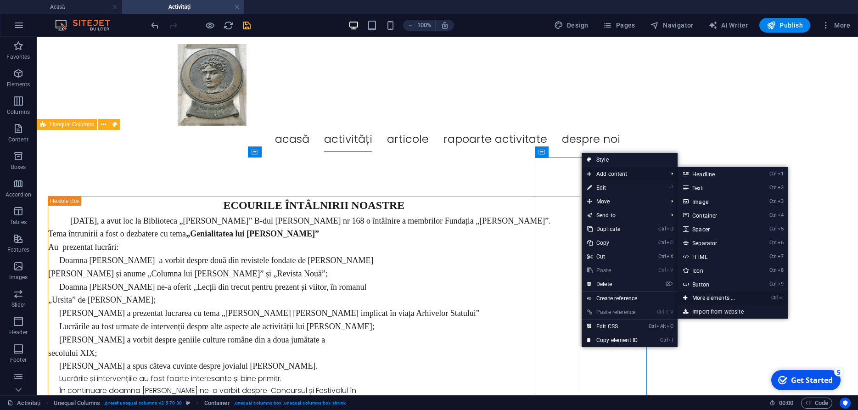
click at [715, 299] on link "Ctrl ⏎ More elements ..." at bounding box center [716, 298] width 76 height 14
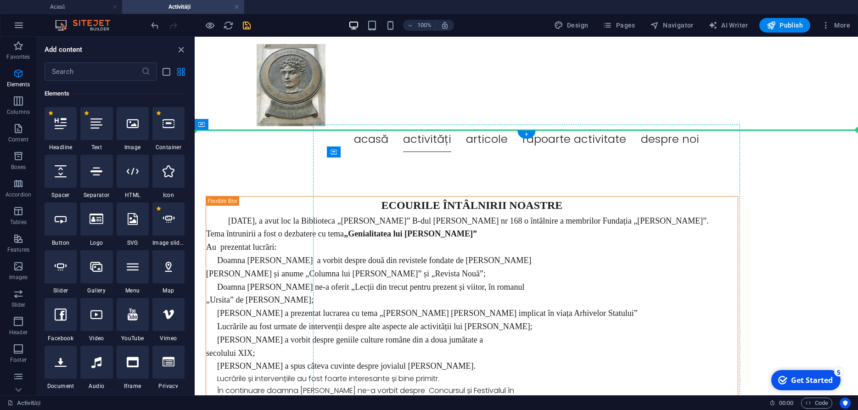
select select "ms"
select select "s"
select select "progressive"
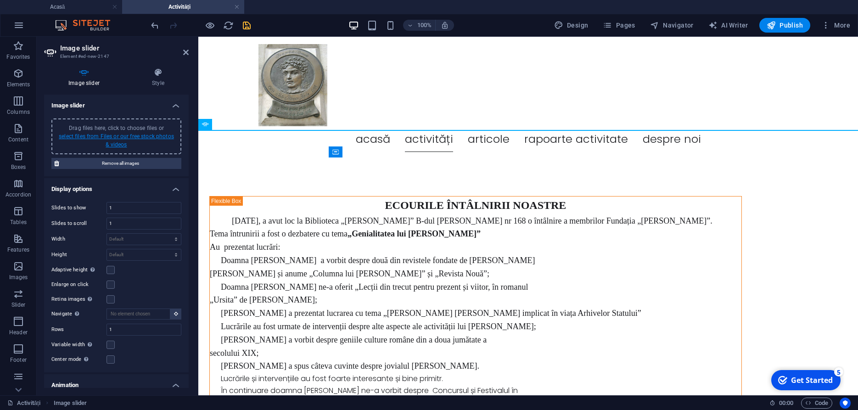
click at [130, 134] on link "select files from Files or our free stock photos & videos" at bounding box center [116, 140] width 115 height 15
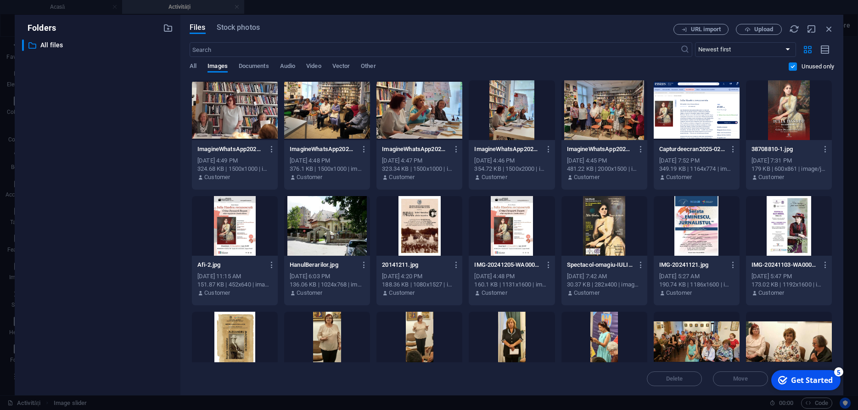
click at [220, 105] on div at bounding box center [235, 110] width 86 height 60
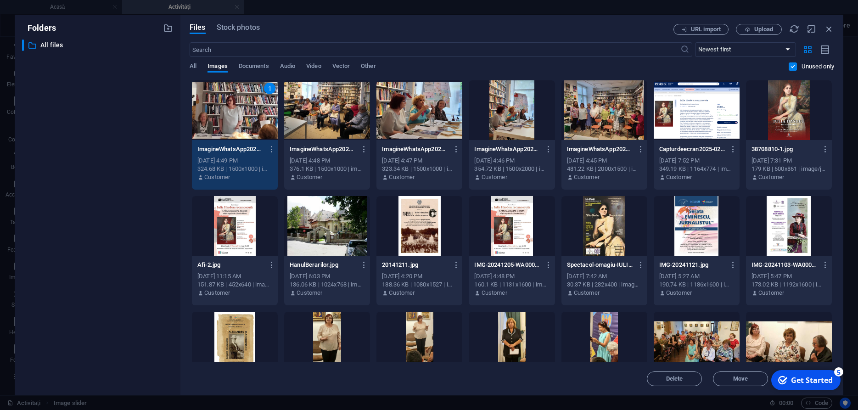
click at [230, 112] on div "1" at bounding box center [235, 110] width 86 height 60
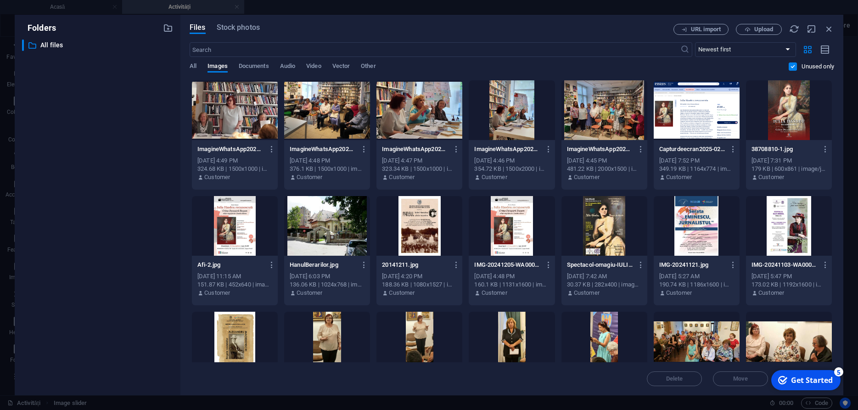
click at [230, 112] on div at bounding box center [235, 110] width 86 height 60
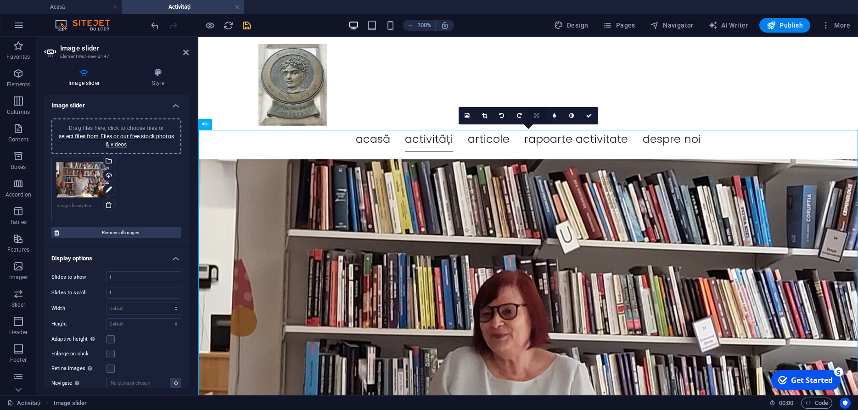
click at [537, 115] on icon at bounding box center [537, 116] width 5 height 6
click at [537, 117] on icon at bounding box center [537, 116] width 5 height 6
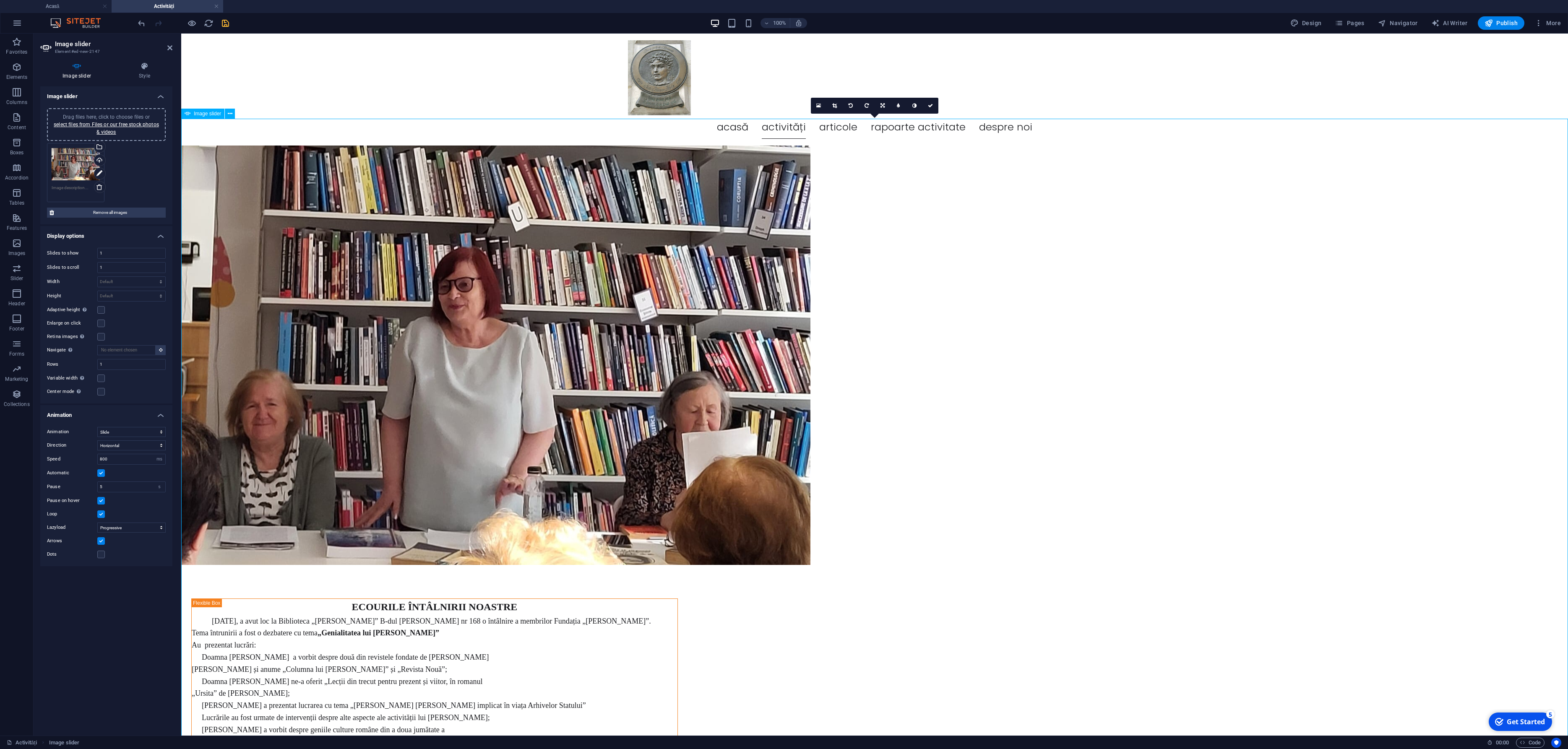
click at [633, 374] on img "1/1" at bounding box center [495, 354] width 629 height 419
